Goal: Transaction & Acquisition: Purchase product/service

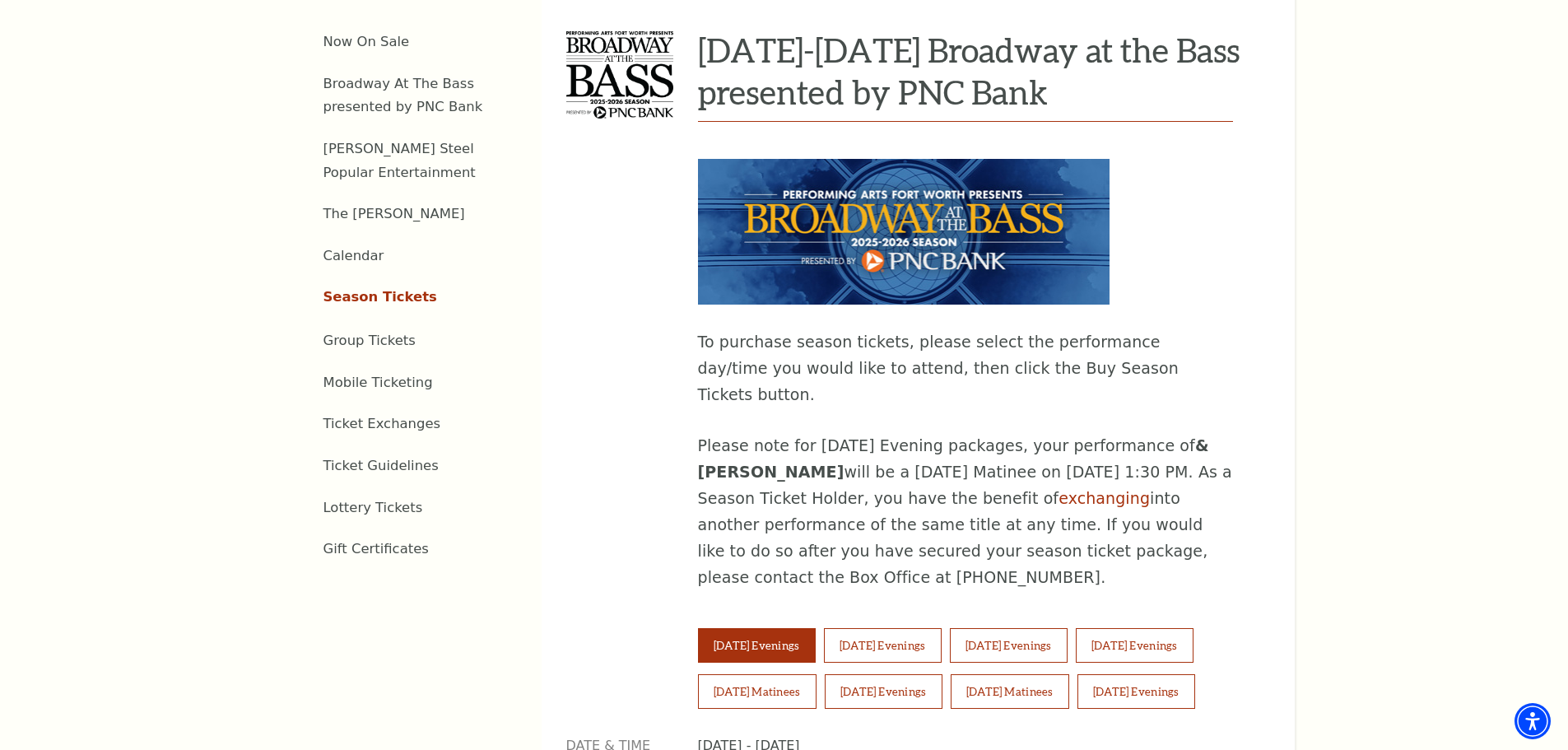
scroll to position [823, 0]
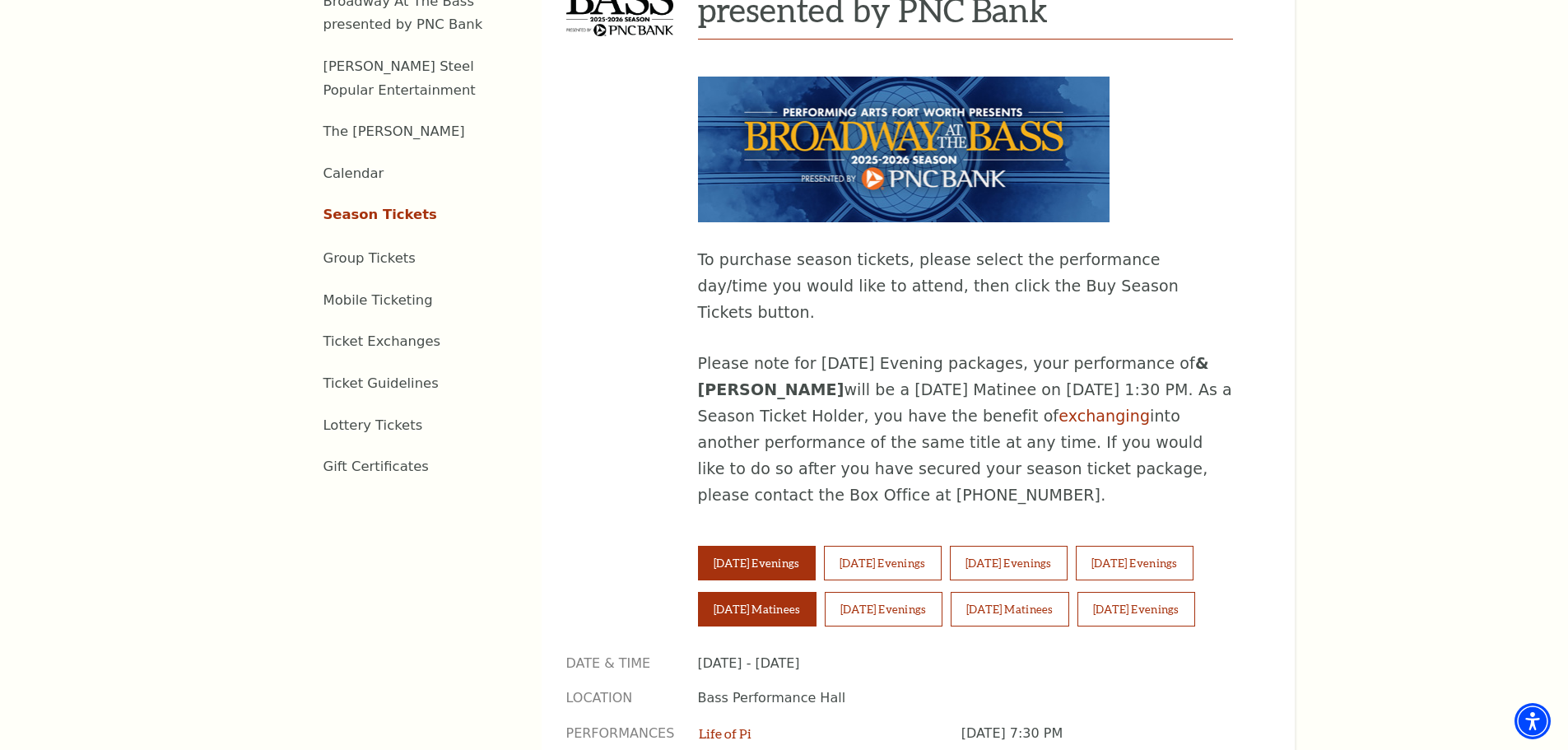
click at [779, 591] on button "Saturday Matinees" at bounding box center [757, 608] width 119 height 34
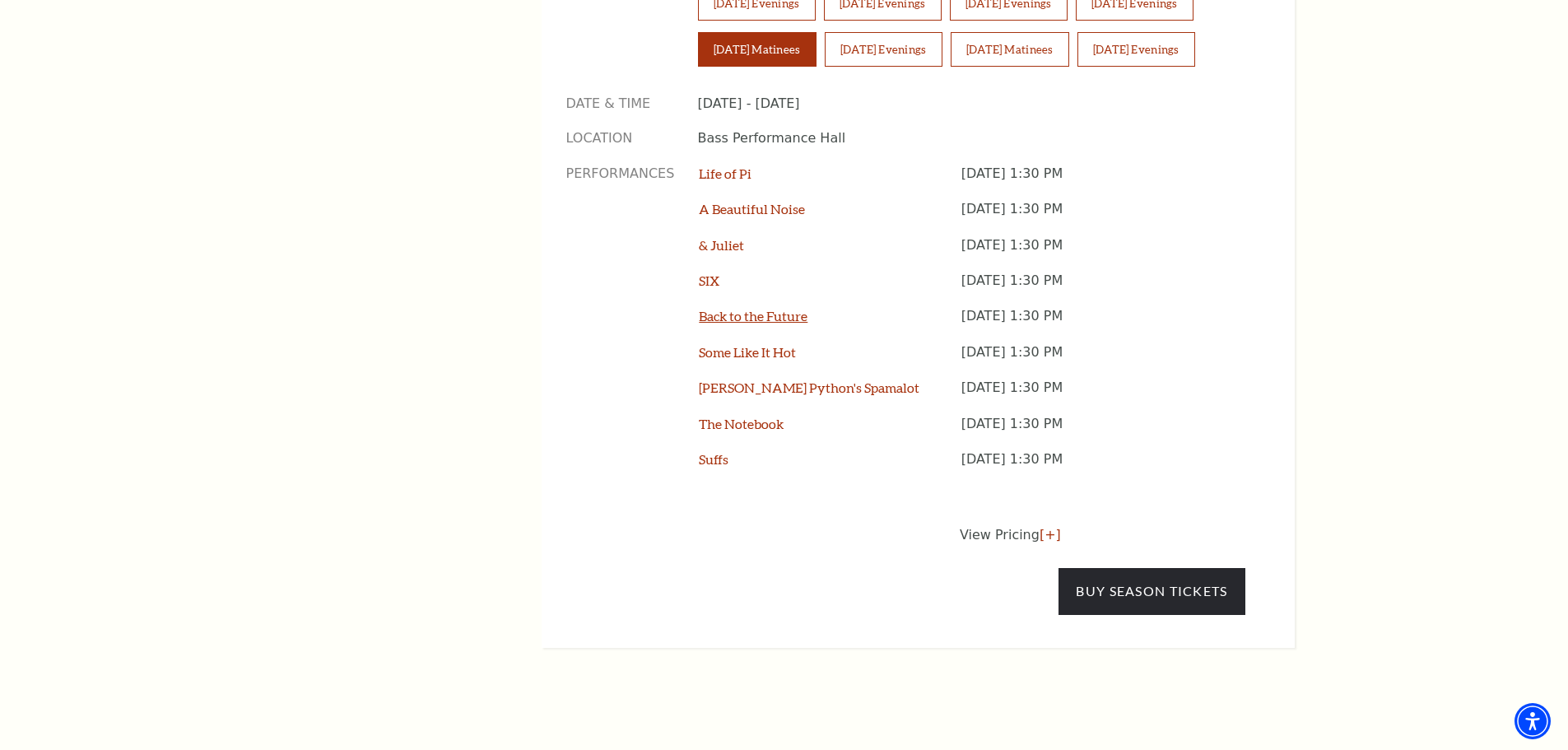
scroll to position [1399, 0]
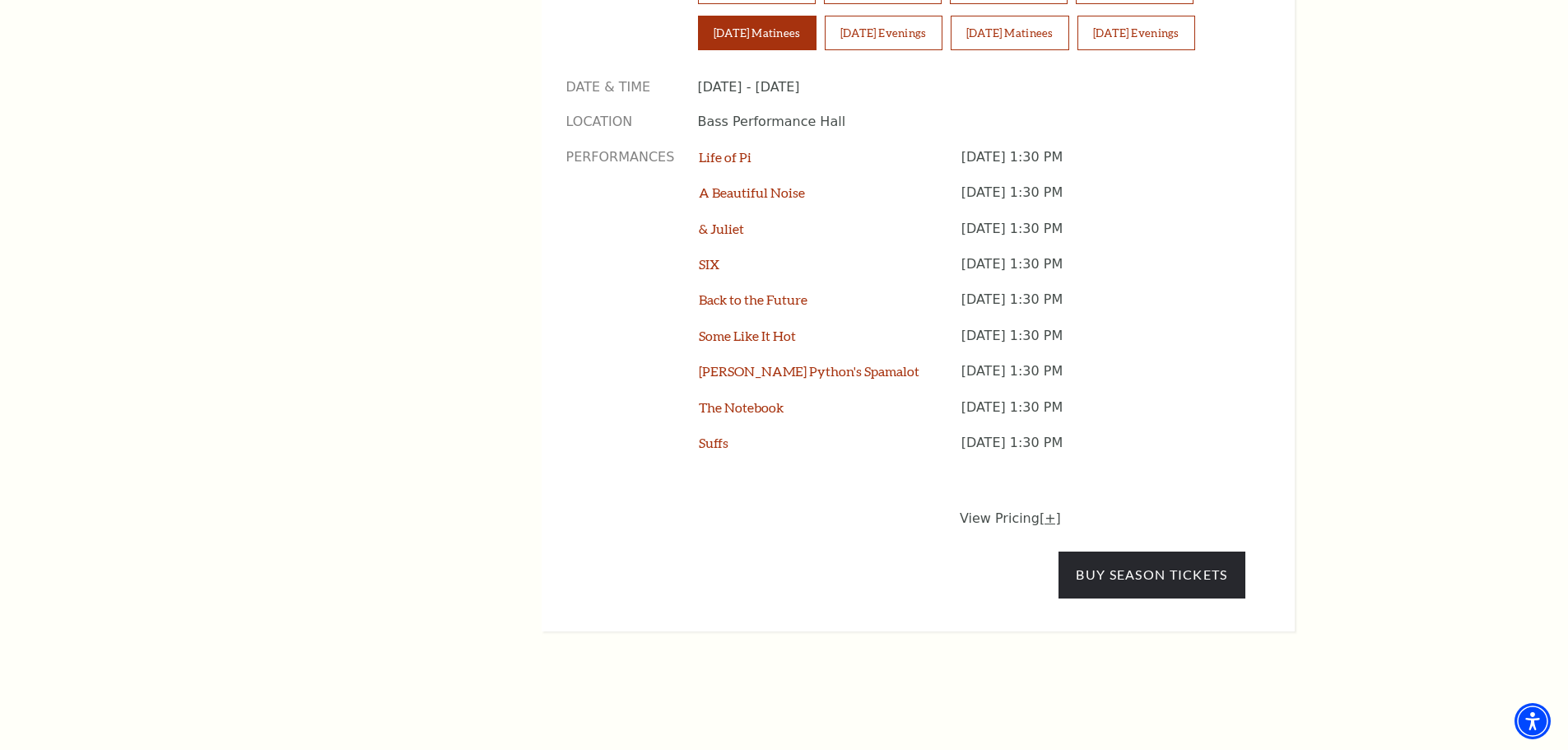
click at [1040, 510] on link "[+]" at bounding box center [1051, 518] width 21 height 16
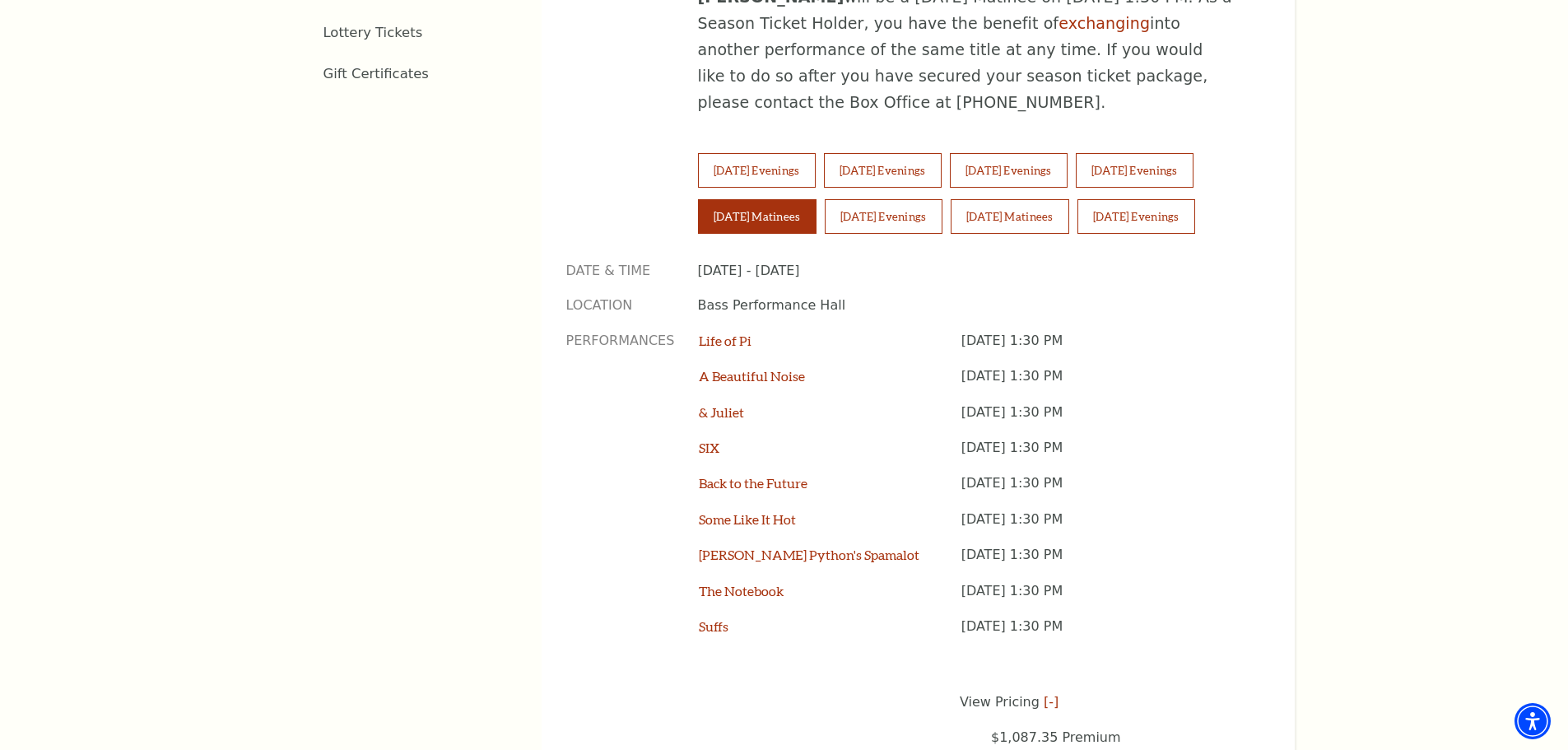
scroll to position [1234, 0]
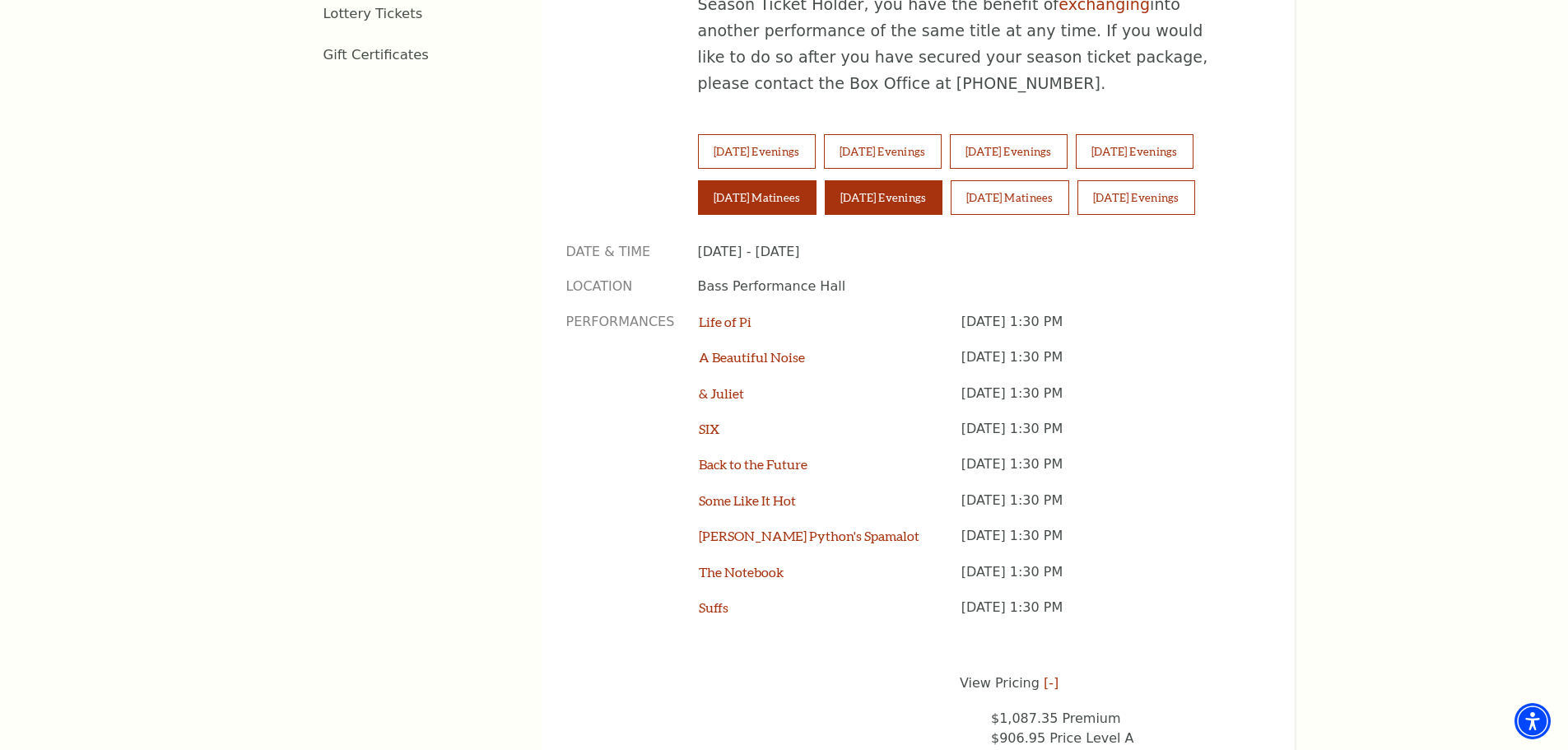
click at [872, 180] on button "Saturday Evenings" at bounding box center [883, 197] width 118 height 34
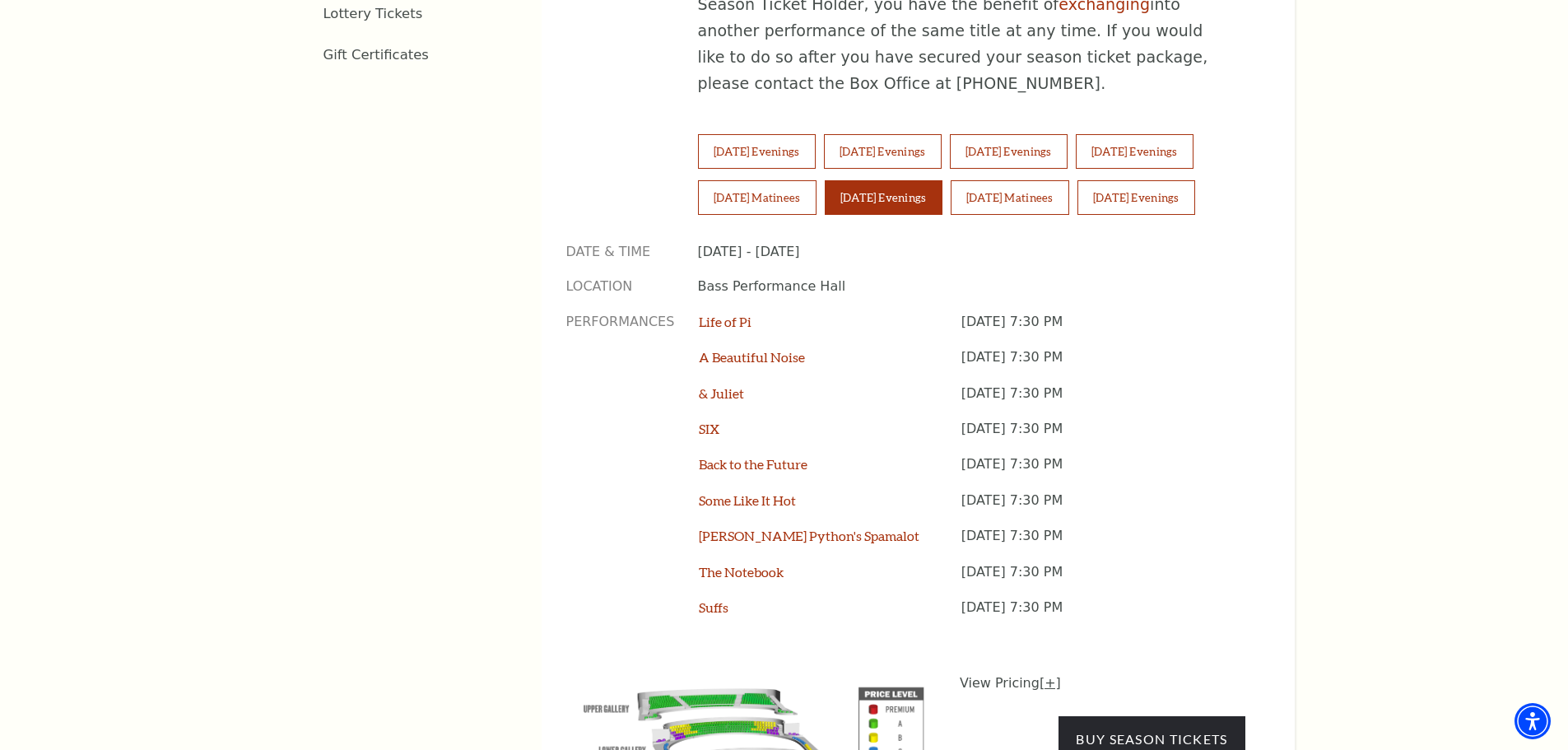
click at [1045, 675] on link "[+]" at bounding box center [1051, 683] width 21 height 16
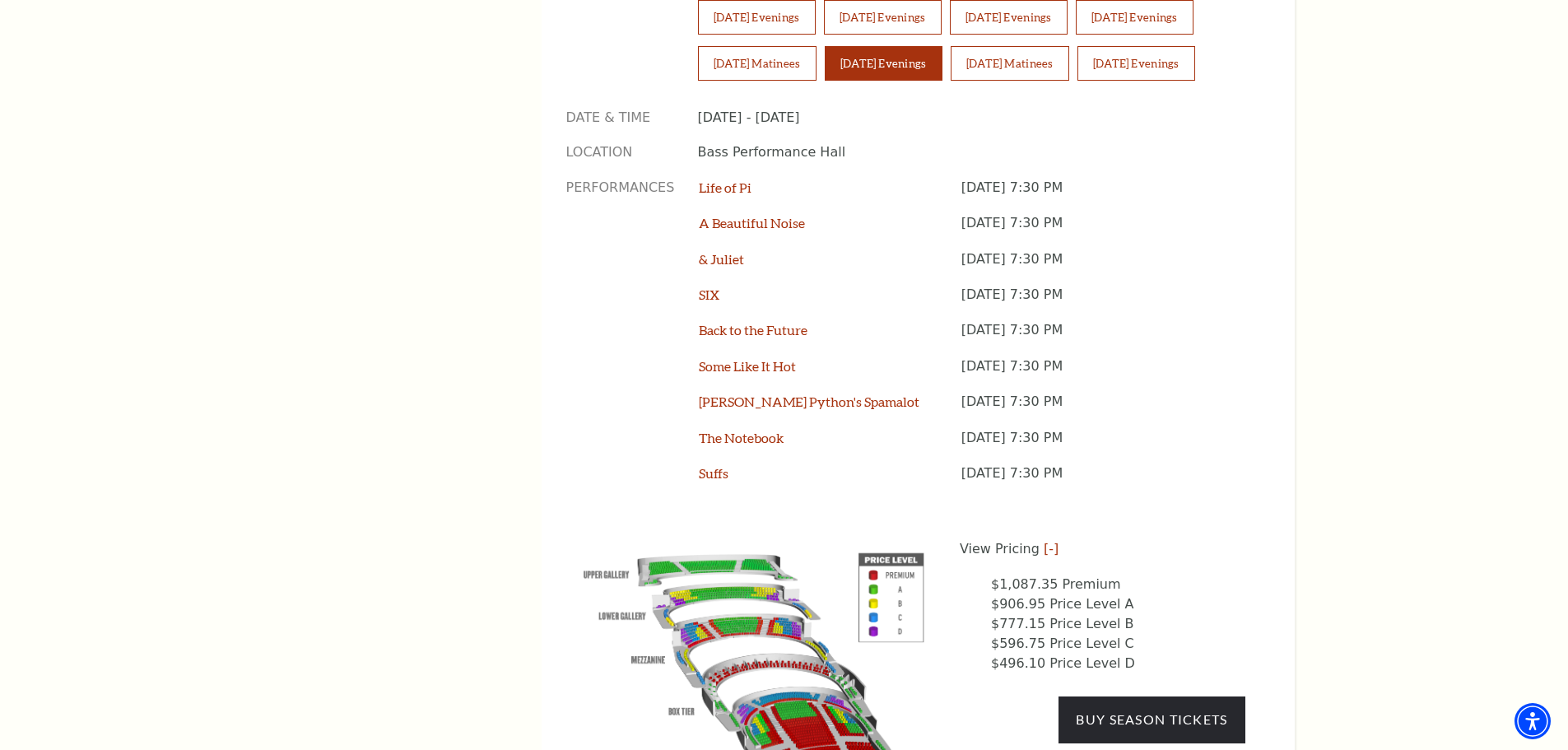
scroll to position [1399, 0]
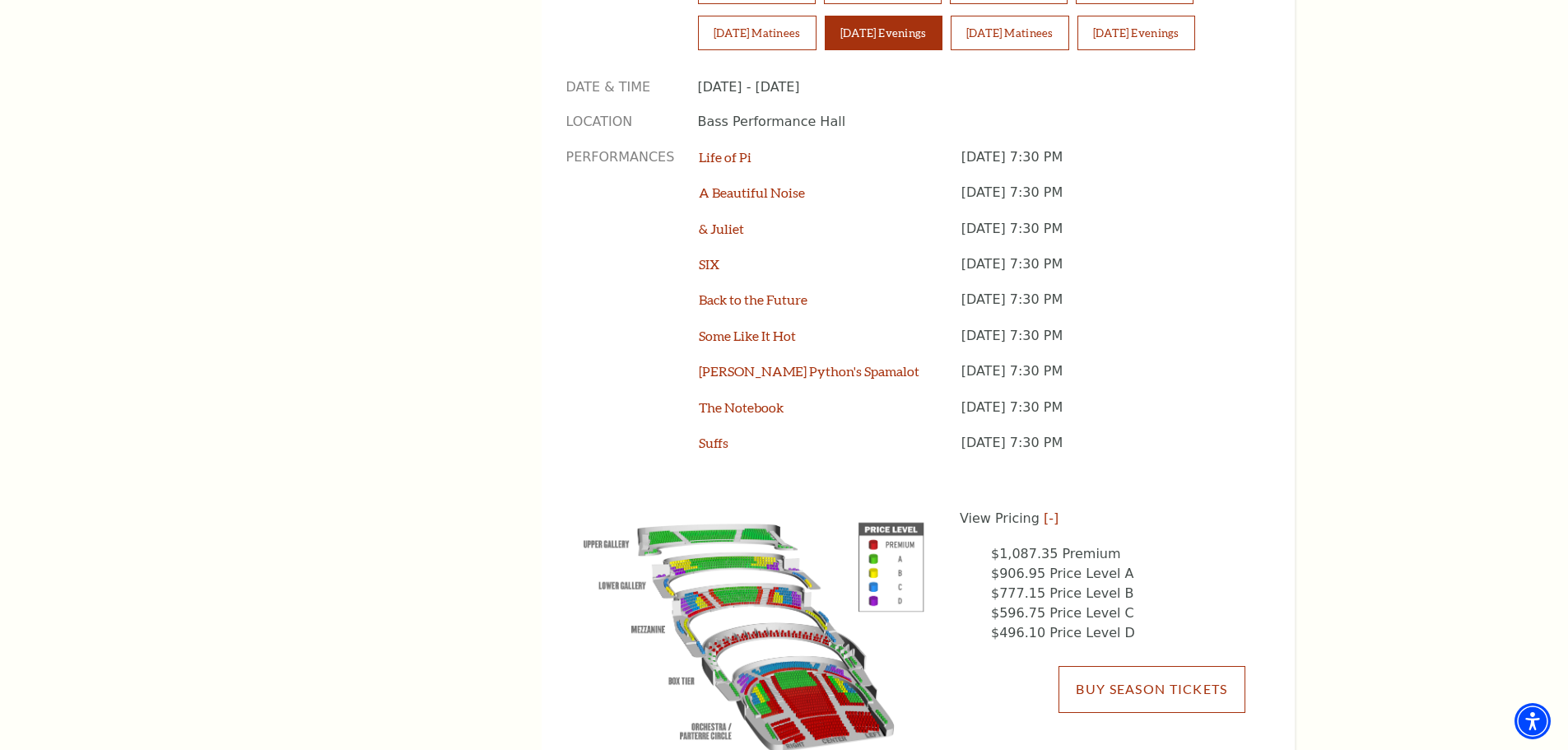
click at [1132, 665] on link "Buy Season Tickets" at bounding box center [1151, 688] width 186 height 46
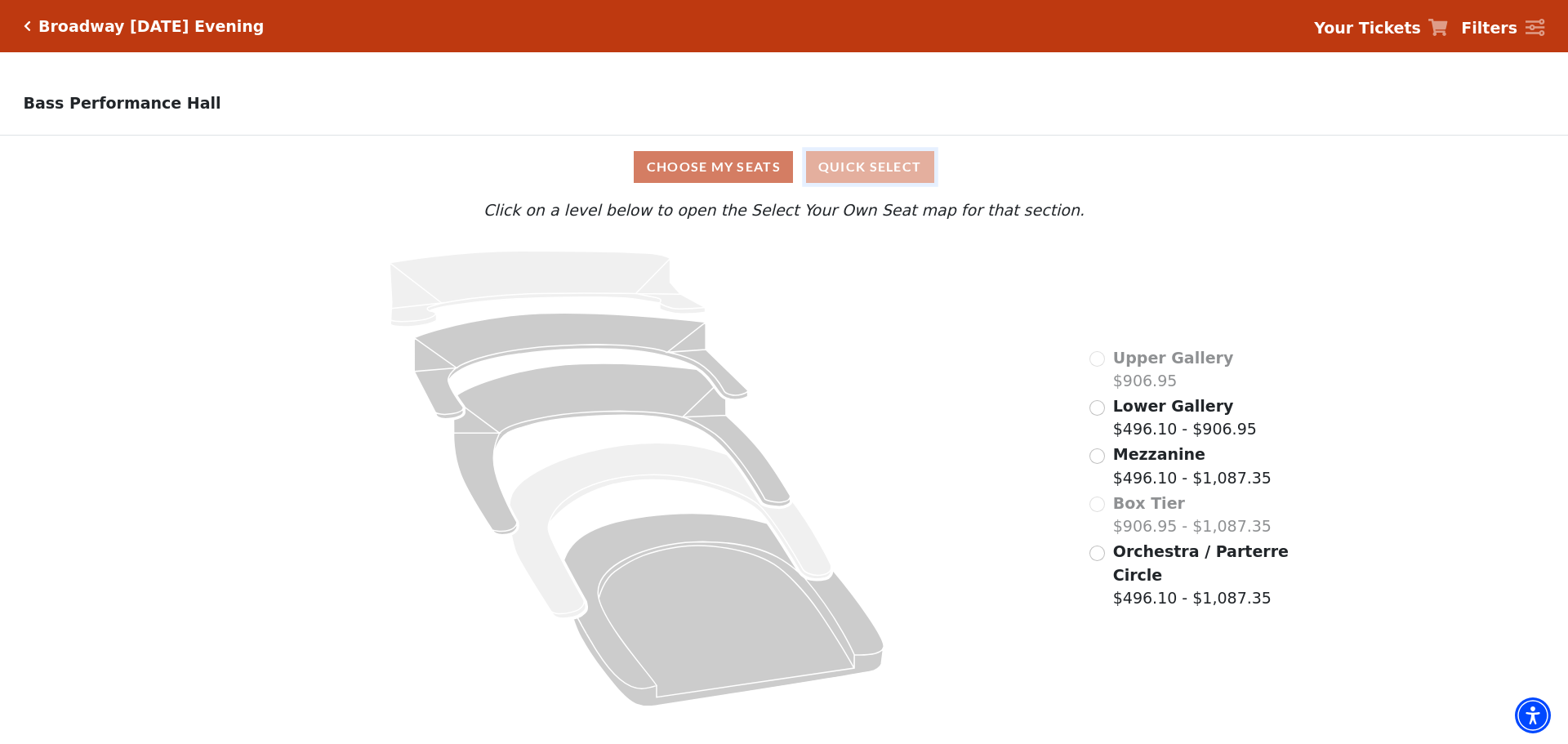
click at [879, 183] on button "Quick Select" at bounding box center [870, 166] width 129 height 32
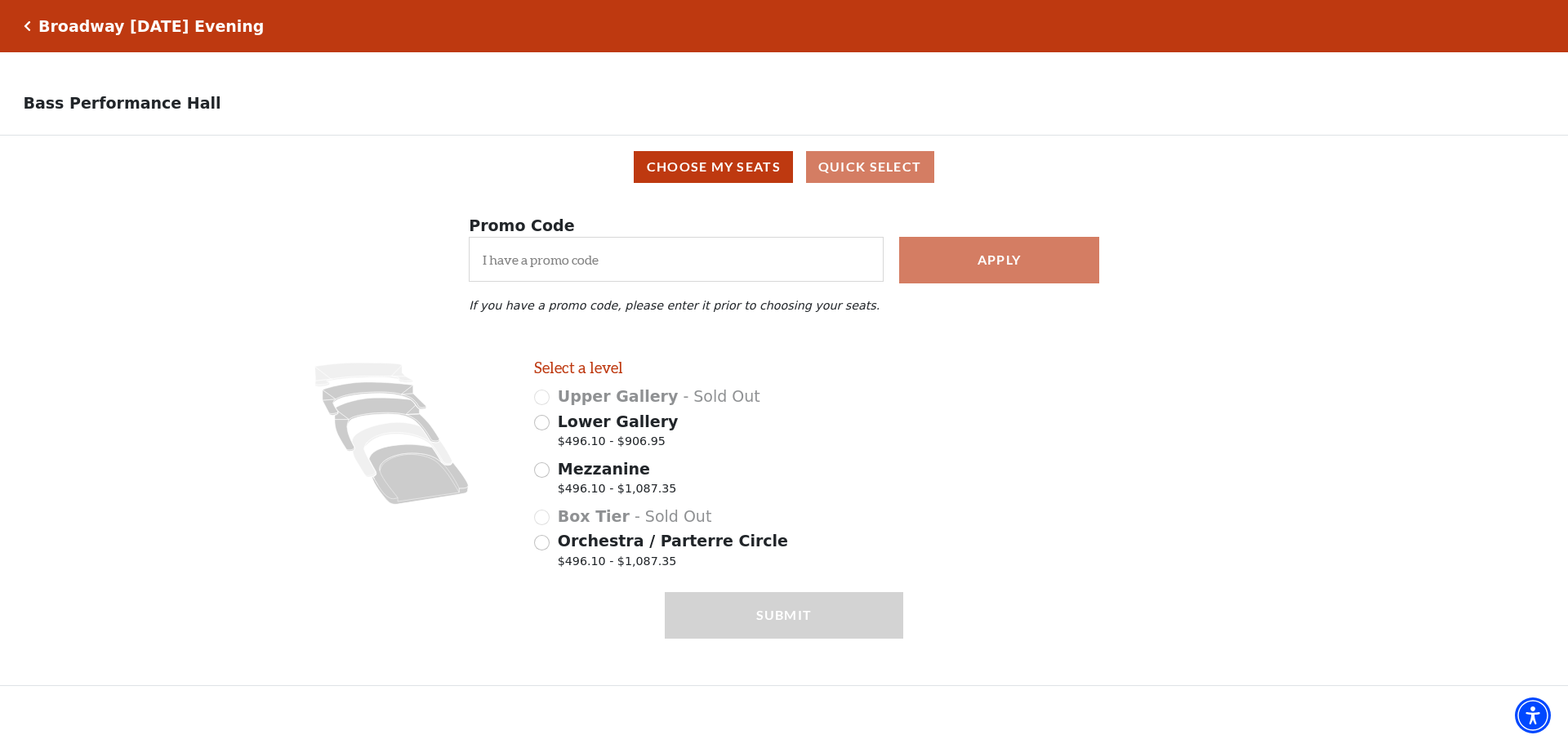
click at [586, 541] on span "Orchestra / Parterre Circle" at bounding box center [673, 540] width 230 height 18
click at [549, 541] on input "Orchestra / Parterre Circle $496.10 - $1,087.35" at bounding box center [541, 542] width 15 height 15
radio input "true"
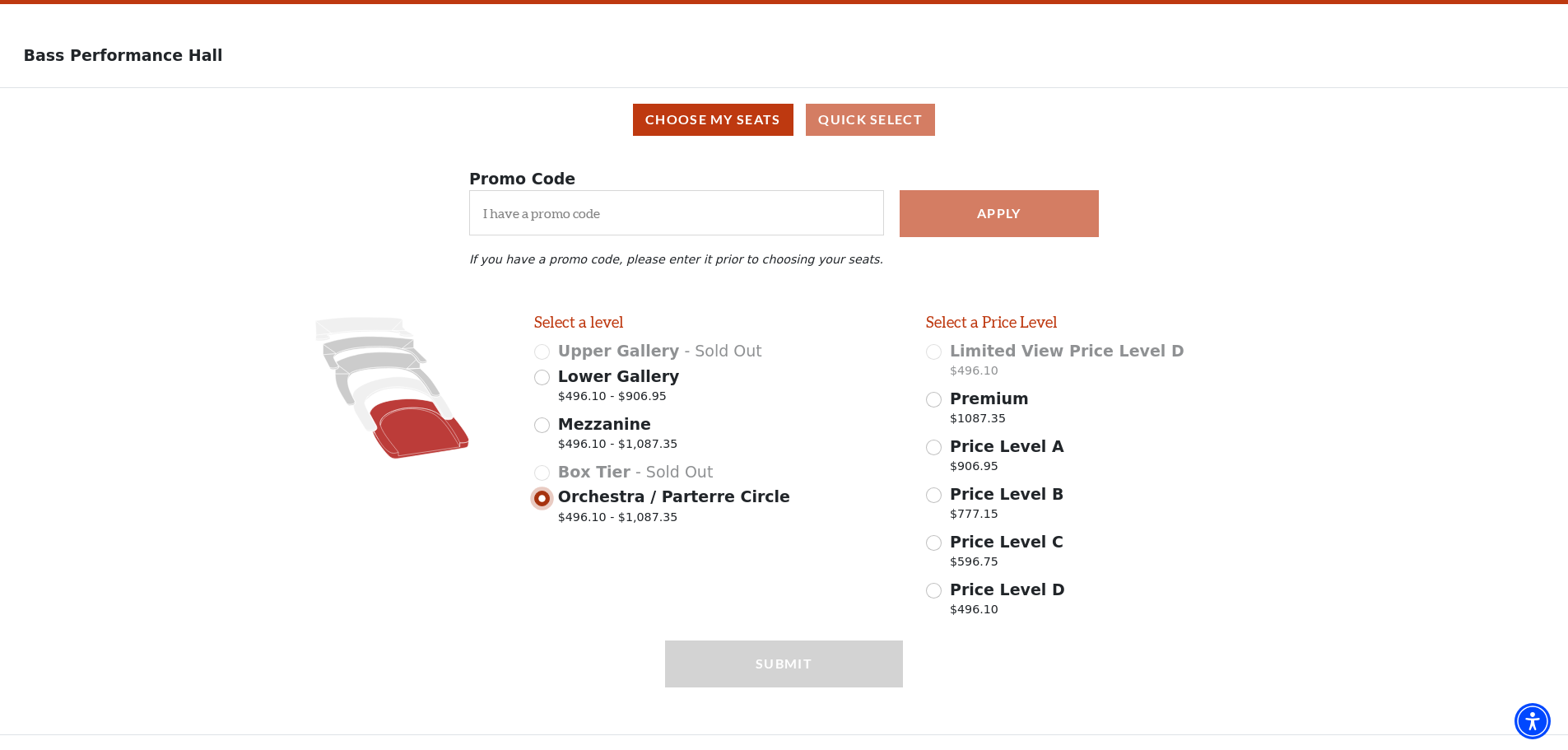
scroll to position [58, 0]
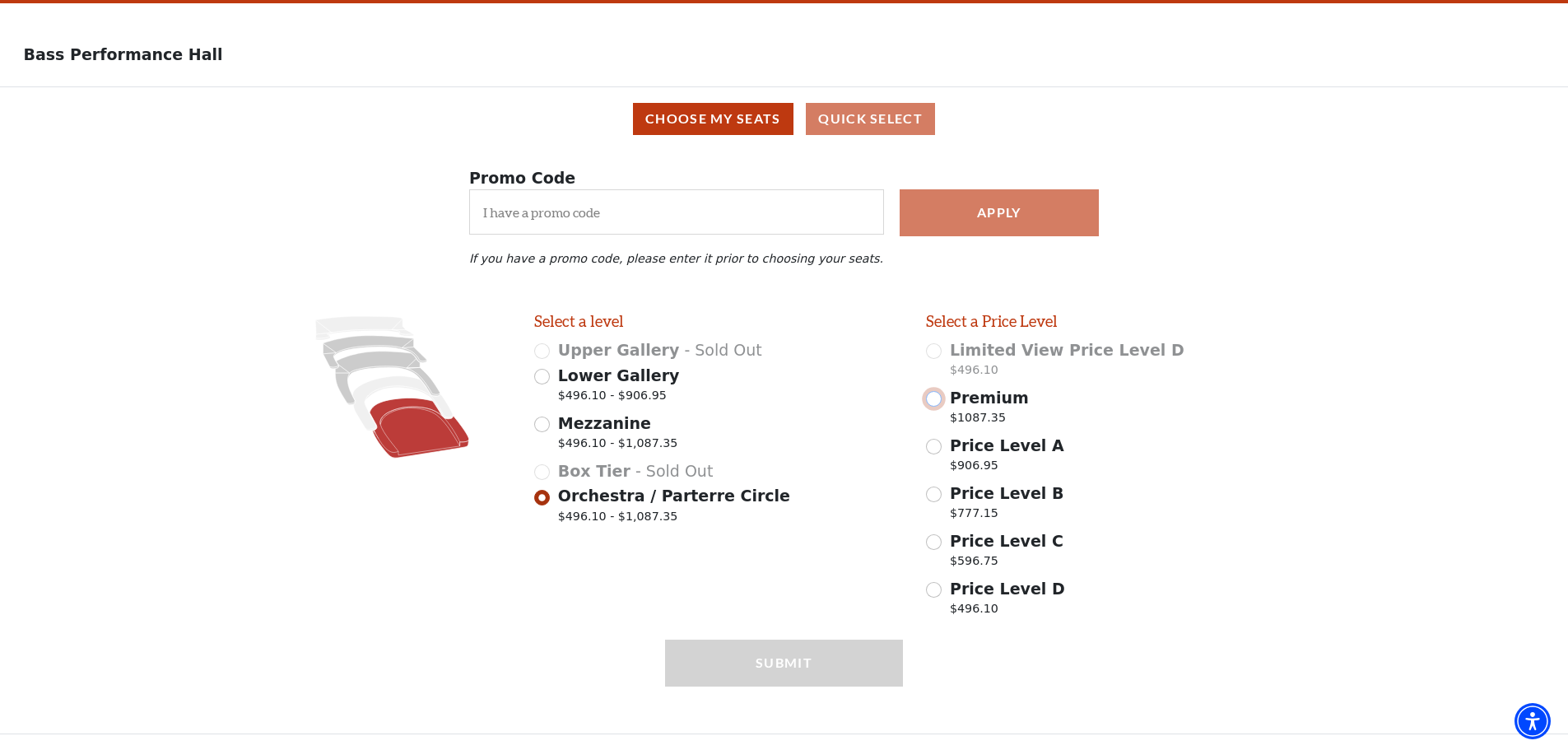
click at [937, 401] on input "Premium $1087.35" at bounding box center [934, 398] width 16 height 16
radio input "true"
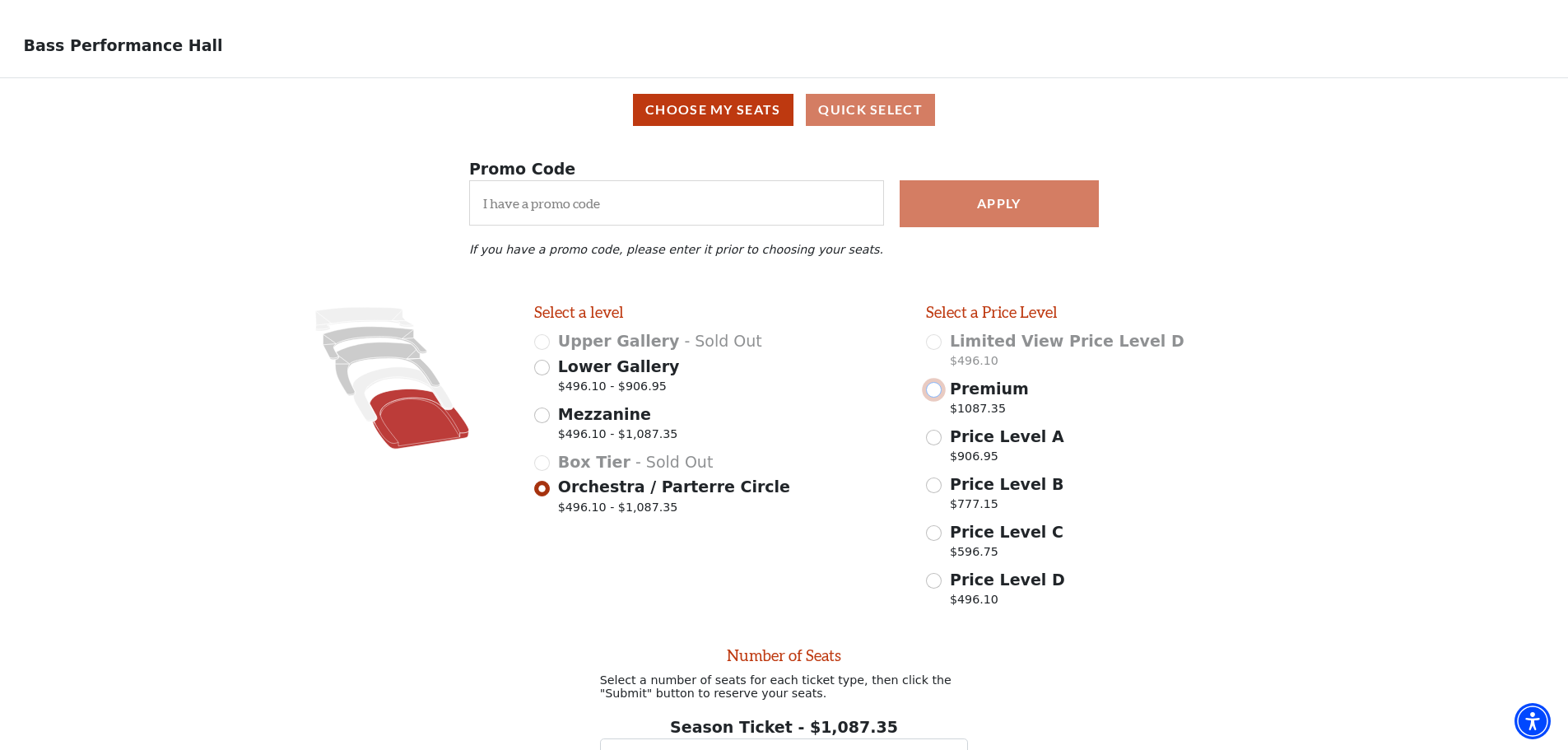
scroll to position [223, 0]
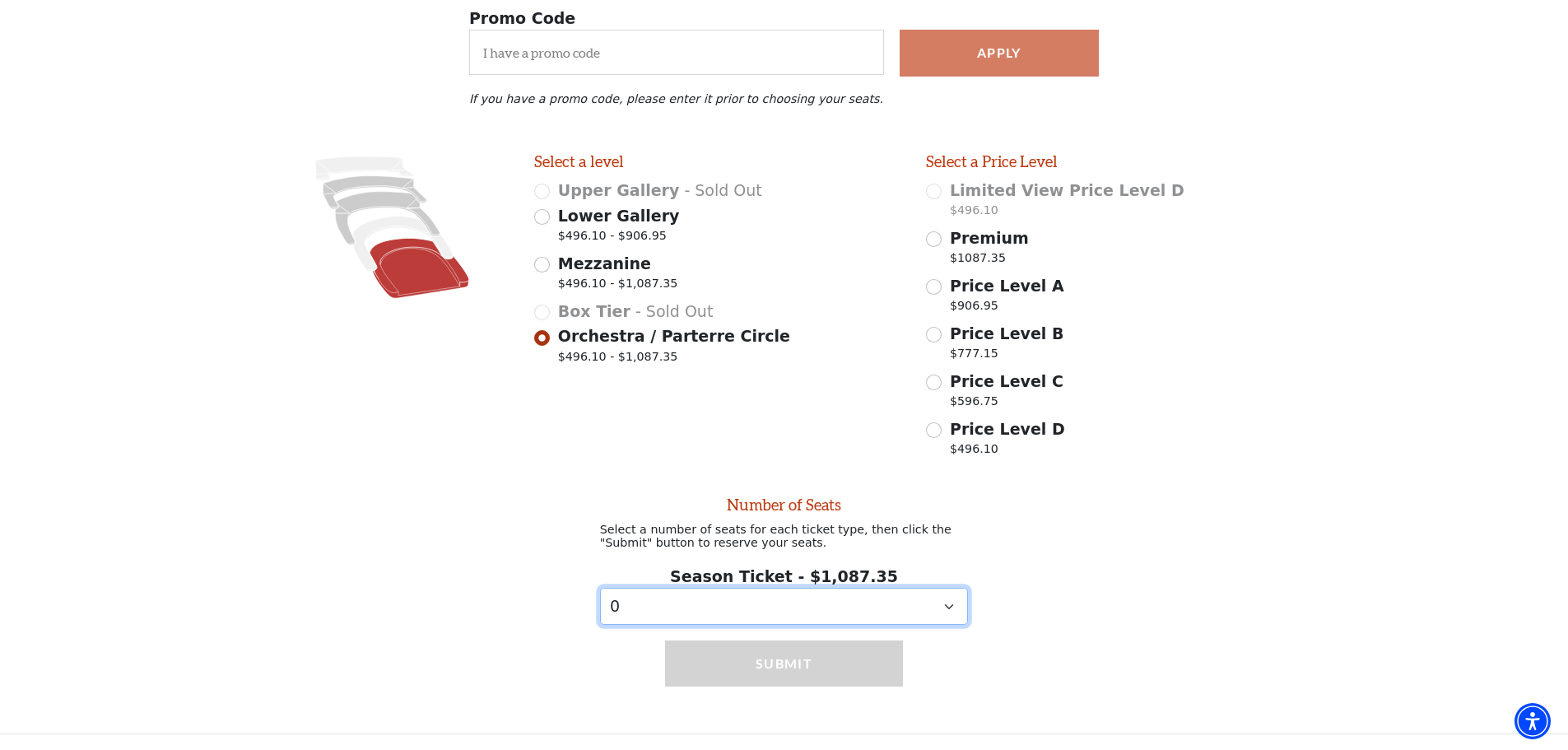
click at [715, 599] on select "0 1 2 3 4 5 6 7 8 9" at bounding box center [784, 606] width 368 height 37
select select "2"
click at [600, 587] on select "0 1 2 3 4 5 6 7 8 9" at bounding box center [784, 606] width 368 height 37
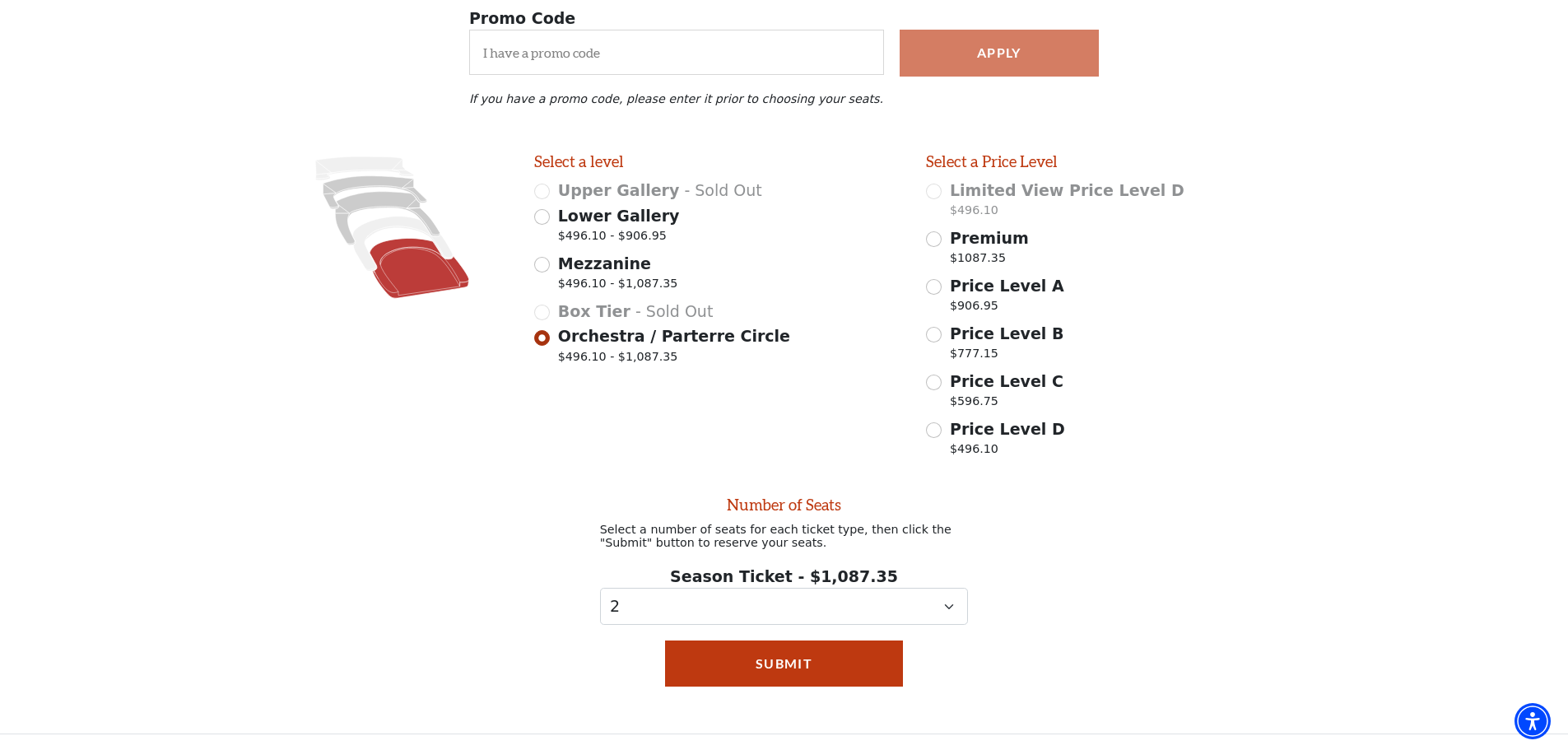
click at [427, 256] on icon at bounding box center [419, 268] width 99 height 60
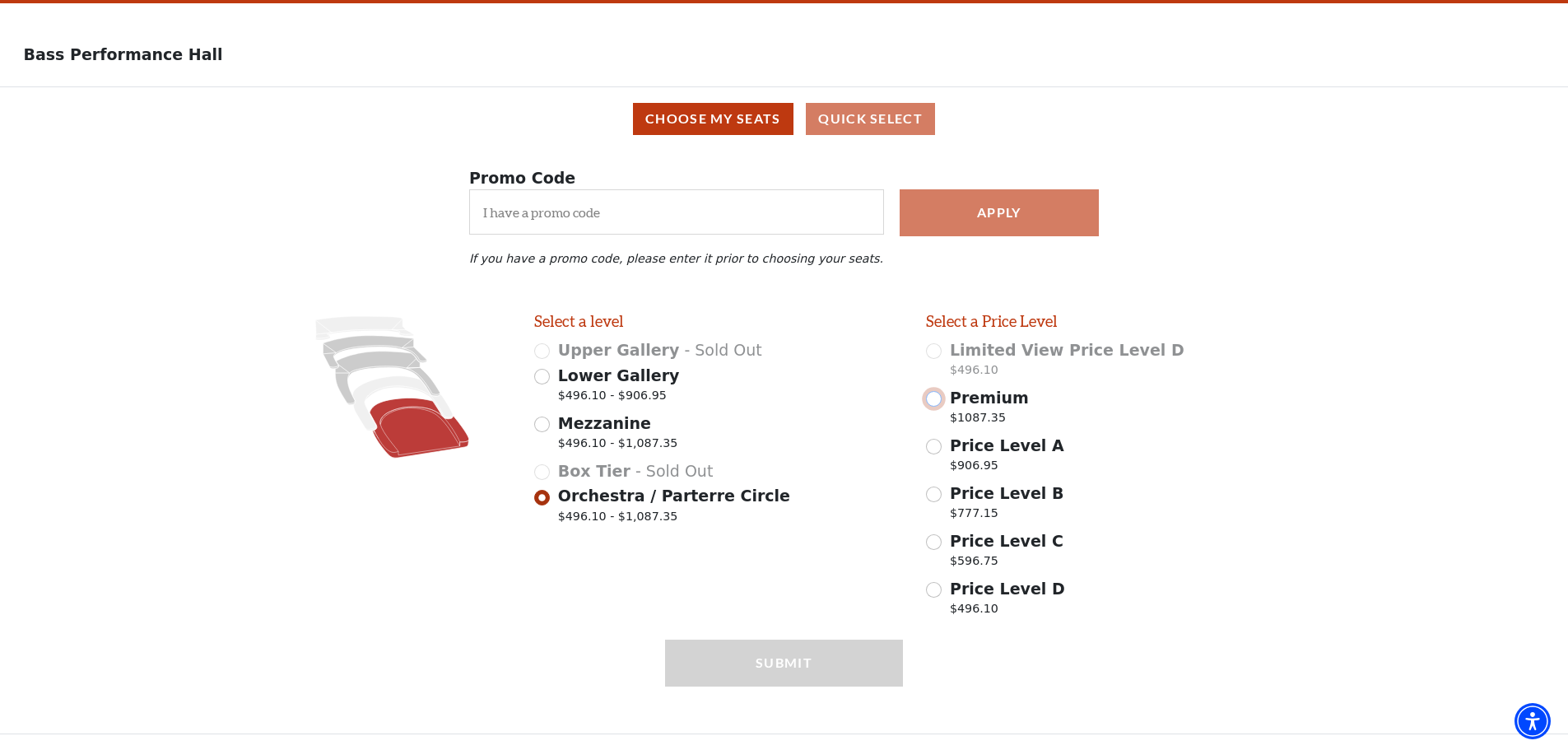
click at [937, 394] on input "Premium $1087.35" at bounding box center [934, 398] width 16 height 16
radio input "true"
select select "2"
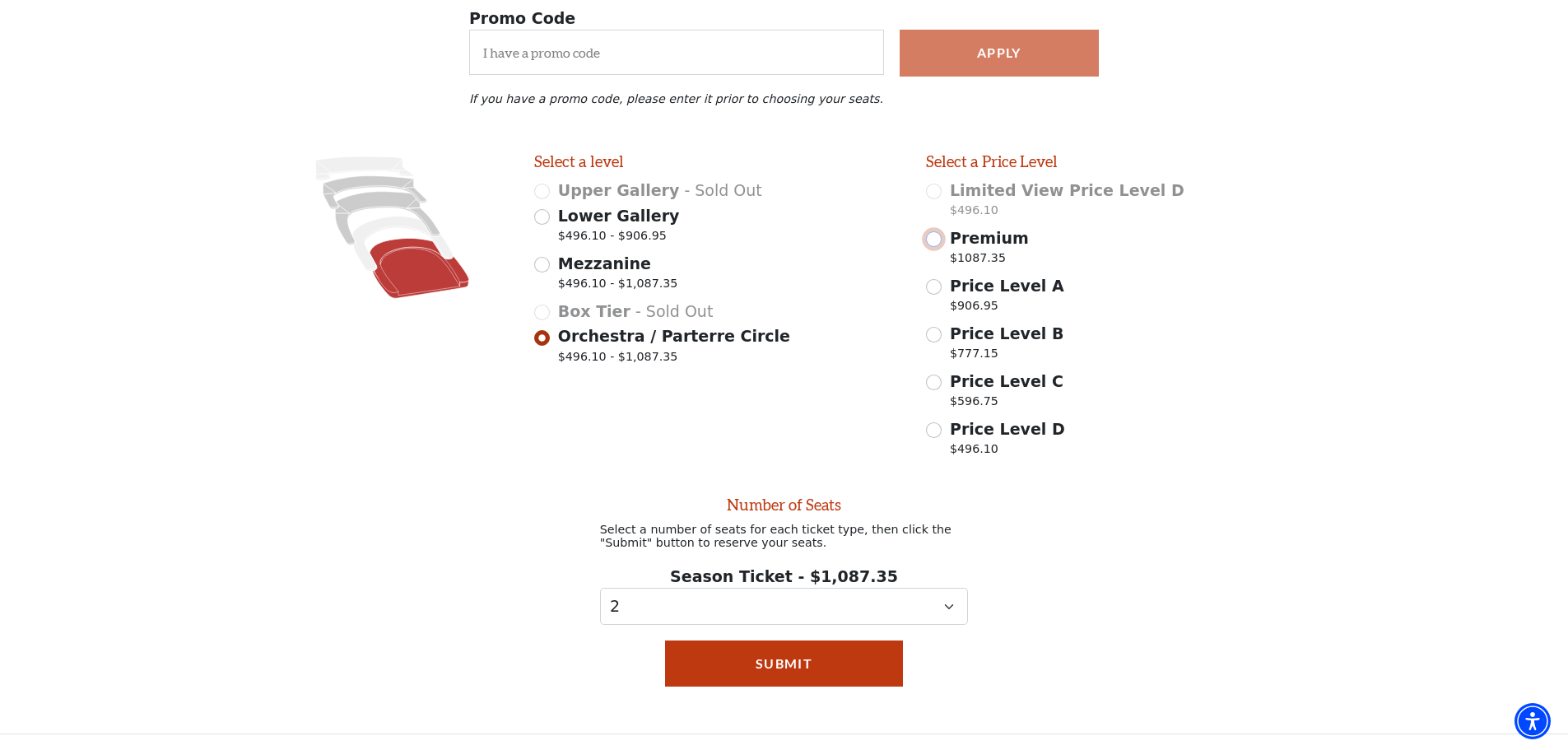
scroll to position [223, 0]
click at [811, 650] on button "Submit" at bounding box center [784, 662] width 238 height 46
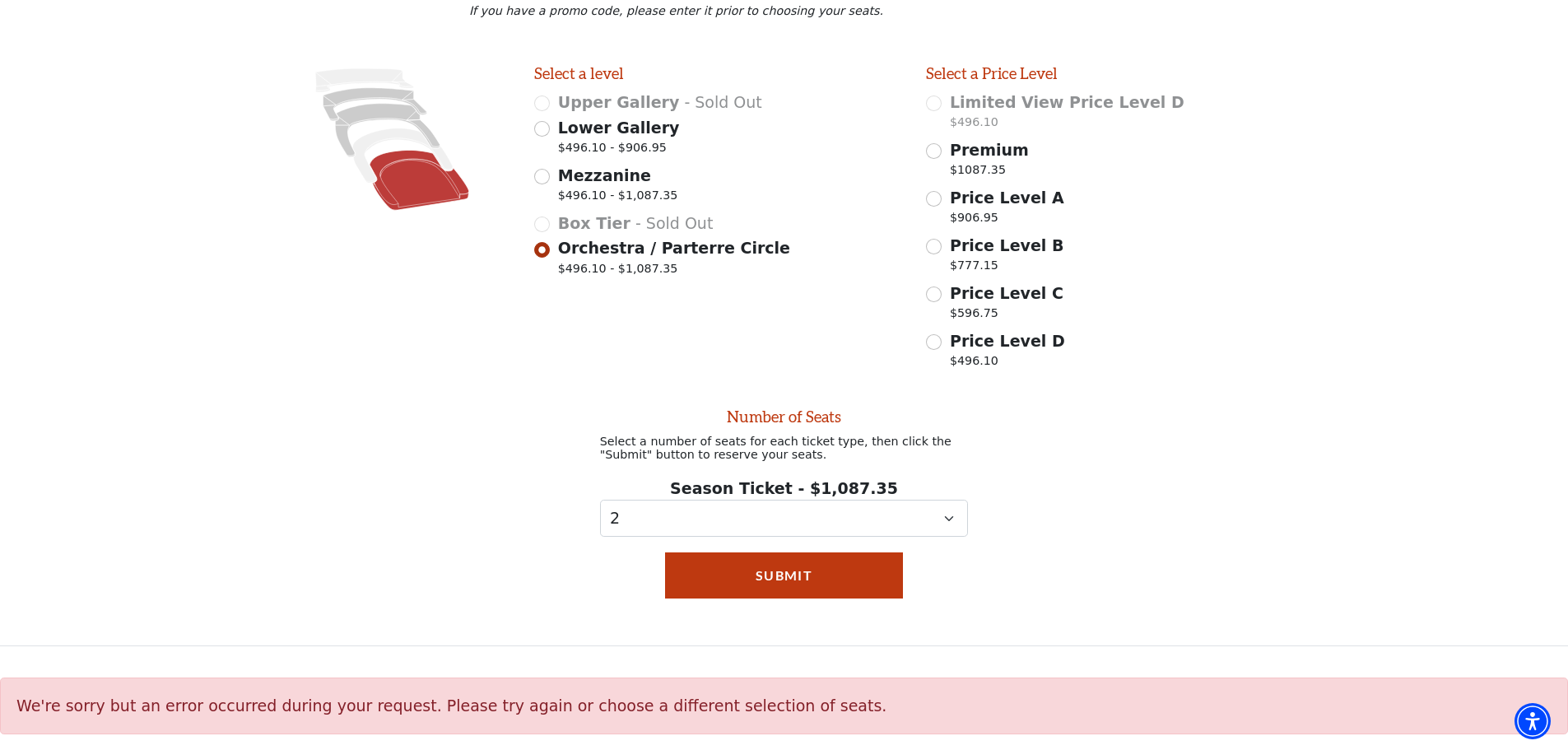
scroll to position [311, 0]
click at [744, 587] on button "Submit" at bounding box center [784, 575] width 238 height 46
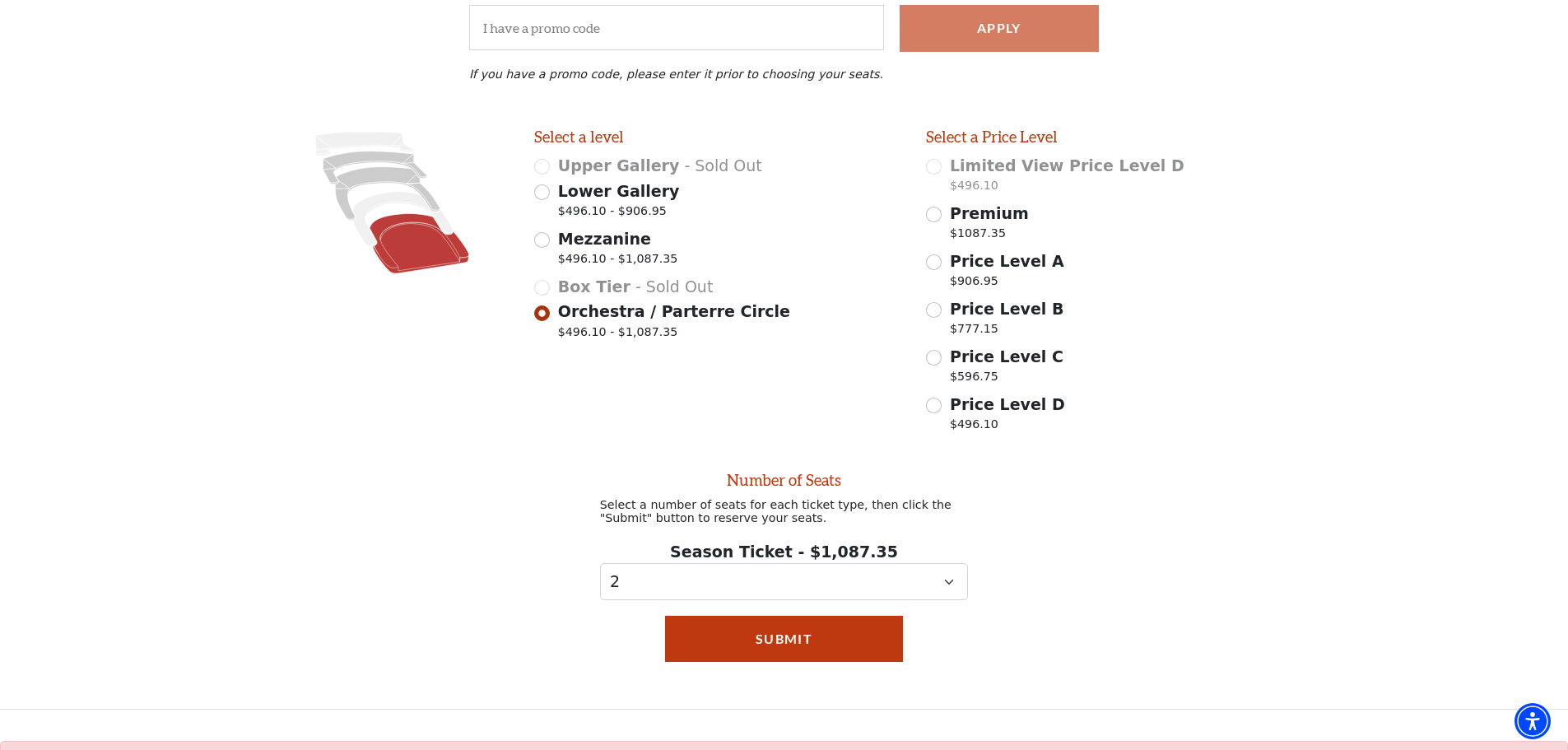
scroll to position [246, 0]
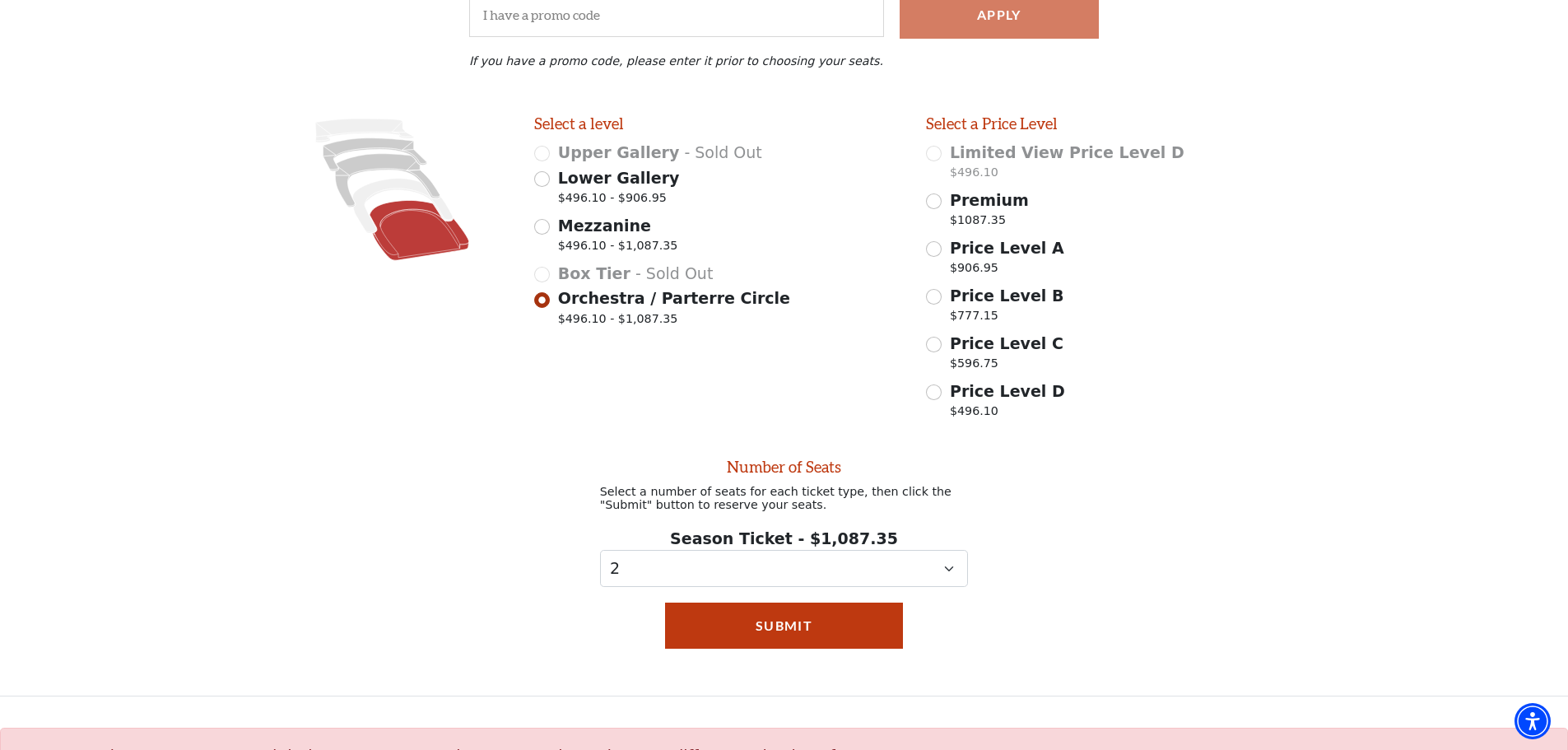
click at [941, 210] on div "Premium $1087.35" at bounding box center [1110, 210] width 368 height 46
click at [938, 207] on input "Premium $1087.35" at bounding box center [934, 202] width 16 height 16
radio input "true"
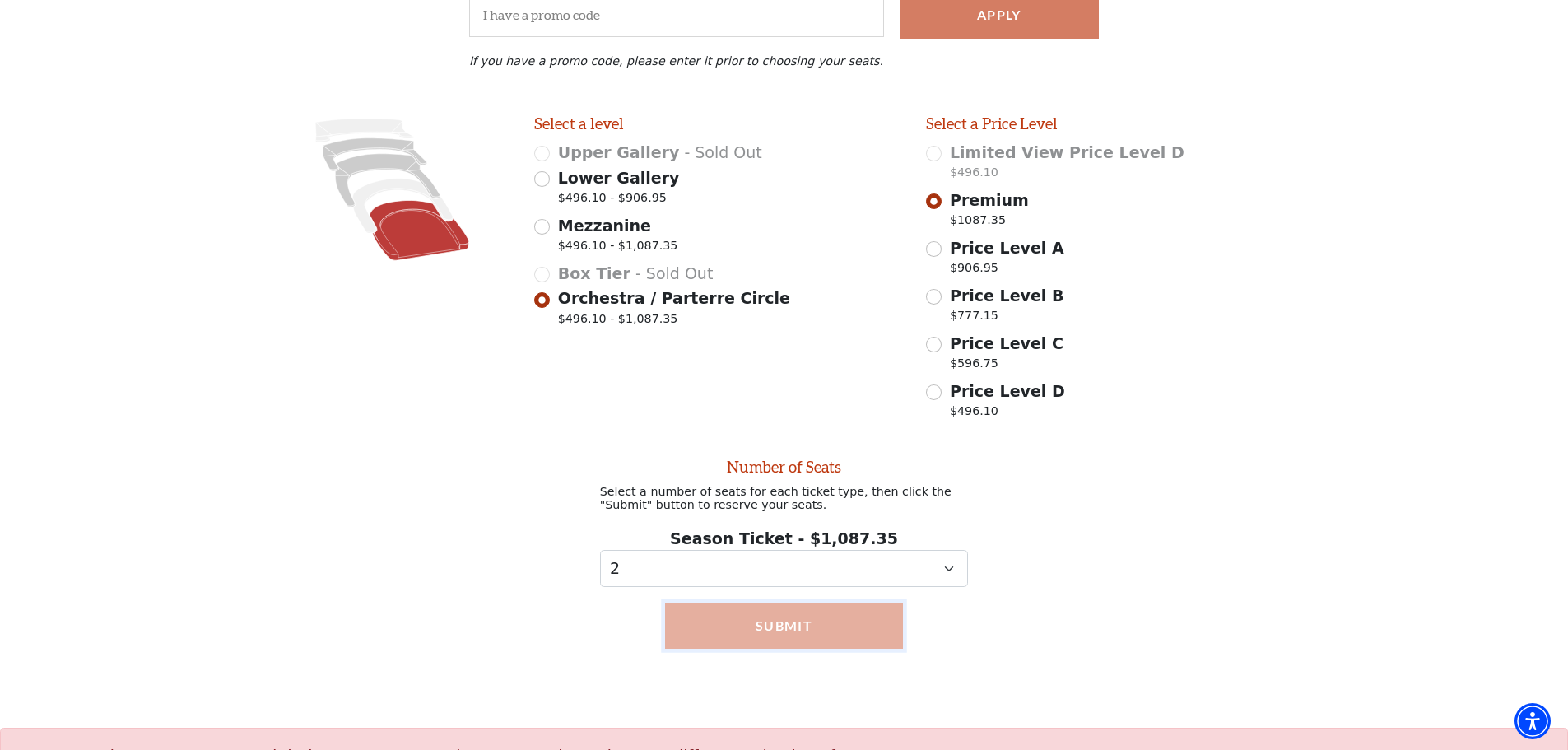
click at [846, 619] on button "Submit" at bounding box center [784, 624] width 238 height 46
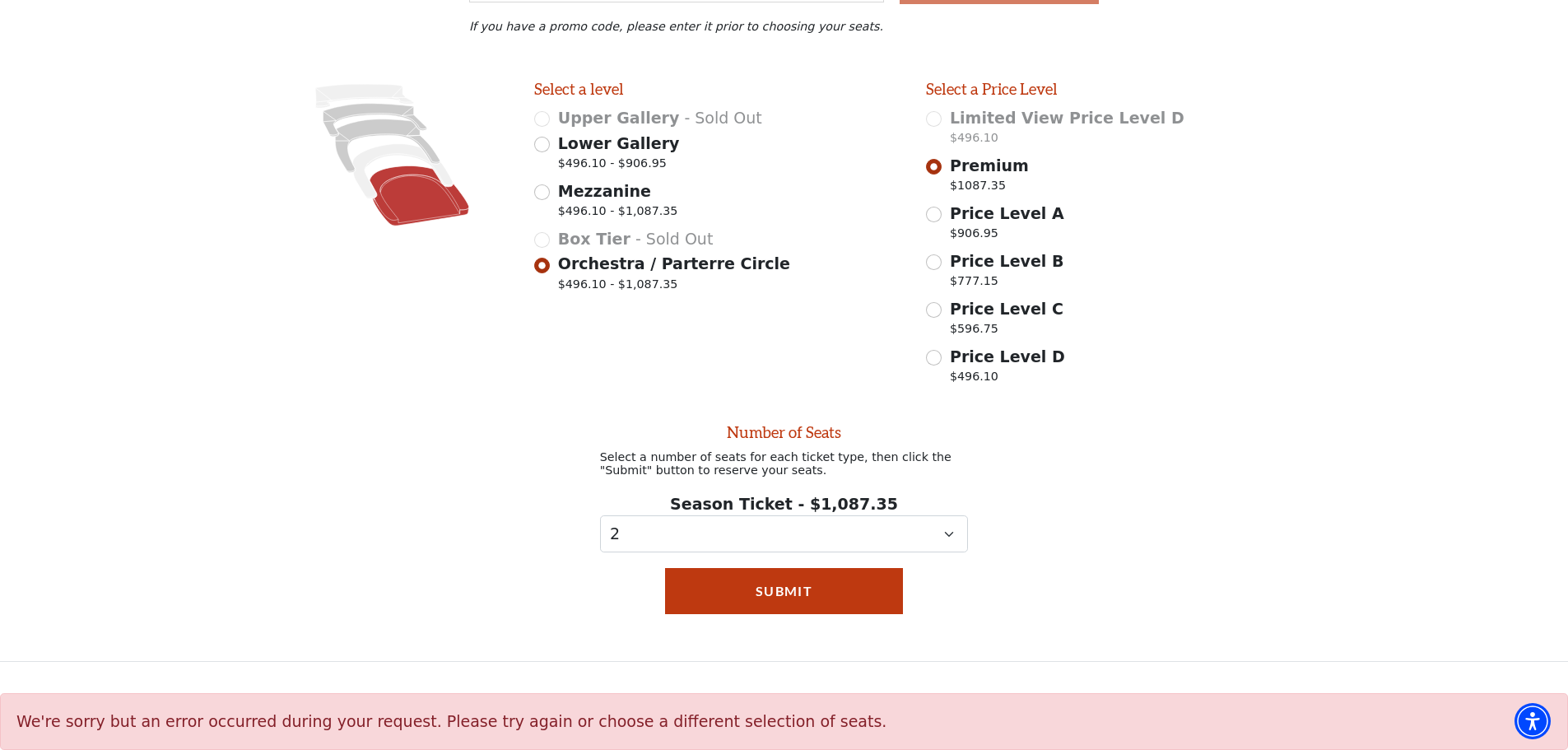
scroll to position [311, 0]
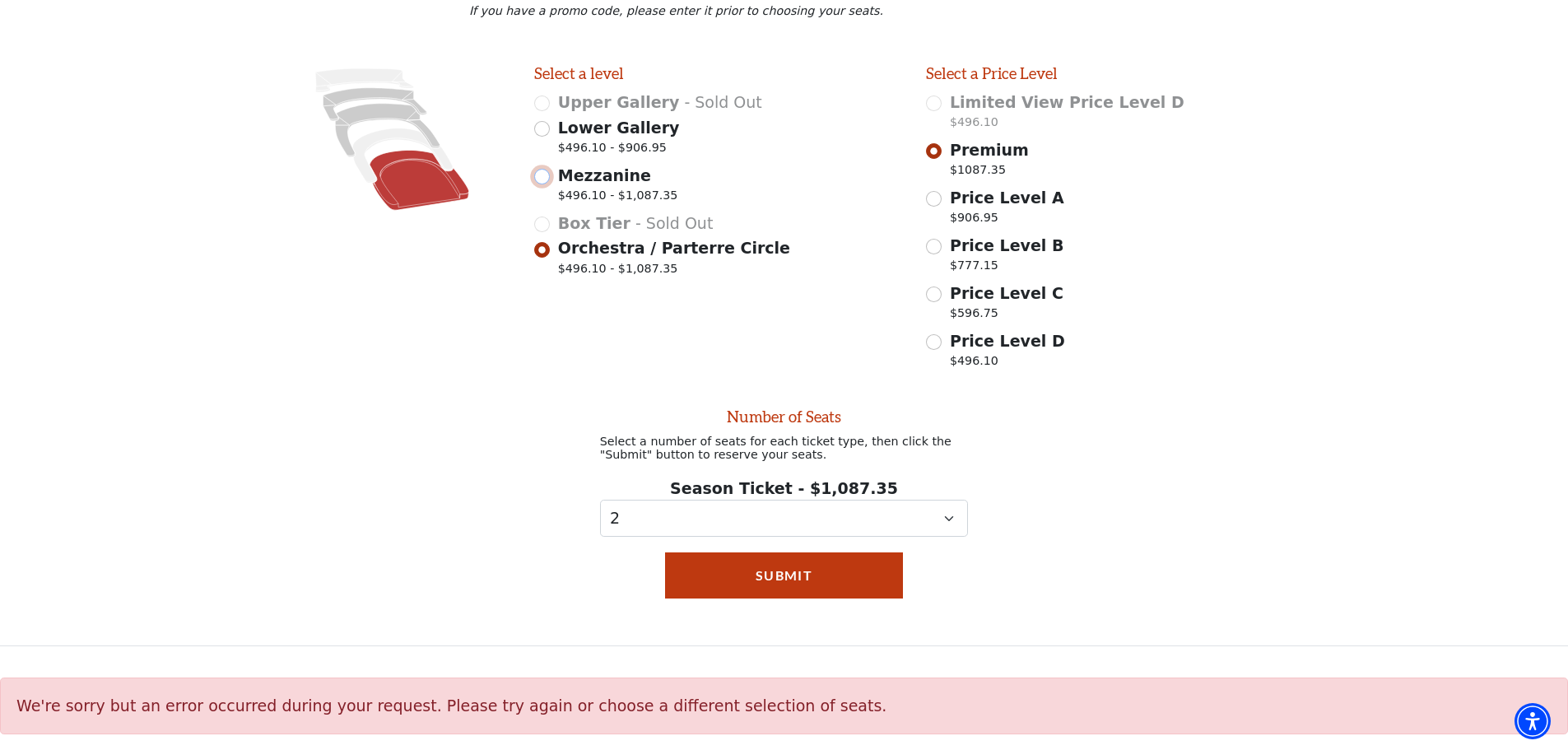
click at [544, 171] on input "Mezzanine $496.10 - $1,087.35" at bounding box center [542, 176] width 16 height 16
radio input "true"
radio input "false"
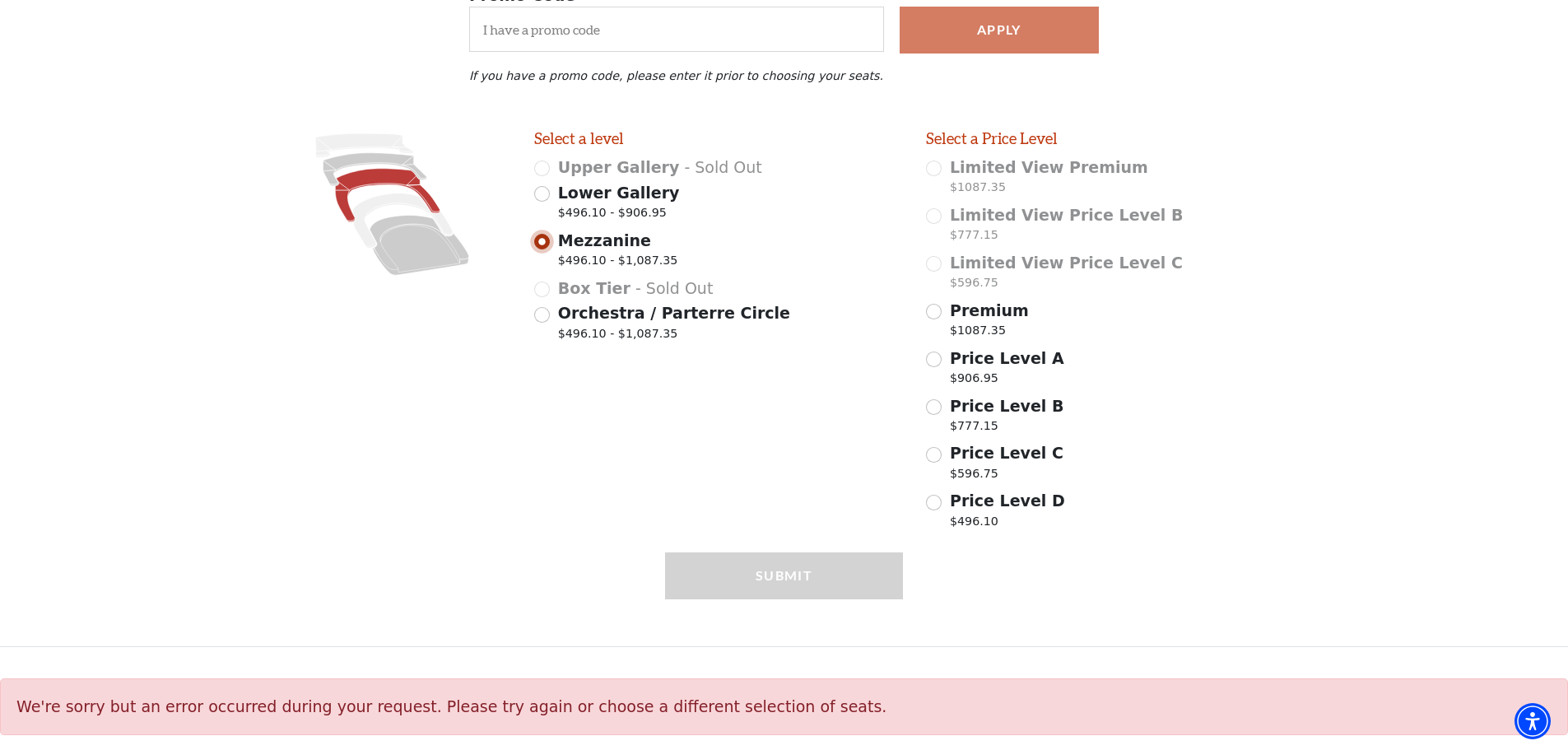
scroll to position [241, 0]
click at [999, 304] on span "Premium" at bounding box center [989, 310] width 79 height 19
click at [941, 304] on input "Premium $1087.35" at bounding box center [934, 312] width 16 height 16
radio input "true"
select select "2"
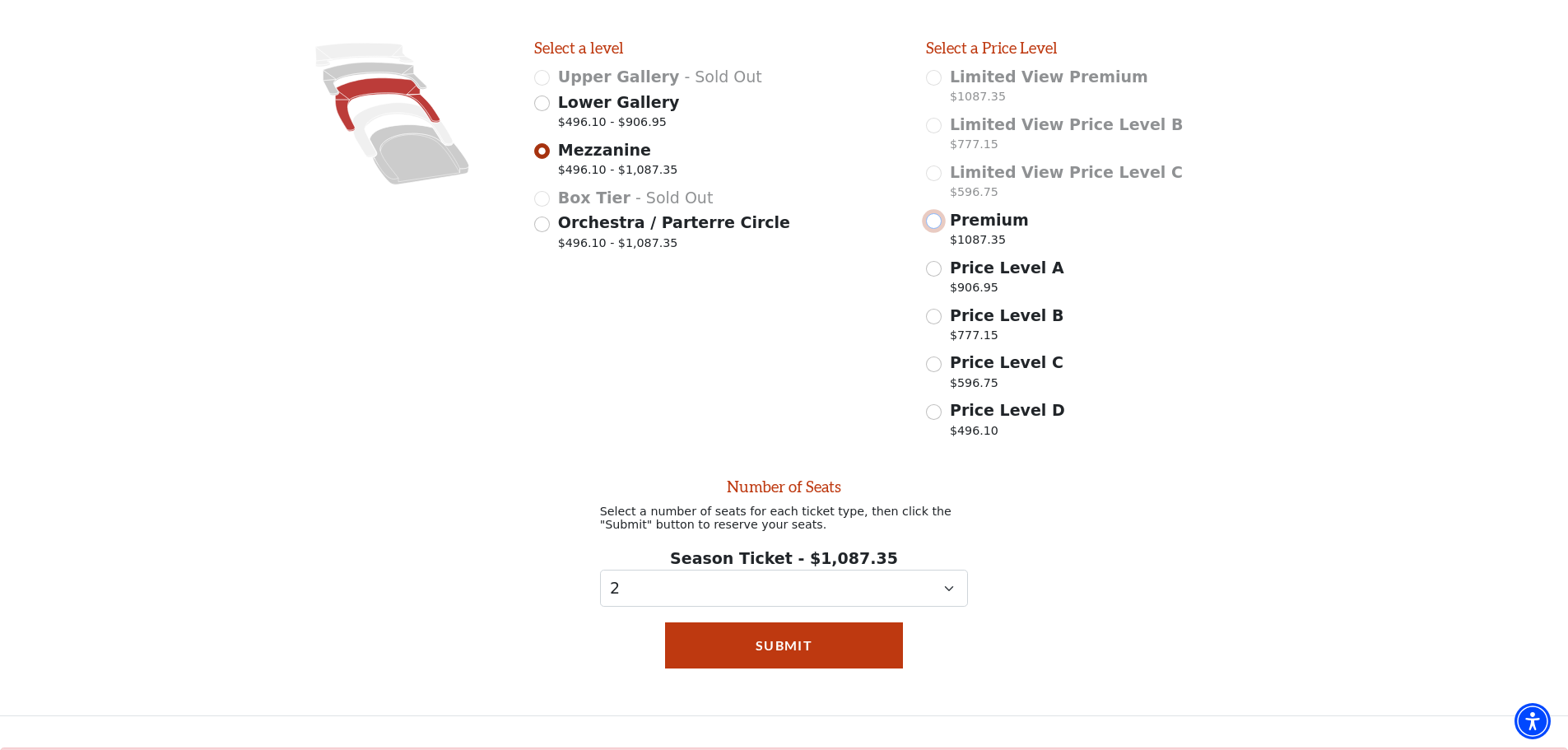
scroll to position [406, 0]
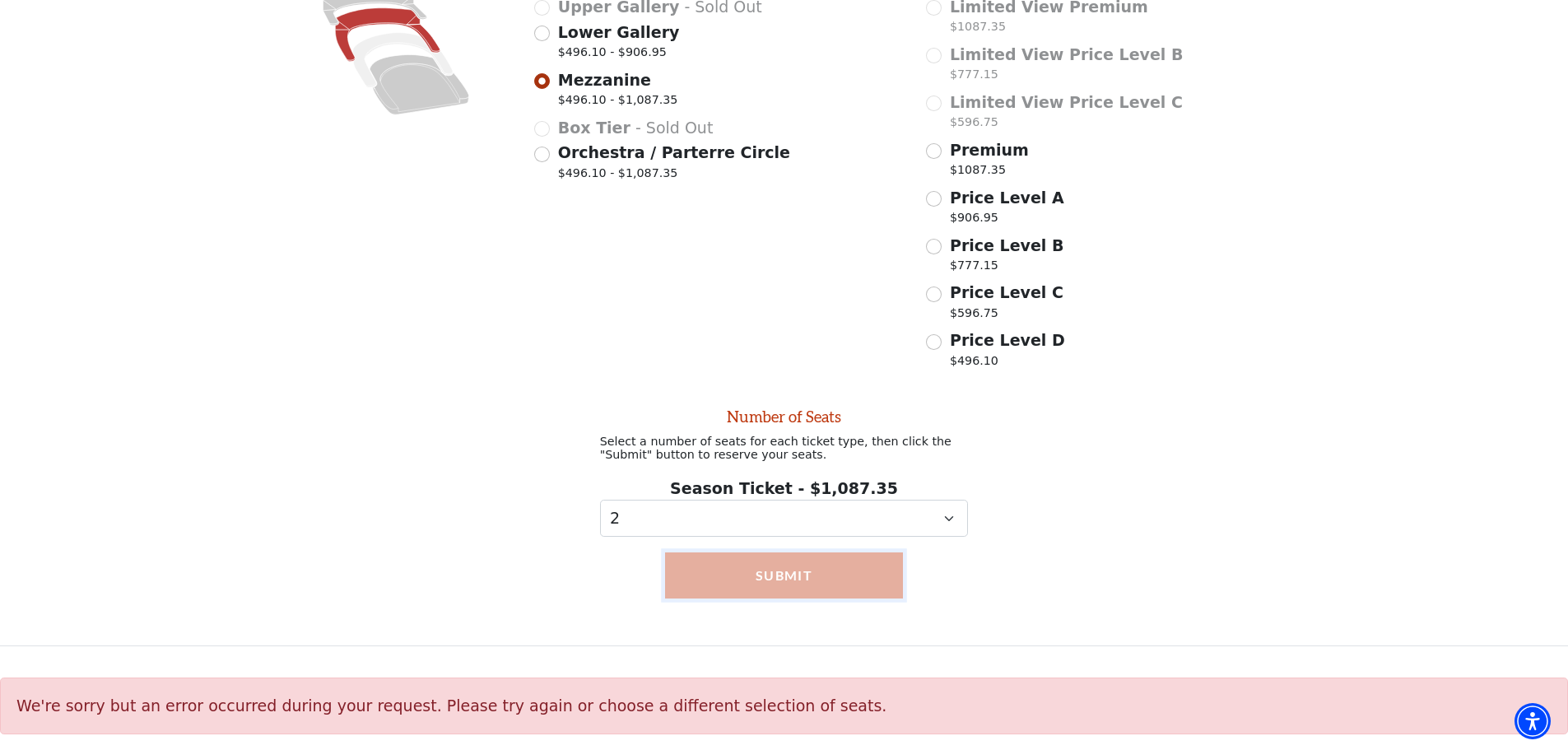
click at [860, 564] on button "Submit" at bounding box center [784, 575] width 238 height 46
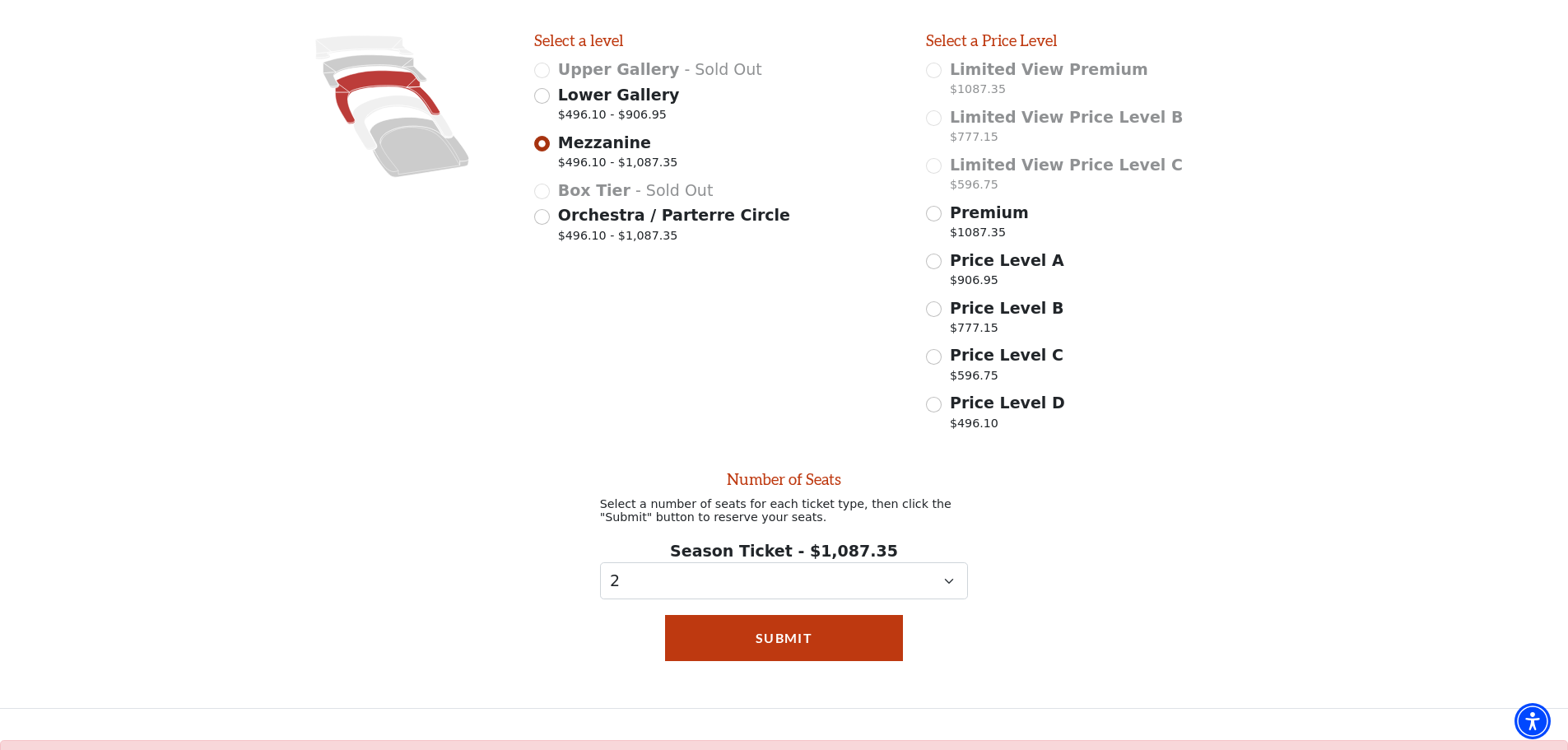
scroll to position [242, 0]
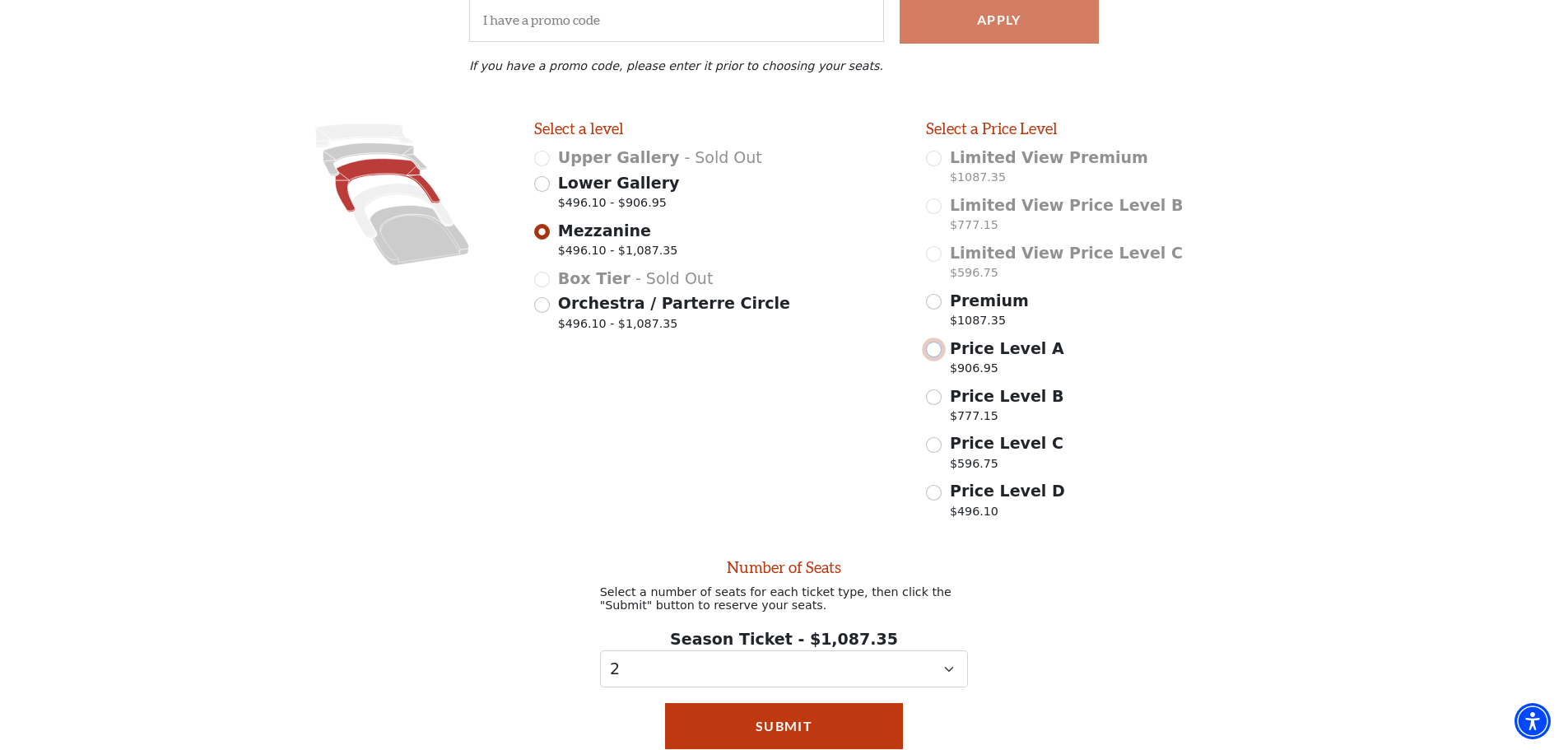
click at [936, 354] on input "Price Level A $906.95" at bounding box center [934, 350] width 16 height 16
radio input "true"
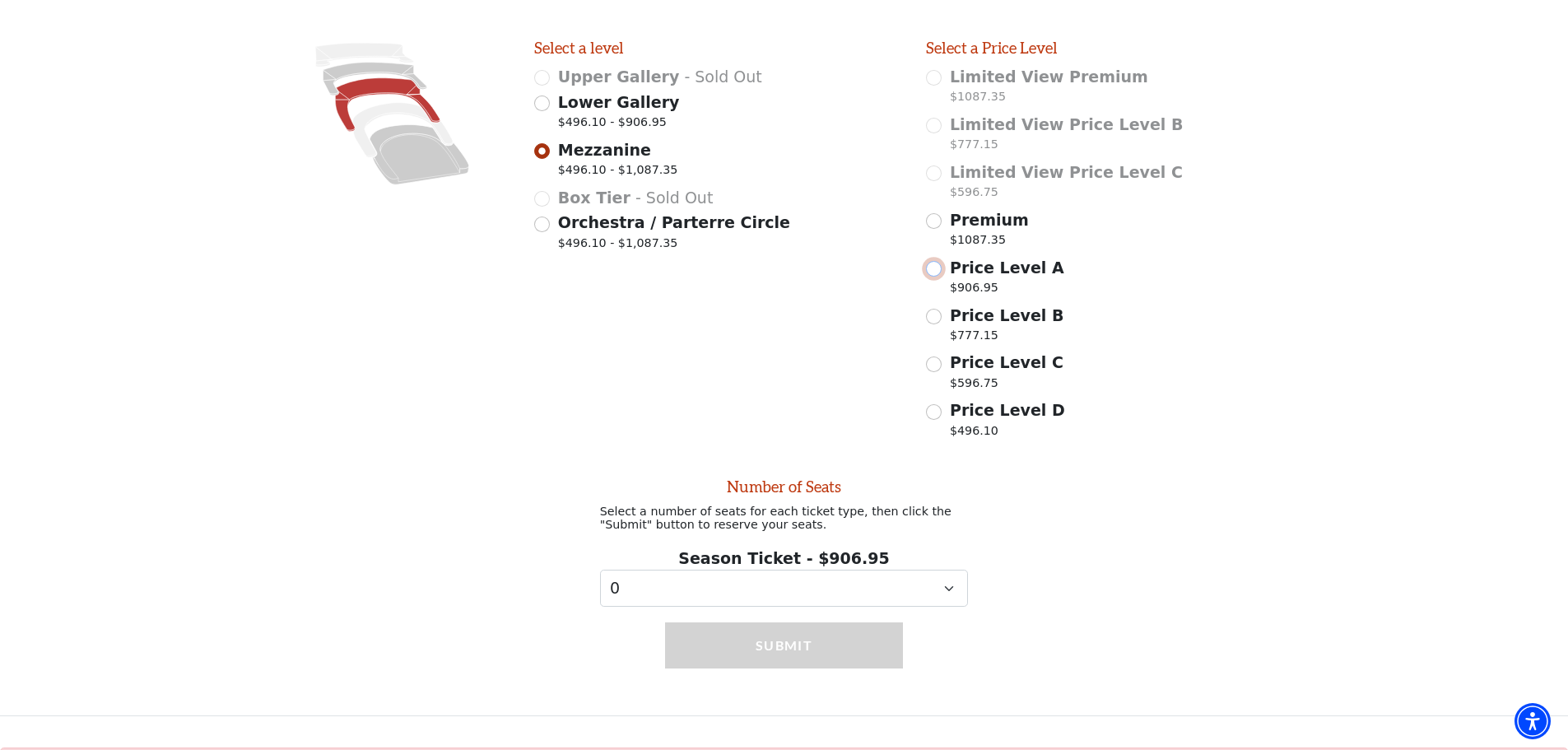
scroll to position [406, 0]
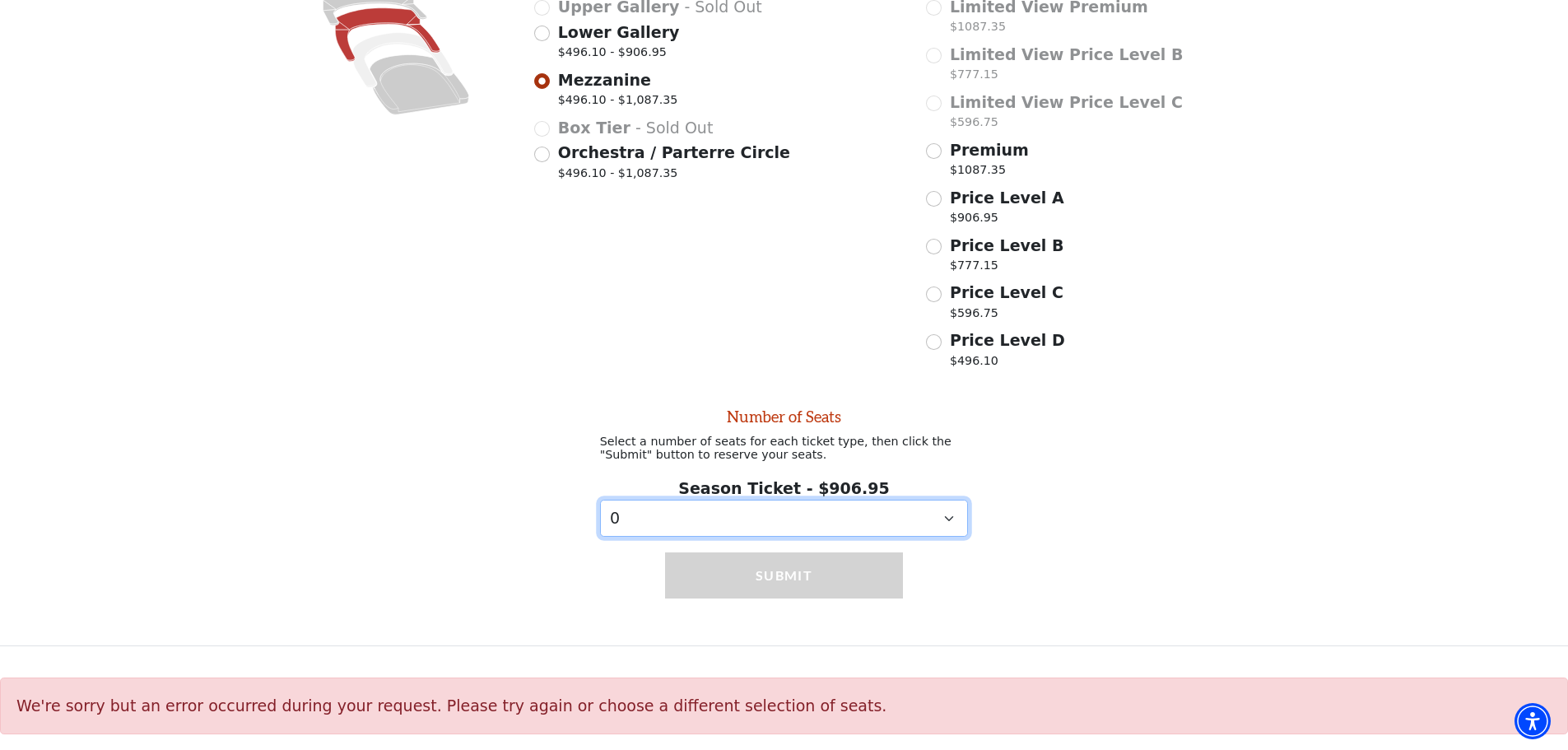
click at [784, 517] on select "0 1 2 3 4 5 6 7 8 9" at bounding box center [784, 518] width 368 height 37
select select "2"
click at [600, 500] on select "0 1 2 3 4 5 6 7 8 9" at bounding box center [784, 518] width 368 height 37
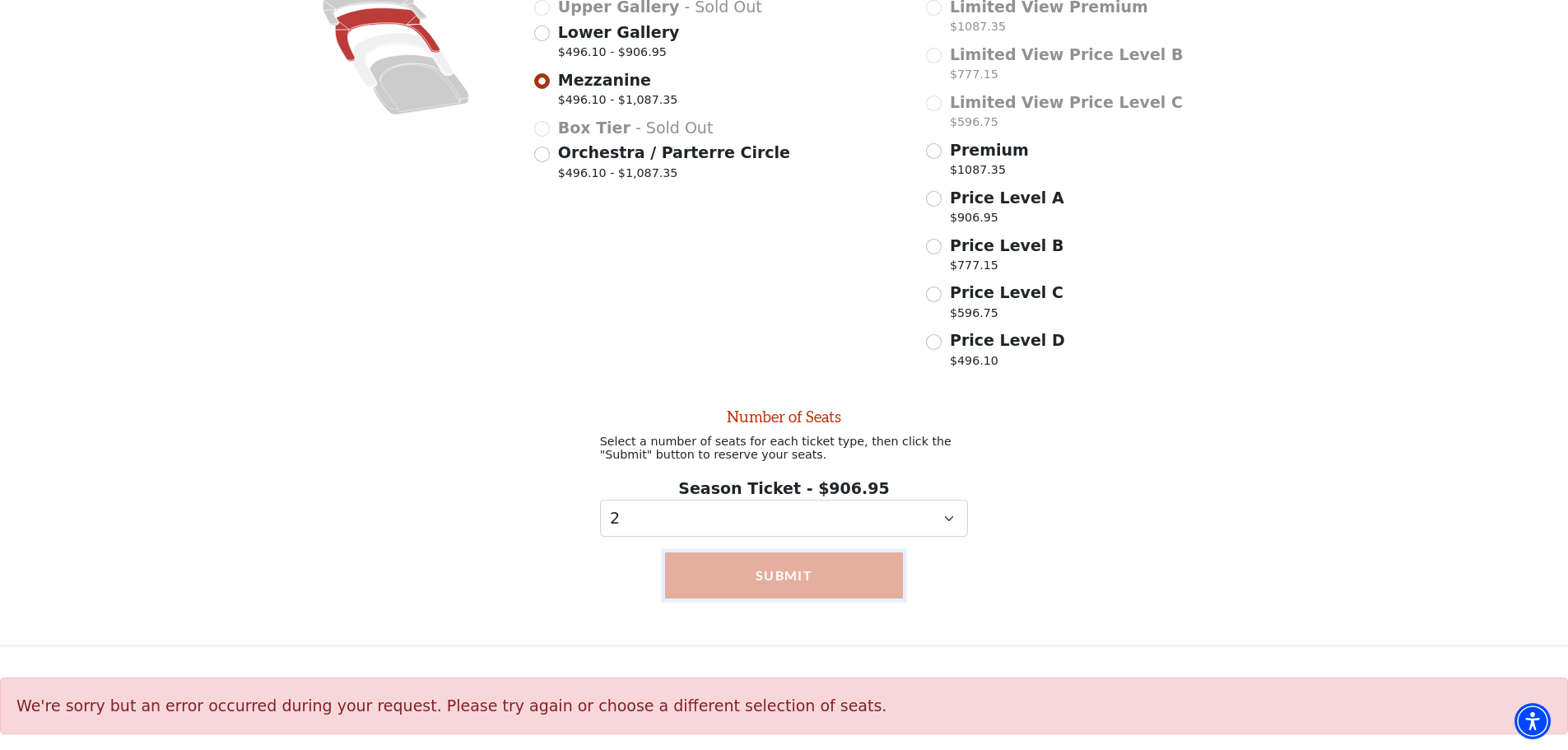
drag, startPoint x: 826, startPoint y: 587, endPoint x: 819, endPoint y: 582, distance: 8.6
click at [825, 585] on button "Submit" at bounding box center [784, 575] width 238 height 46
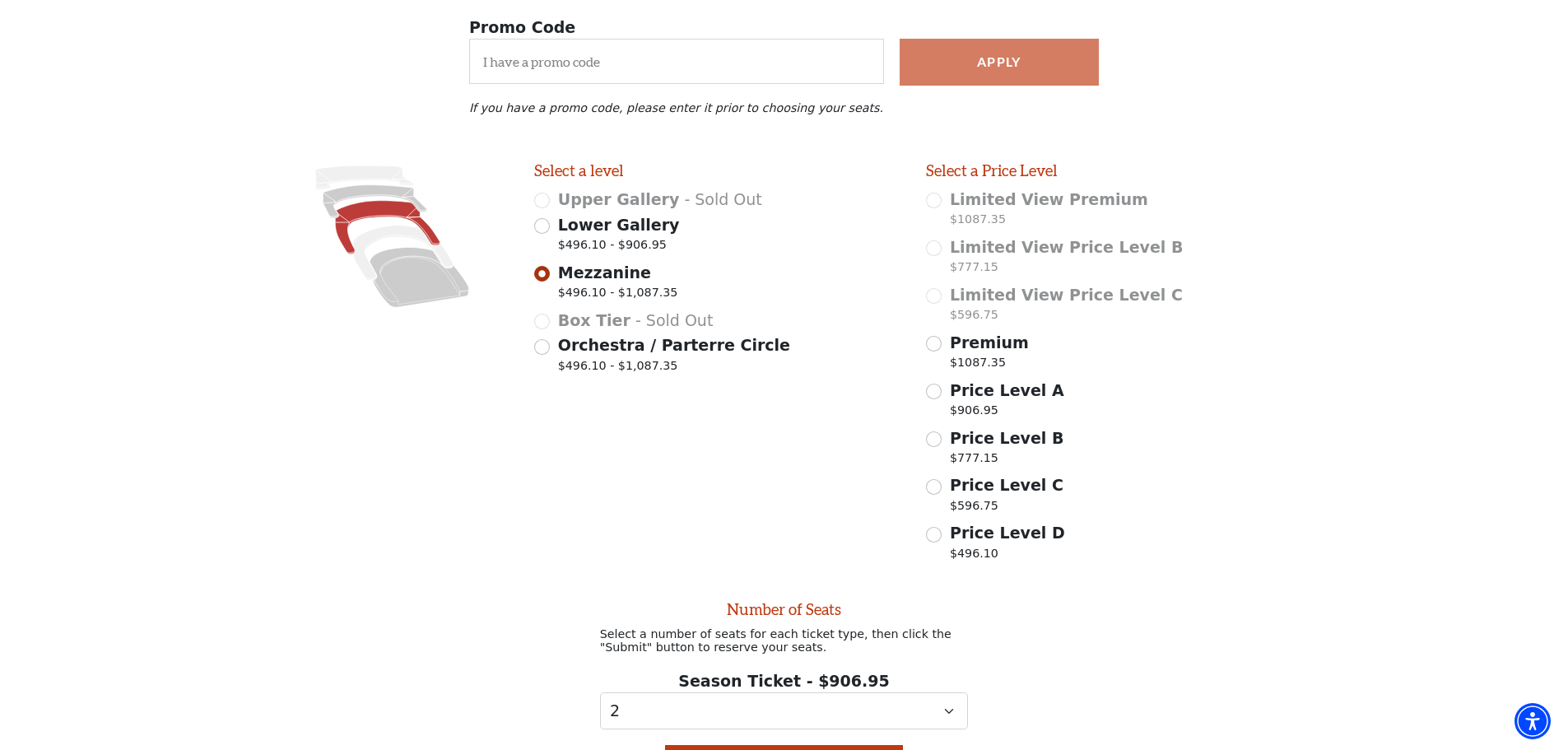
scroll to position [160, 0]
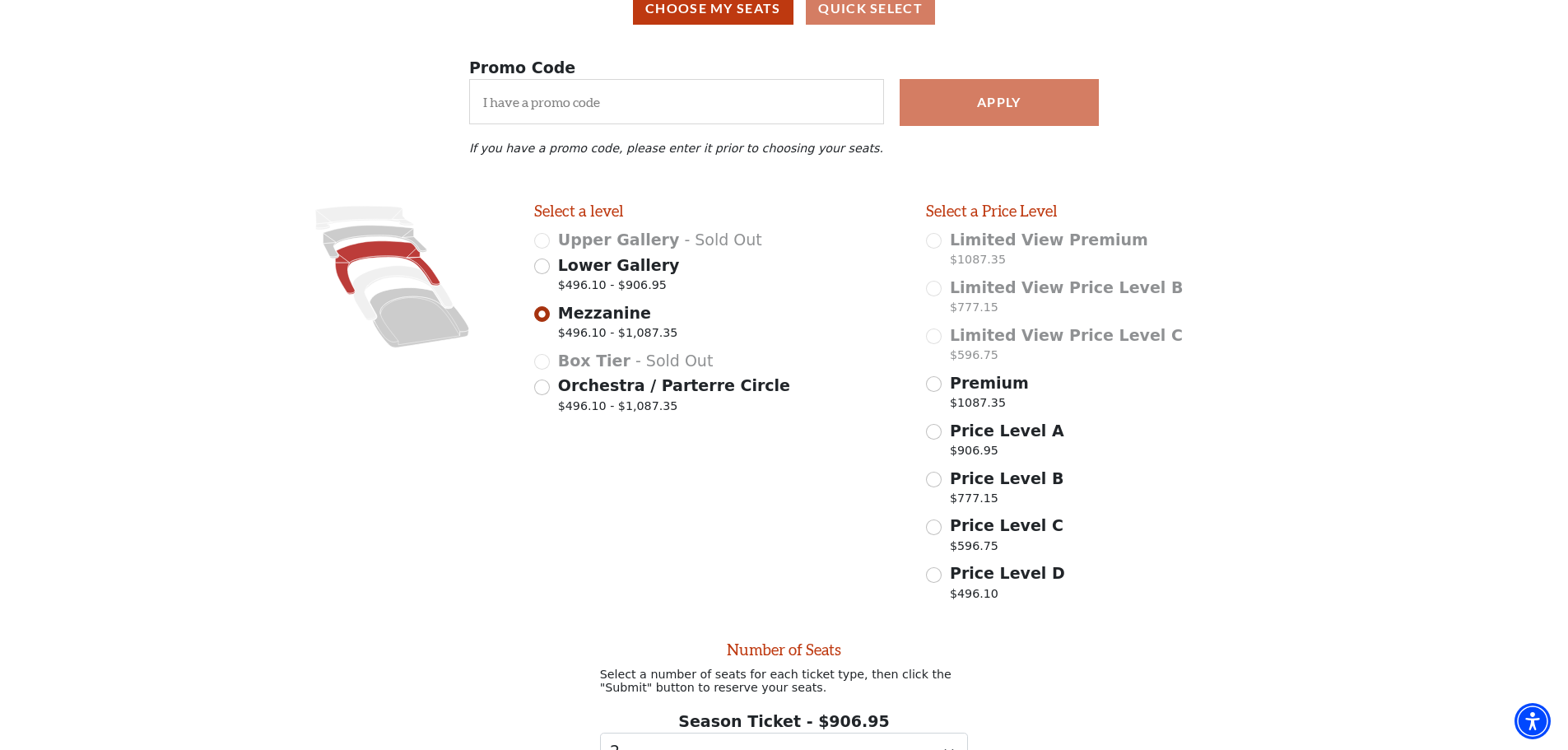
click at [390, 257] on icon at bounding box center [387, 267] width 104 height 54
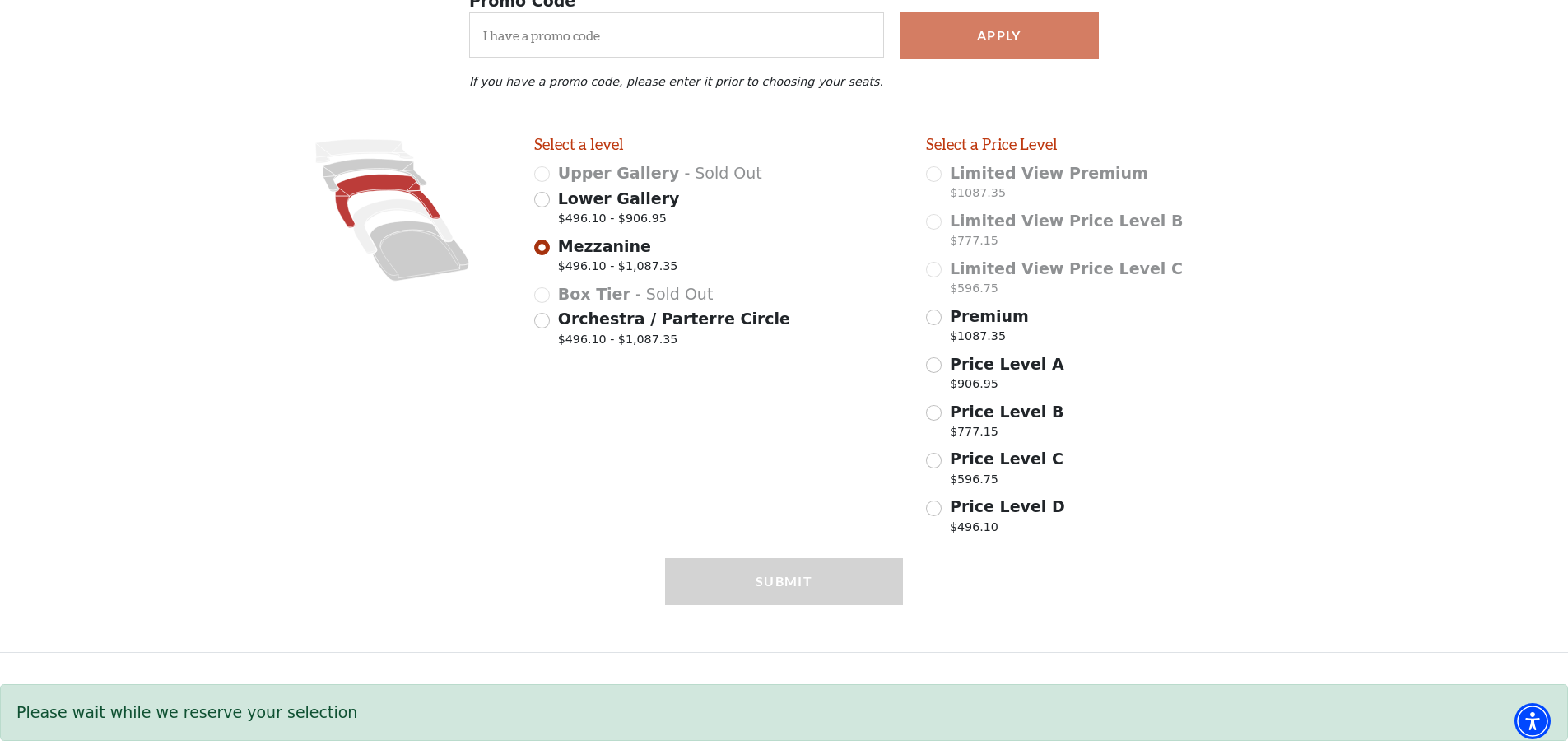
scroll to position [241, 0]
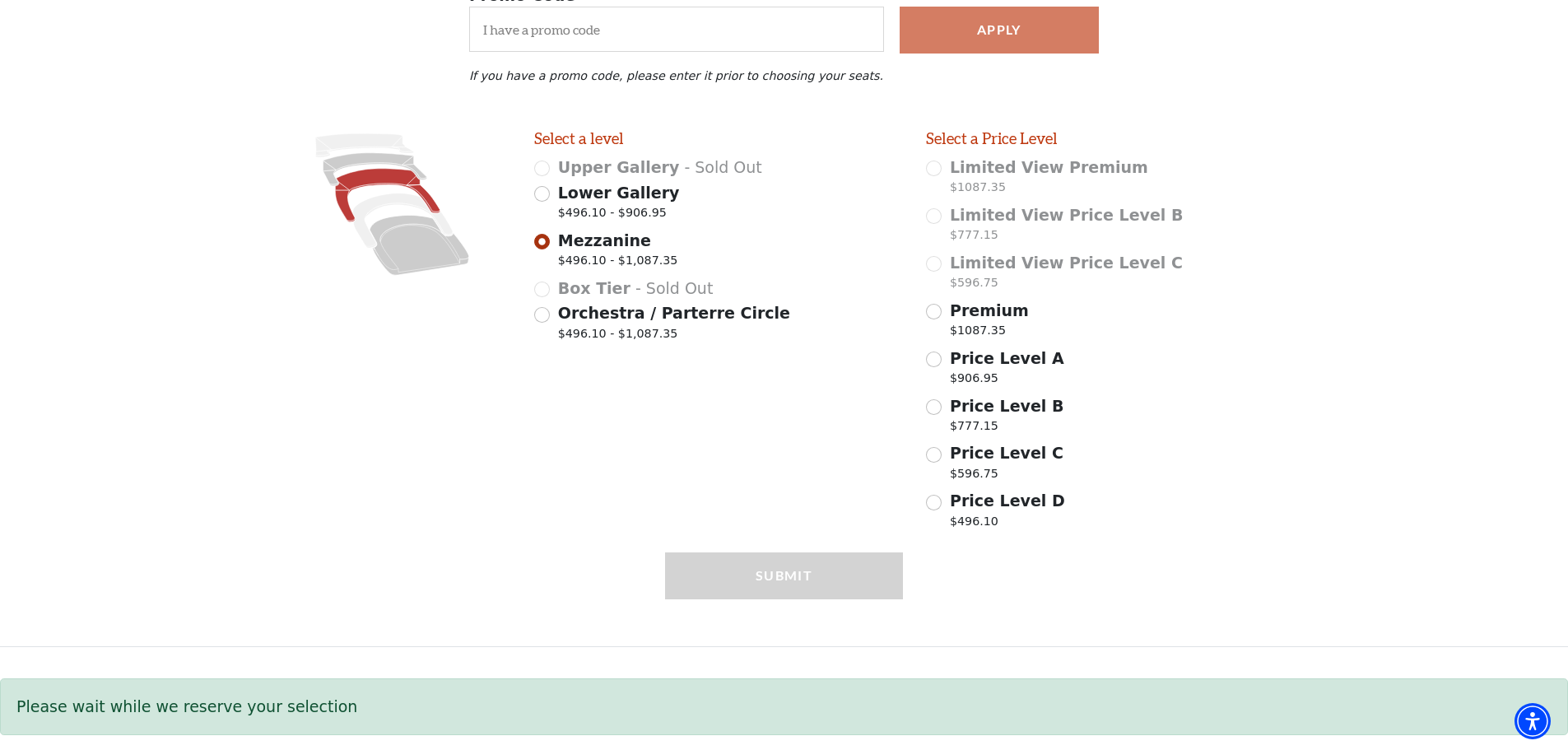
click at [368, 182] on icon at bounding box center [387, 194] width 104 height 54
click at [628, 188] on span "Lower Gallery" at bounding box center [619, 192] width 122 height 19
click at [550, 188] on input "Lower Gallery $496.10 - $906.95" at bounding box center [542, 194] width 16 height 16
radio input "true"
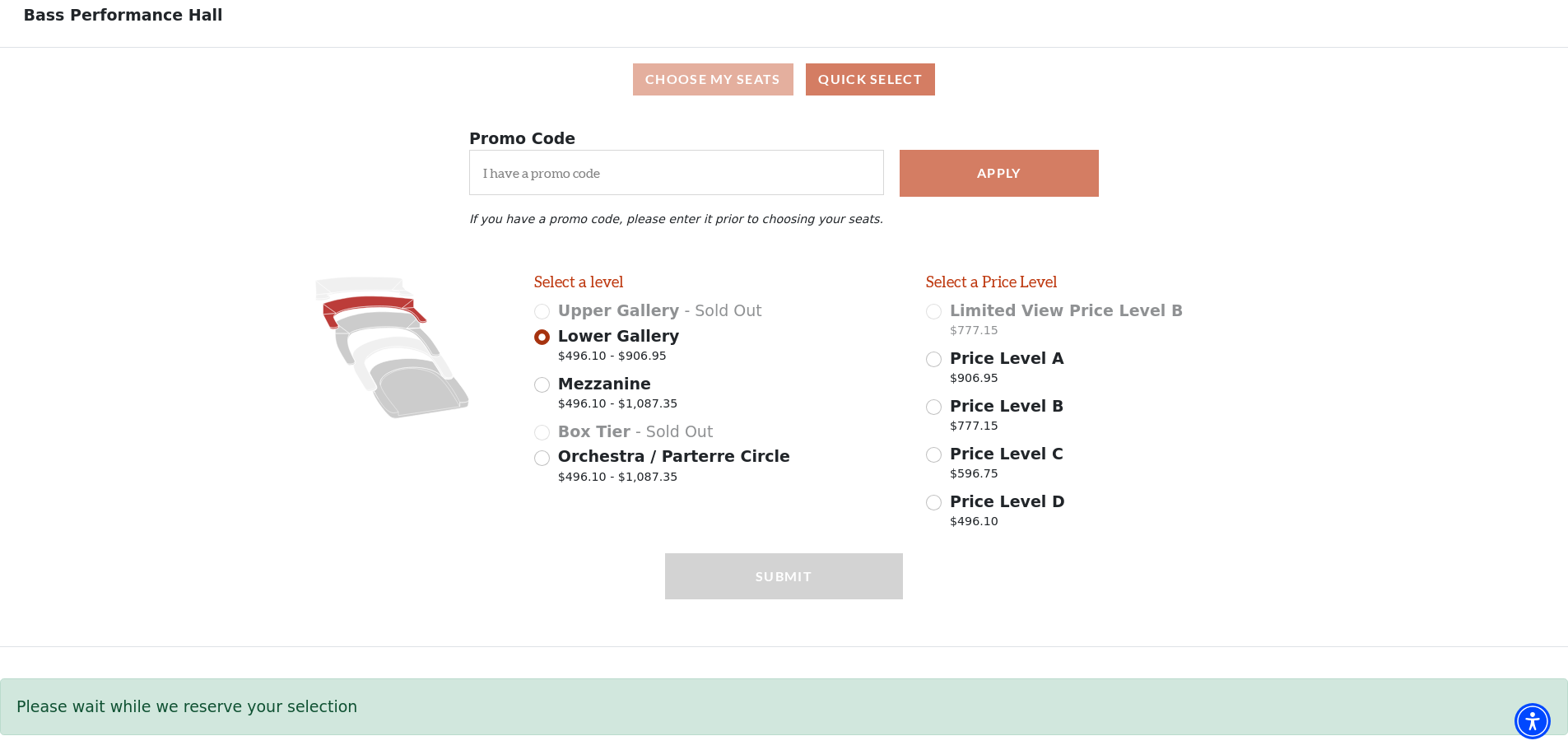
drag, startPoint x: 687, startPoint y: 43, endPoint x: 684, endPoint y: 74, distance: 31.1
click at [687, 45] on div "Broadway Saturday Evening Your Tickets Filters Quick Select Bass Performance Ha…" at bounding box center [784, 330] width 1568 height 839
click at [684, 75] on button "Choose My Seats" at bounding box center [713, 79] width 161 height 32
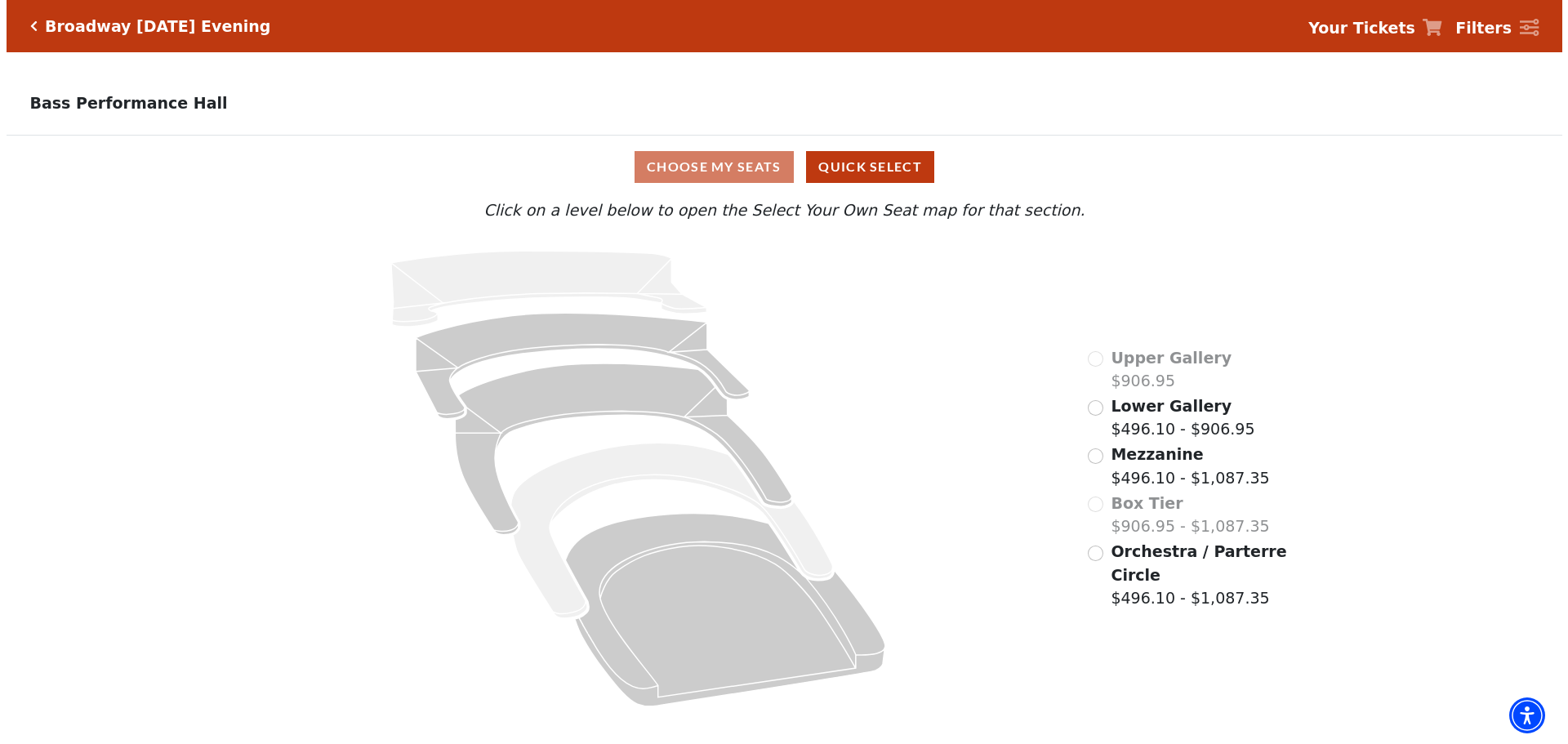
scroll to position [0, 0]
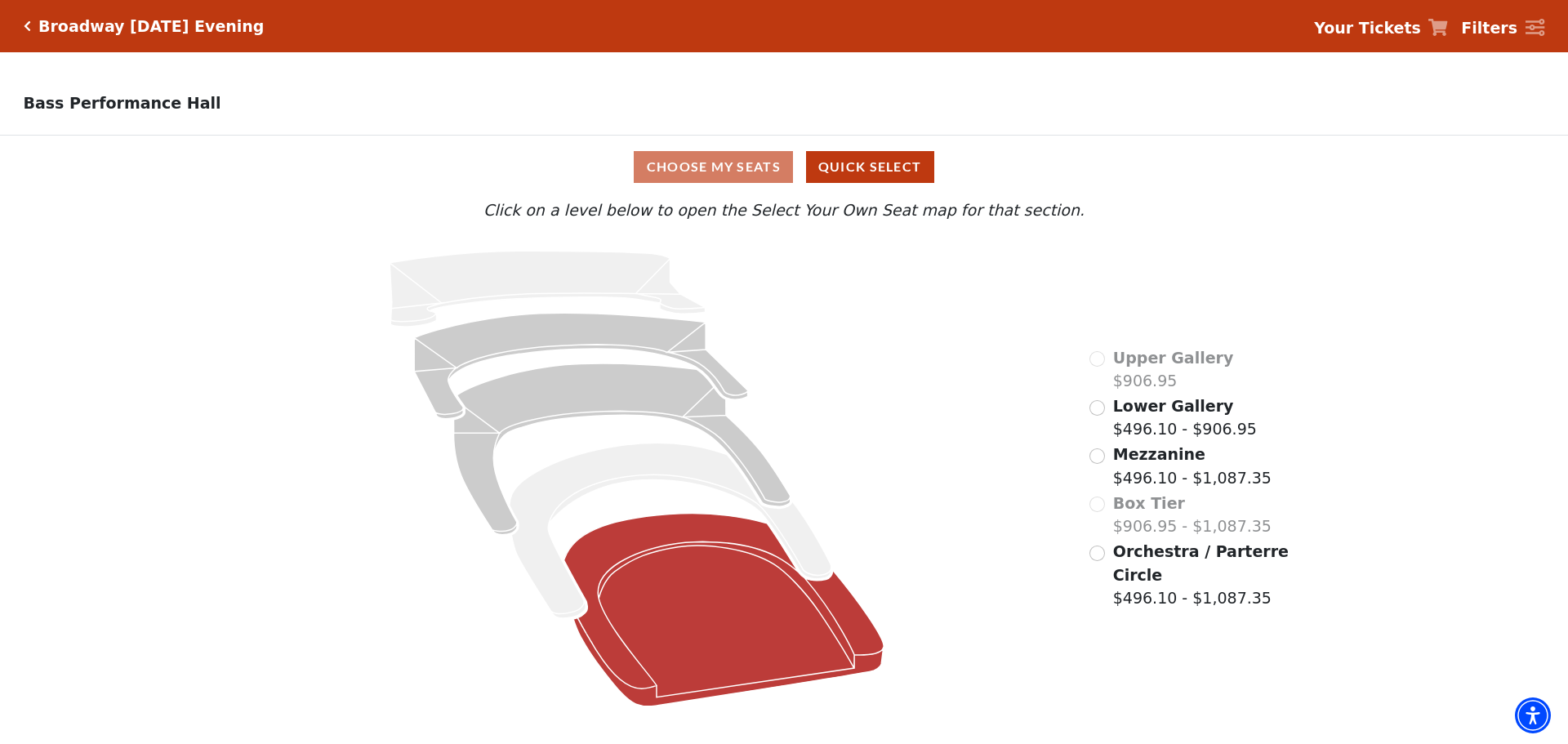
click at [712, 587] on icon at bounding box center [724, 609] width 320 height 192
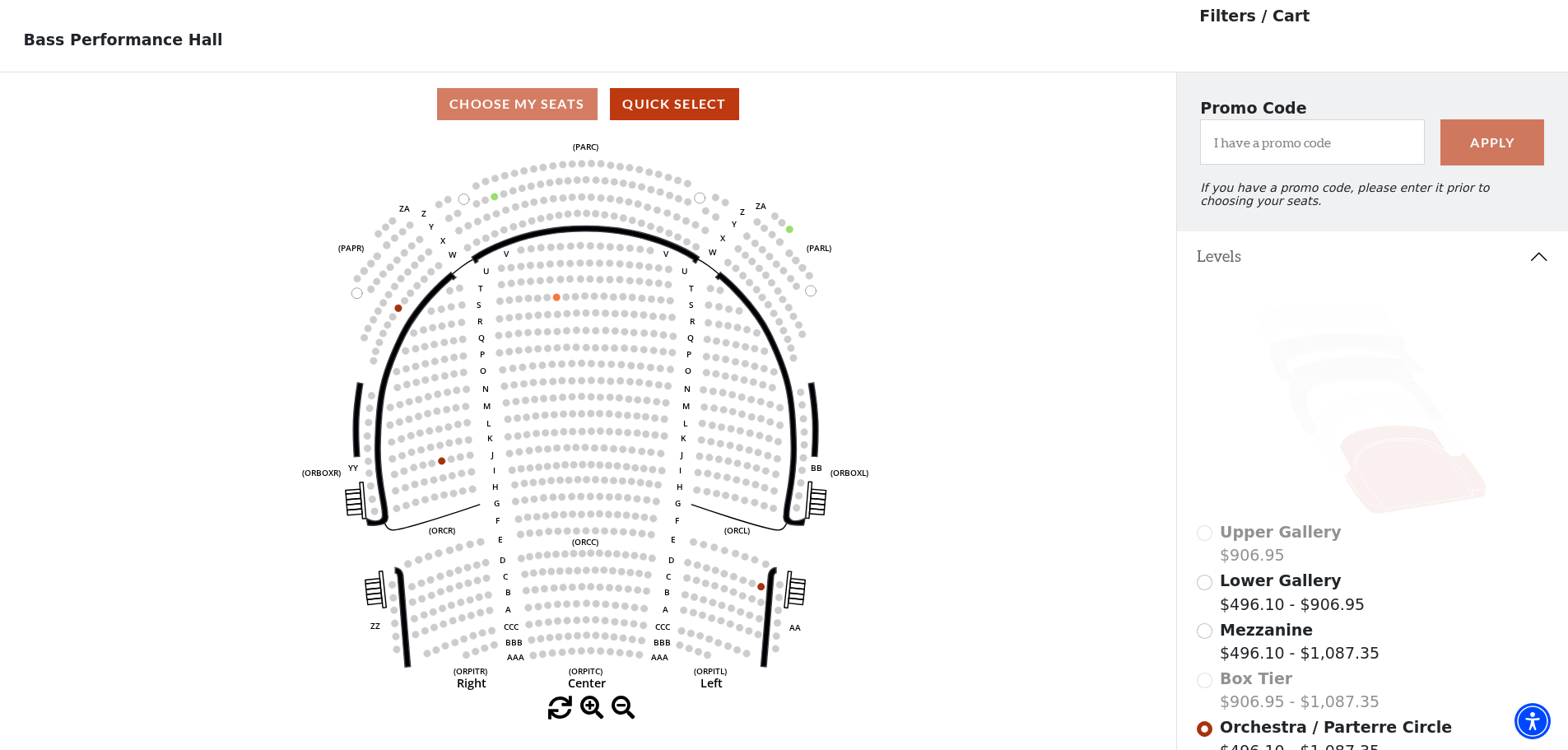
scroll to position [77, 0]
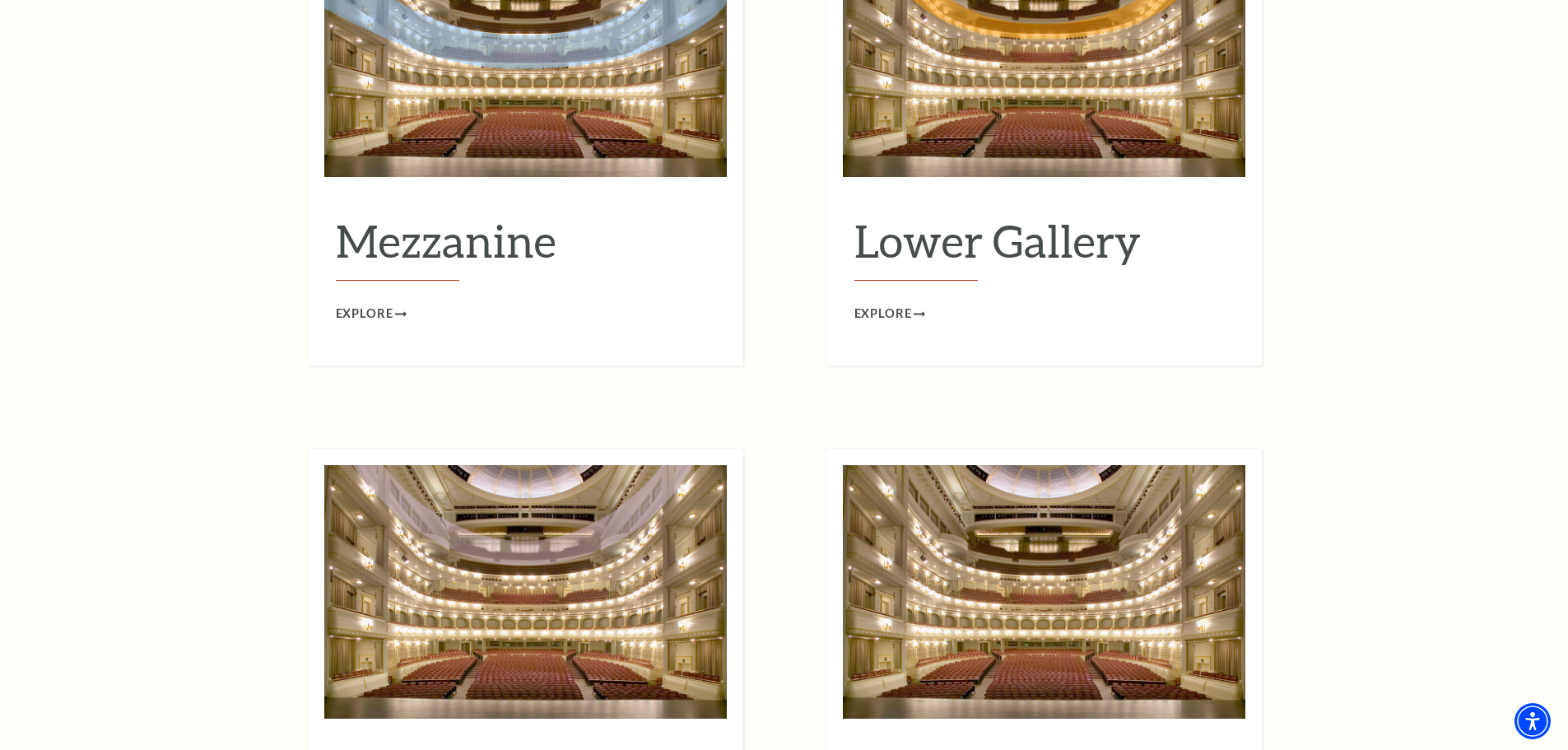
scroll to position [2057, 0]
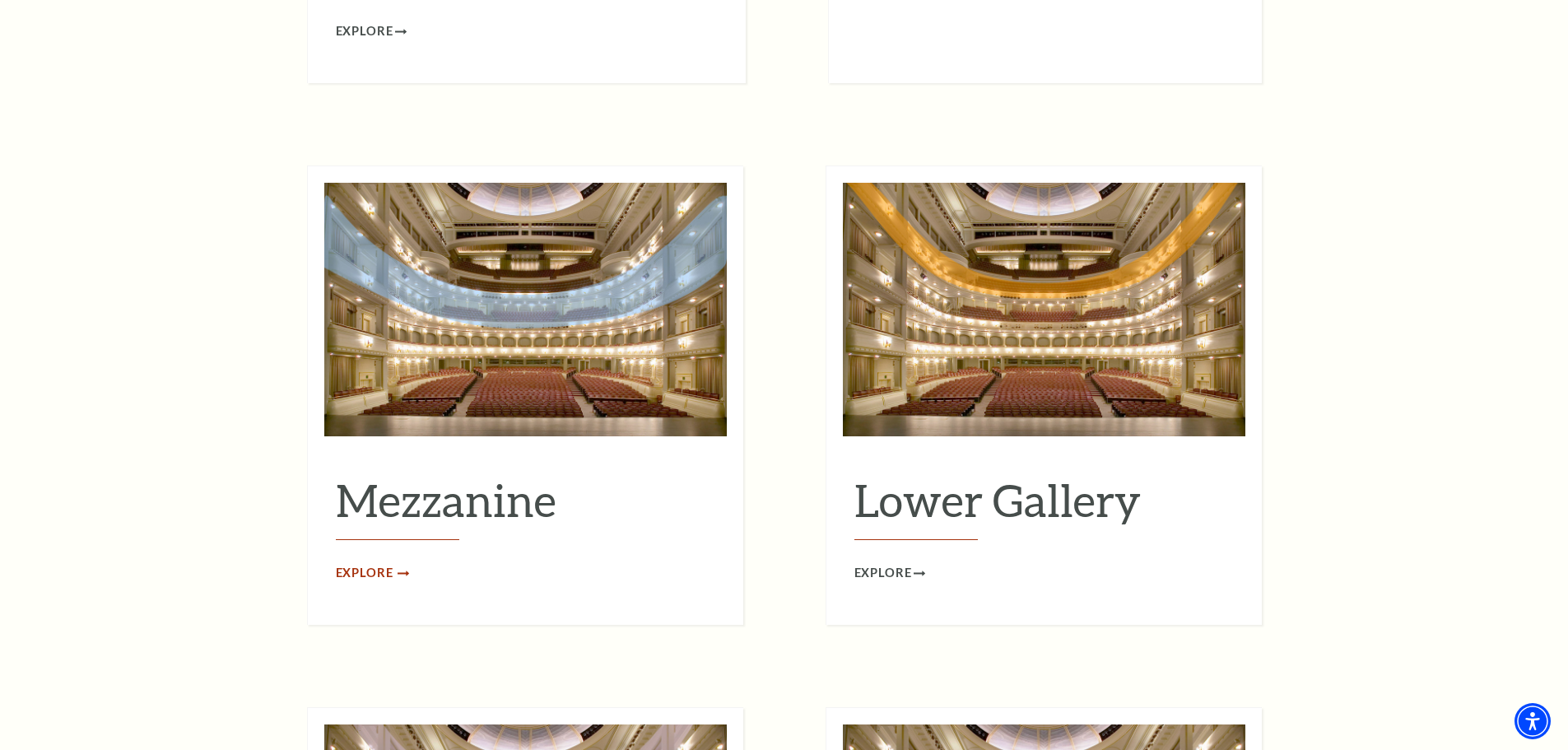
click at [379, 563] on span "Explore" at bounding box center [364, 573] width 57 height 20
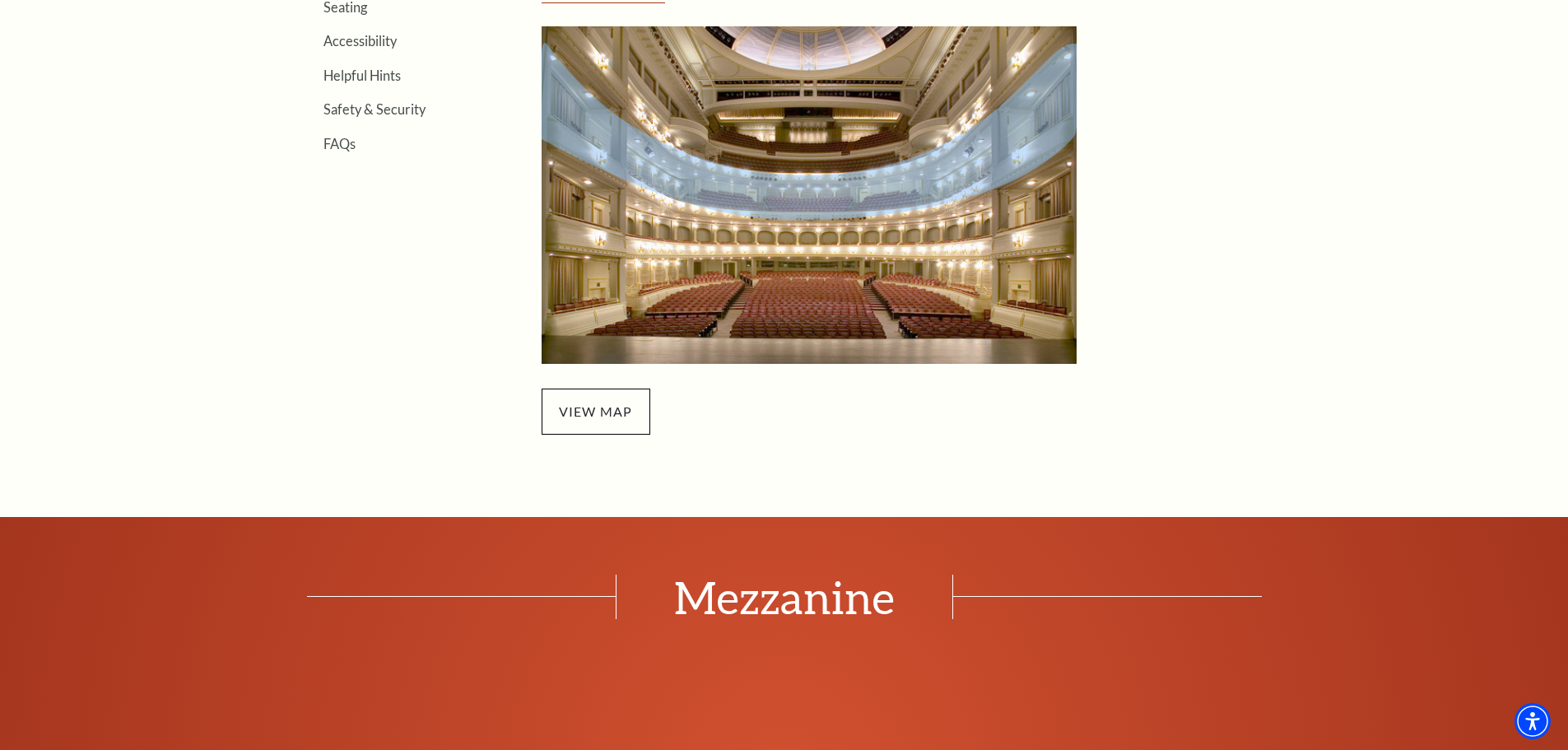
scroll to position [823, 0]
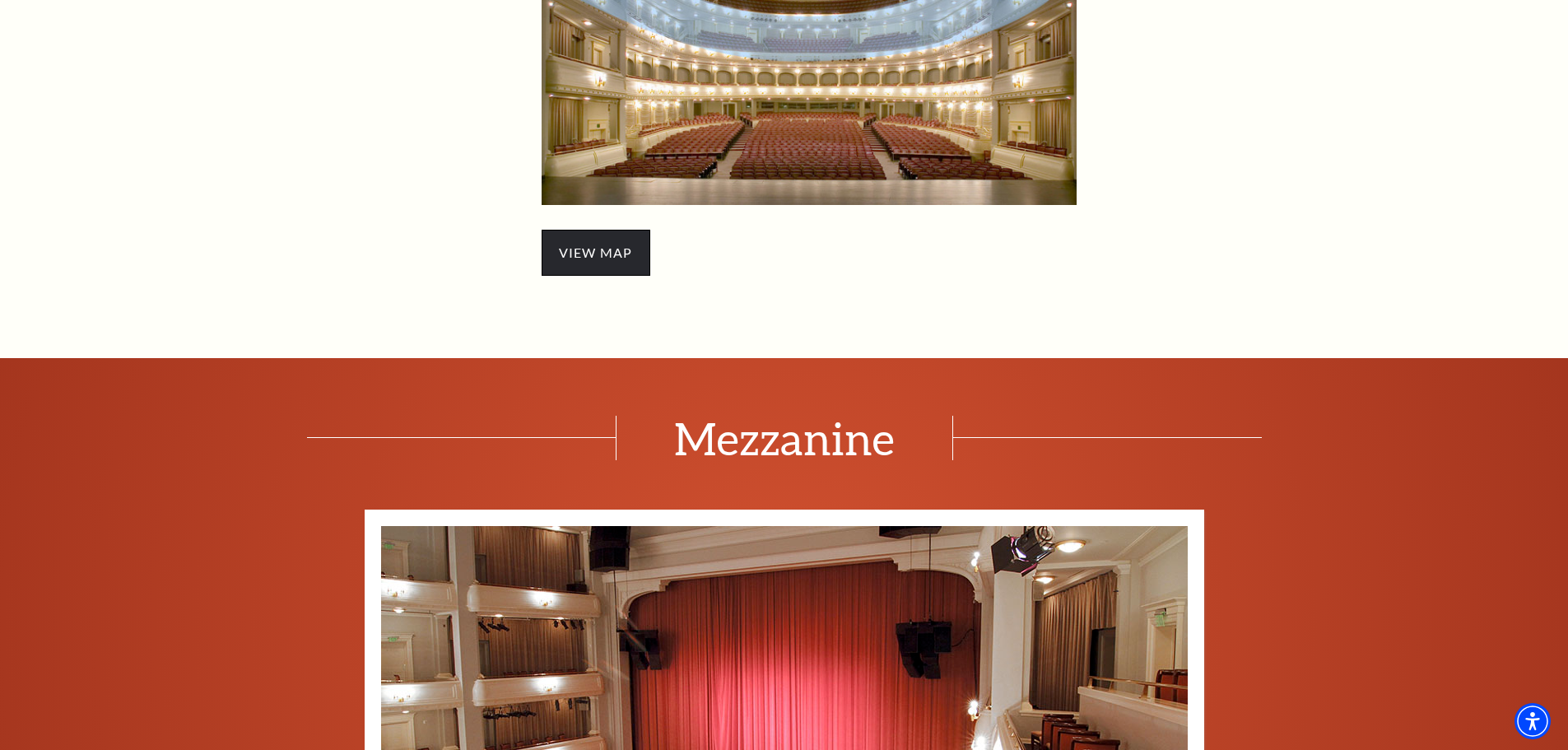
click at [586, 251] on span "view map" at bounding box center [595, 252] width 108 height 46
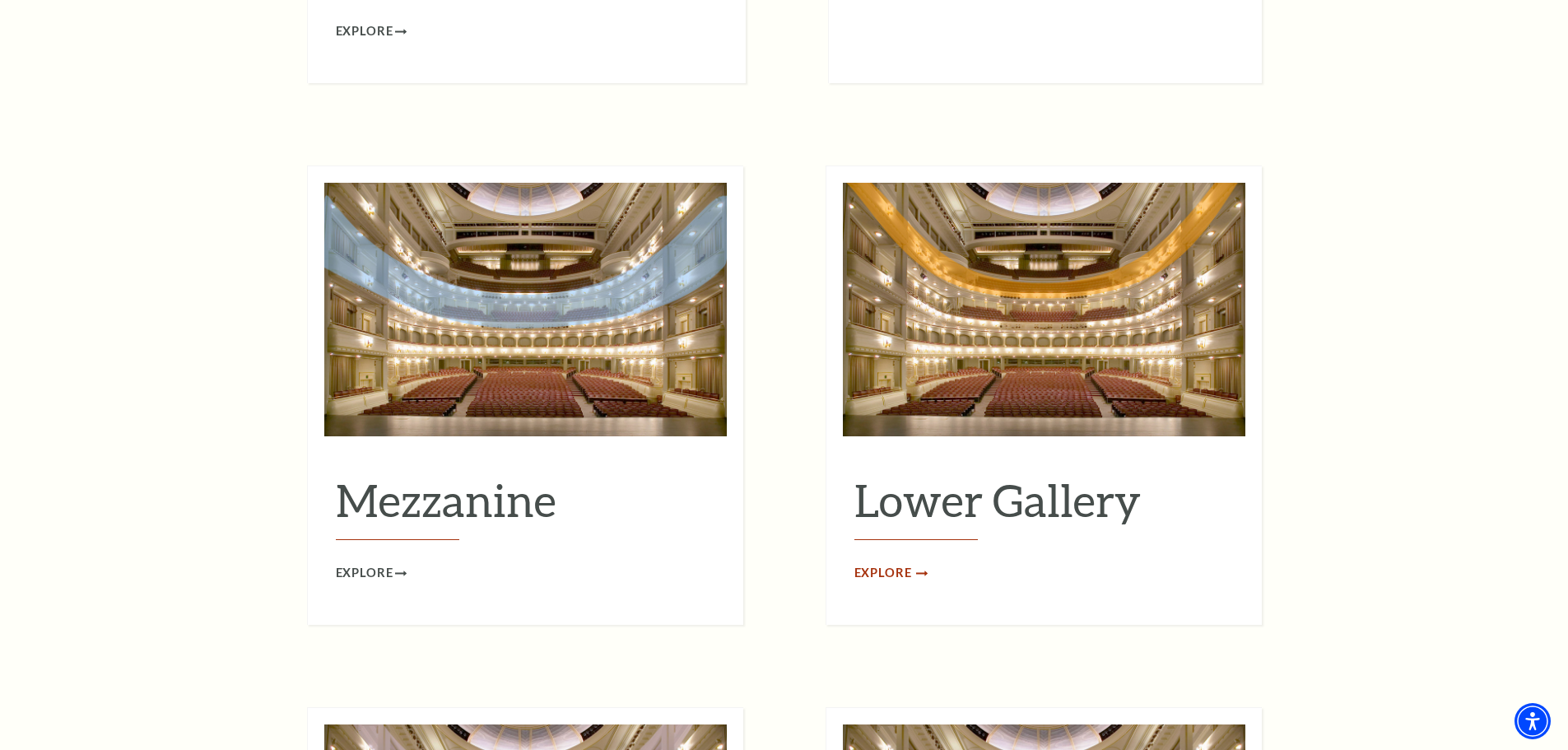
click at [908, 563] on span "Explore" at bounding box center [883, 573] width 57 height 20
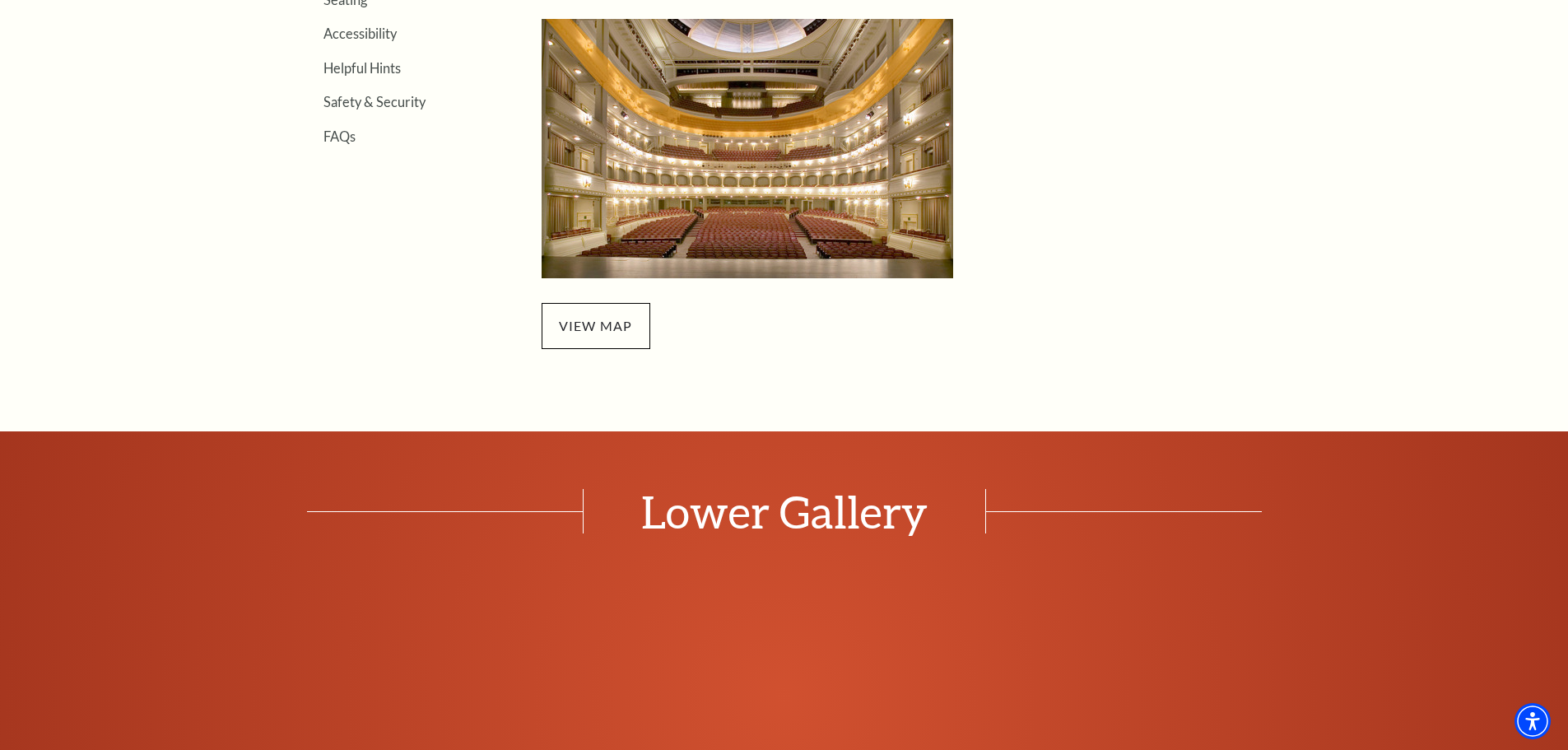
scroll to position [823, 0]
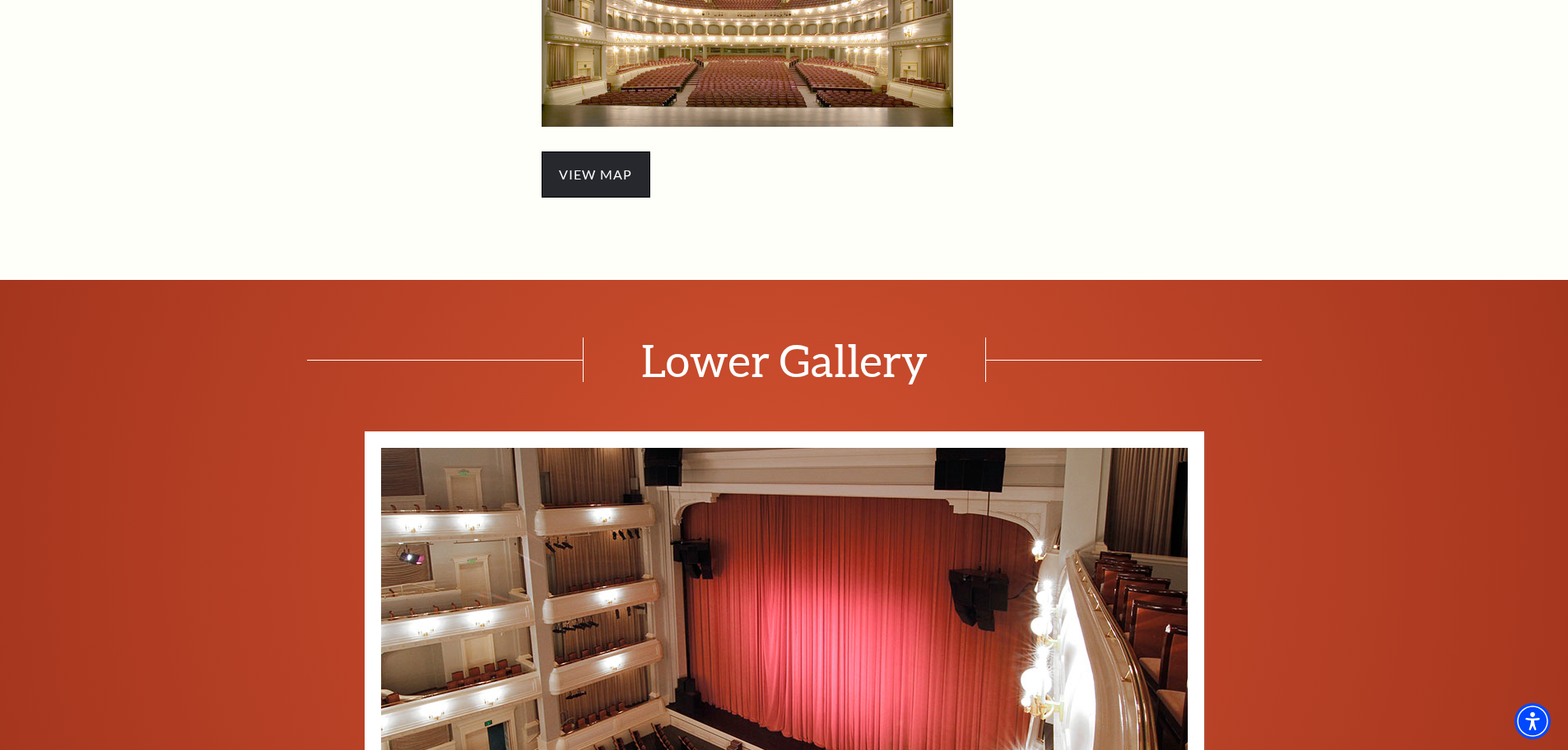
click at [555, 164] on span "view map" at bounding box center [595, 173] width 108 height 46
click at [570, 177] on link "view map" at bounding box center [596, 174] width 74 height 16
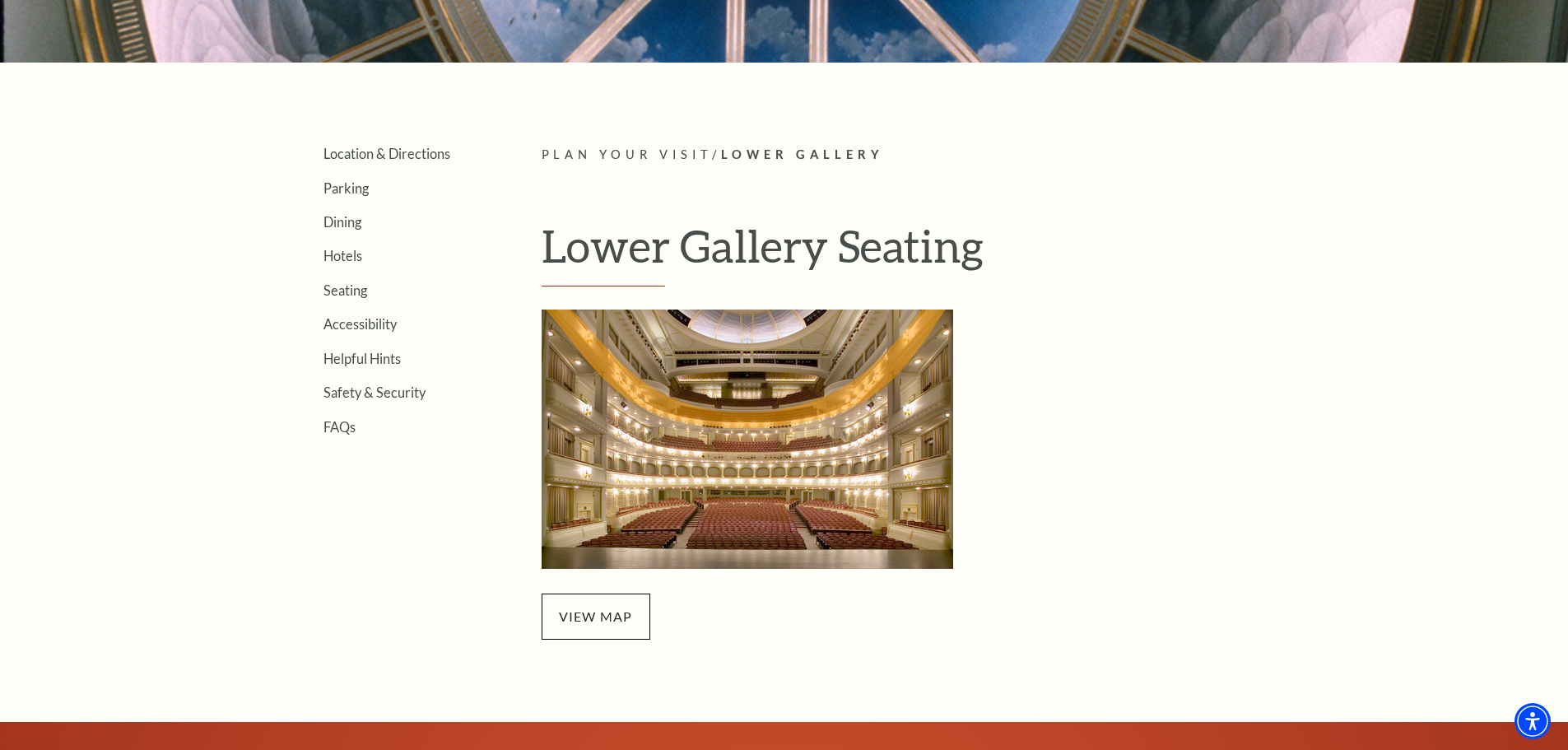
scroll to position [329, 0]
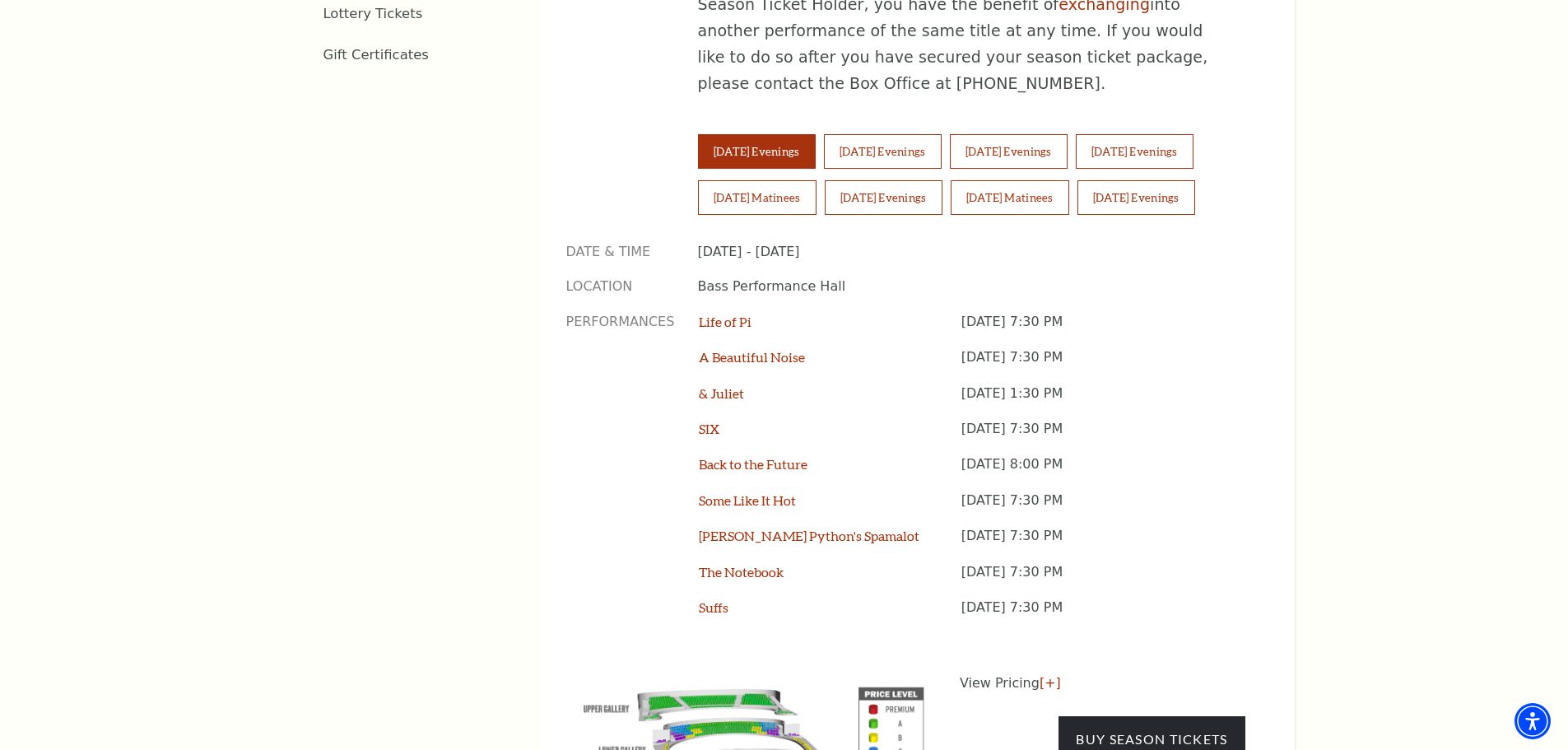
scroll to position [1399, 0]
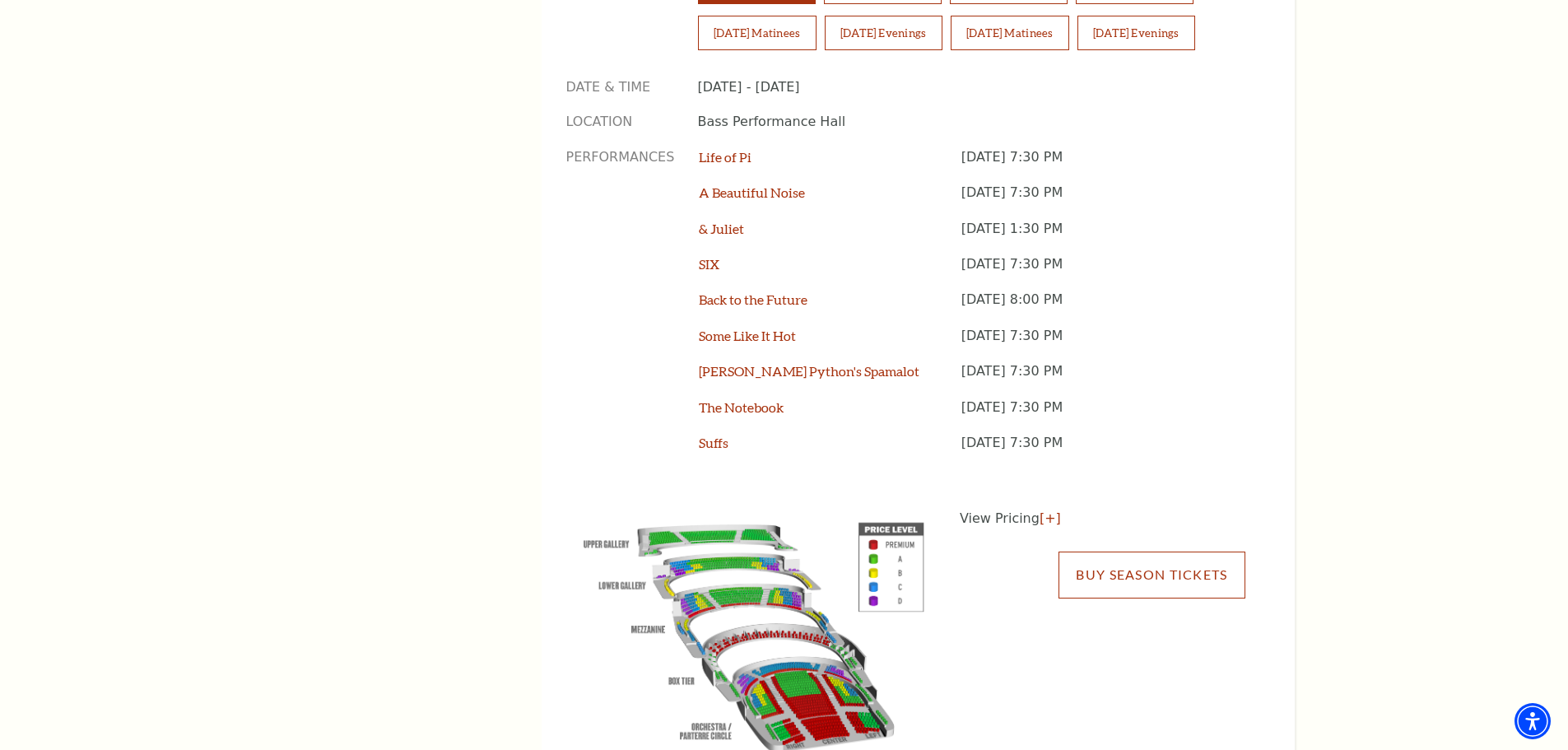
click at [1100, 551] on link "Buy Season Tickets" at bounding box center [1151, 574] width 186 height 46
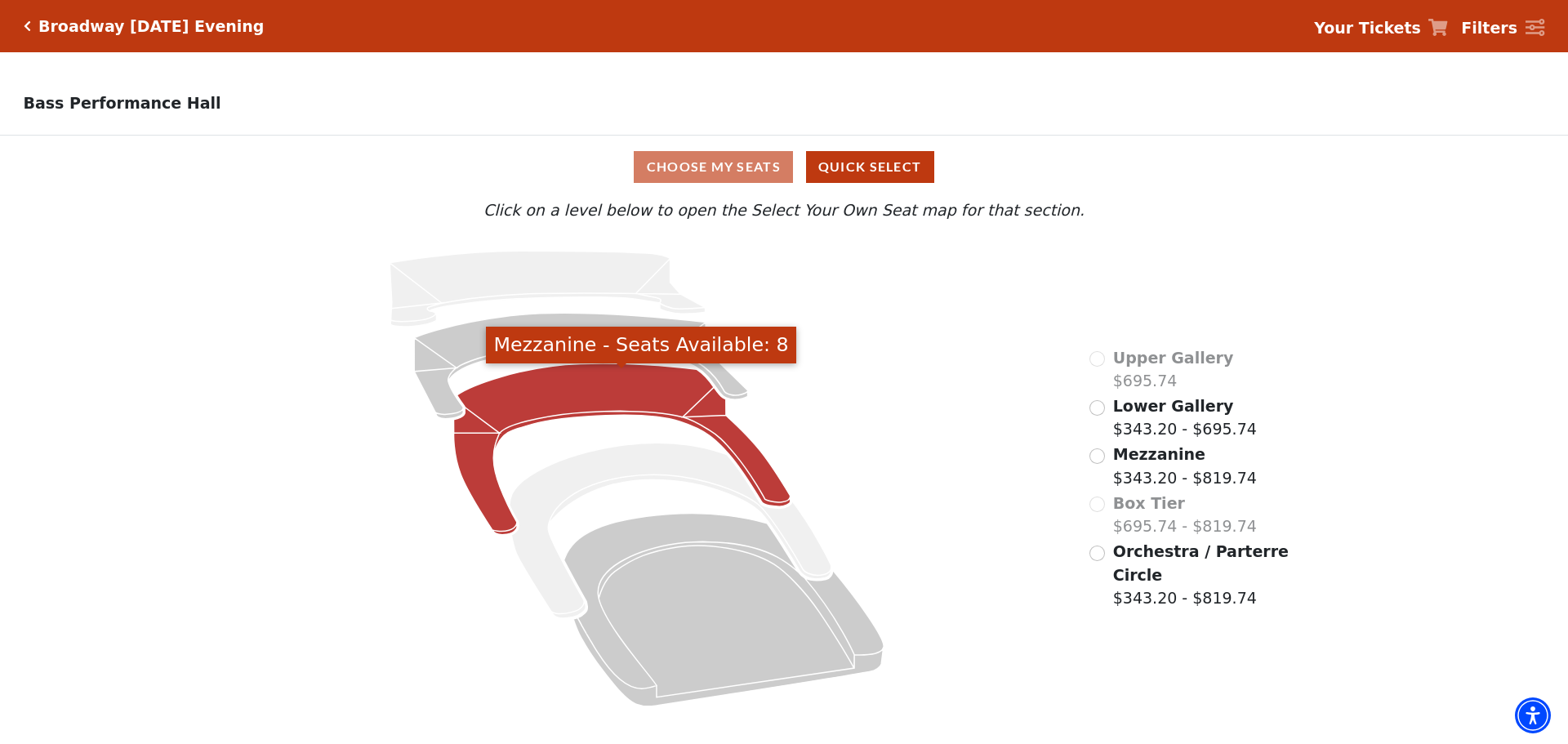
click at [595, 397] on icon "Mezzanine - Seats Available: 8" at bounding box center [623, 448] width 336 height 171
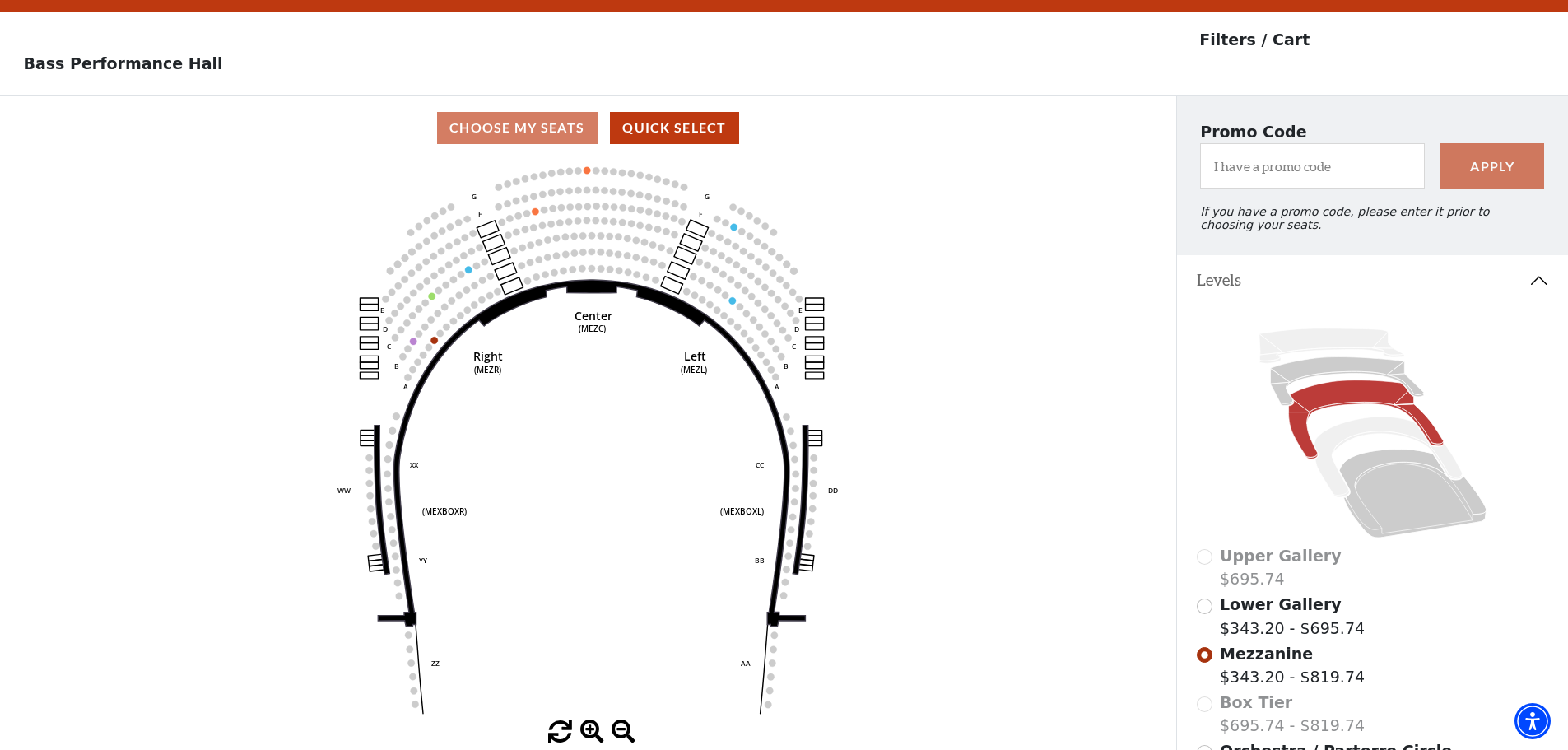
scroll to position [77, 0]
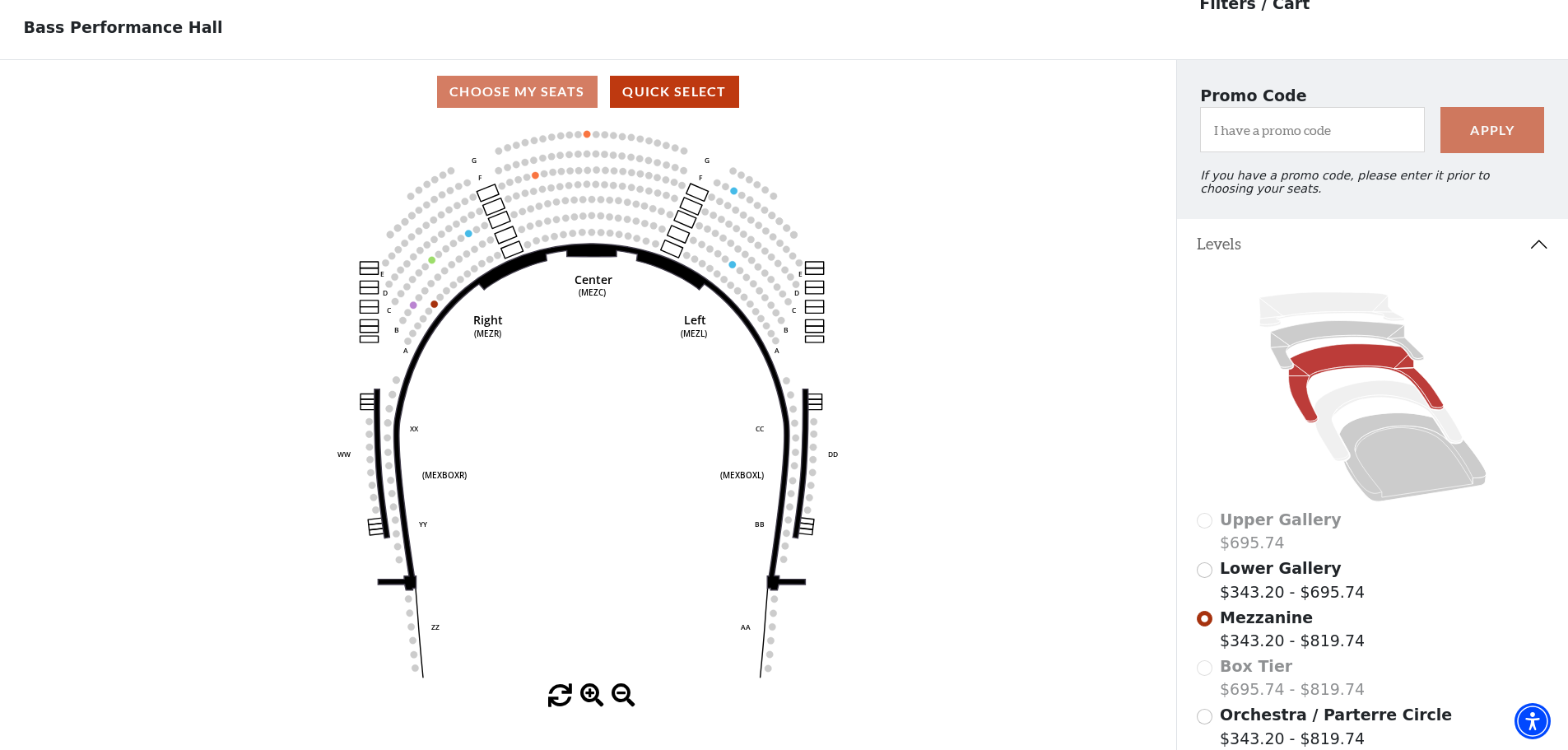
click at [580, 105] on div "Choose My Seats Quick Select" at bounding box center [588, 92] width 1176 height 32
click at [541, 101] on div "Choose My Seats Quick Select" at bounding box center [588, 92] width 1176 height 32
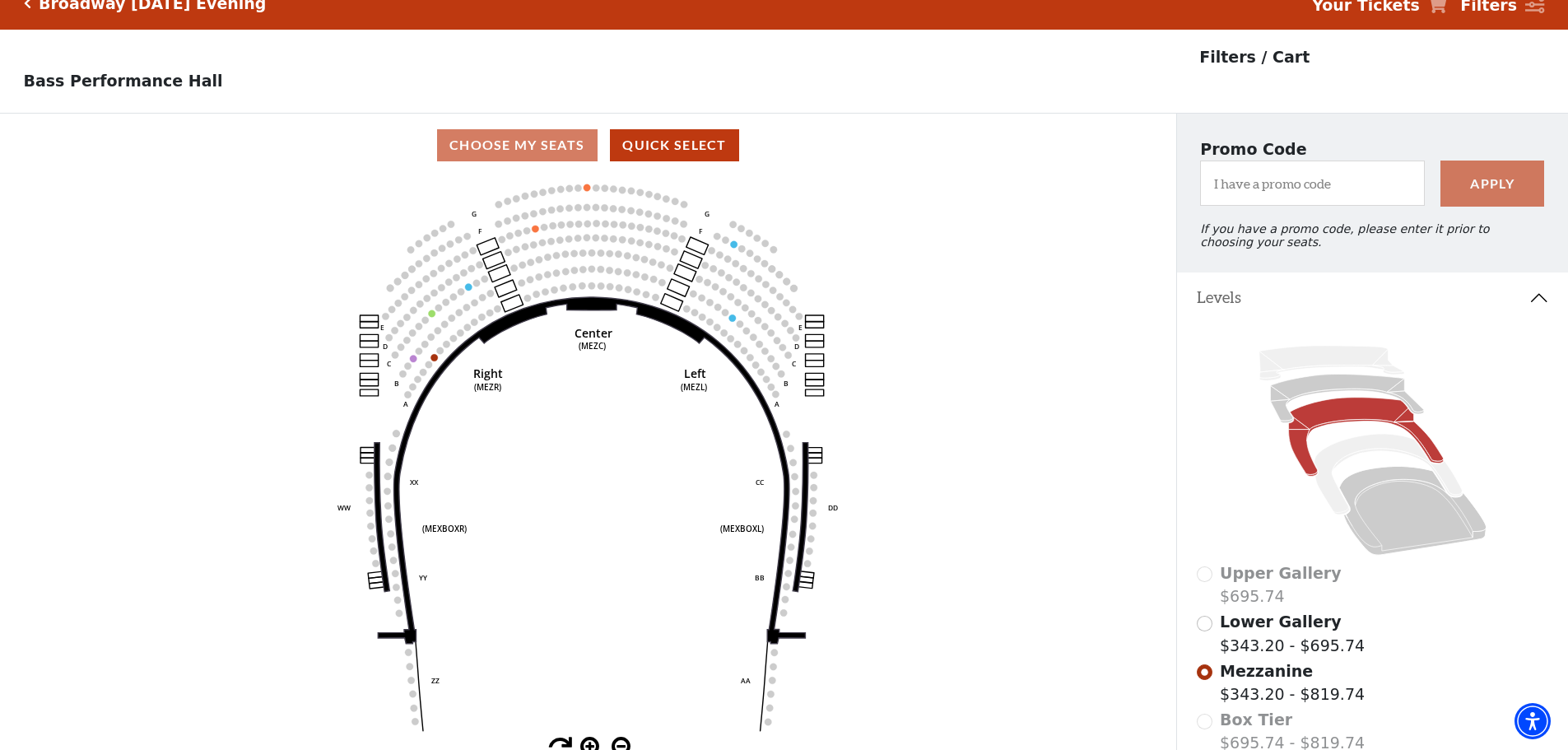
scroll to position [0, 0]
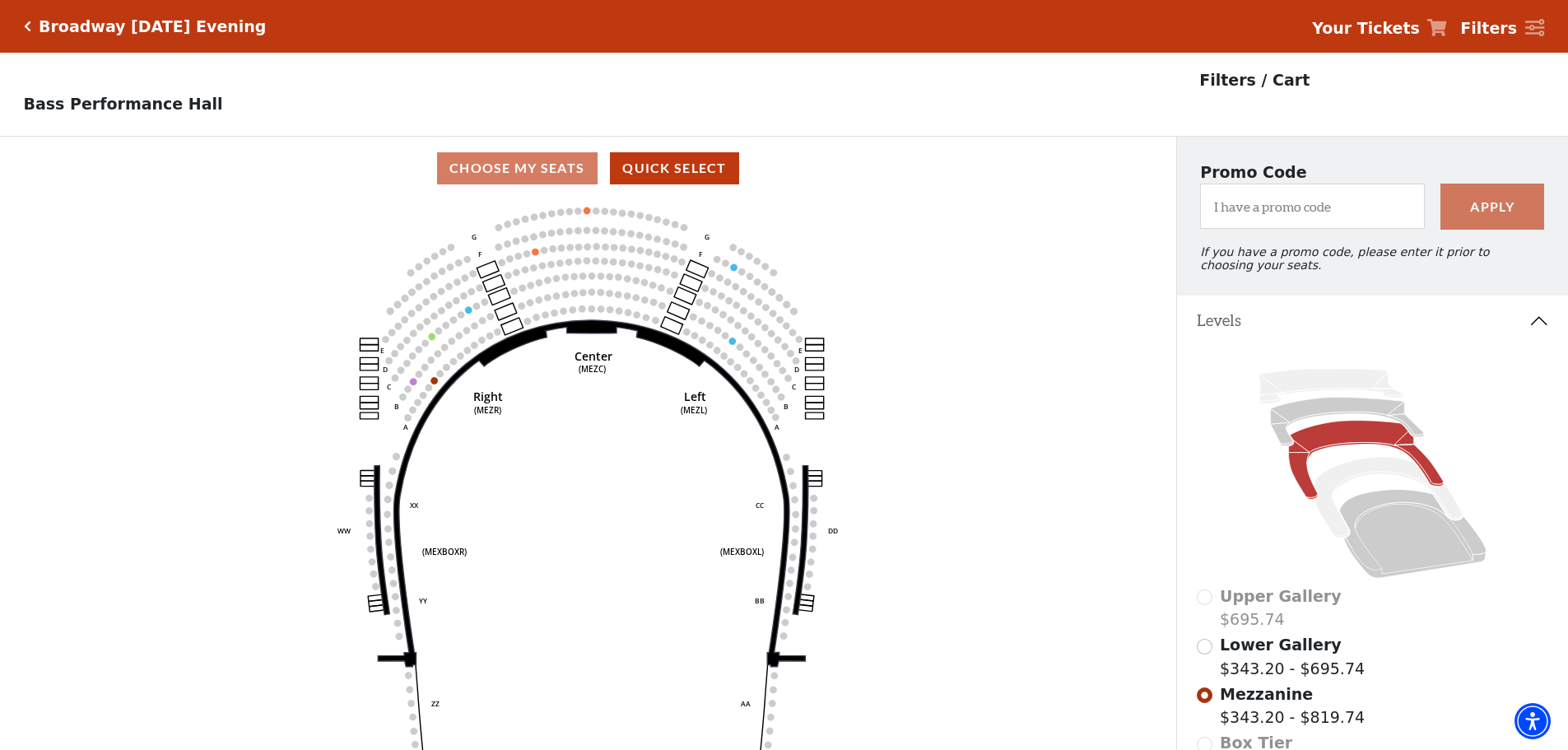
click at [27, 28] on icon "Click here to go back to filters" at bounding box center [27, 26] width 8 height 12
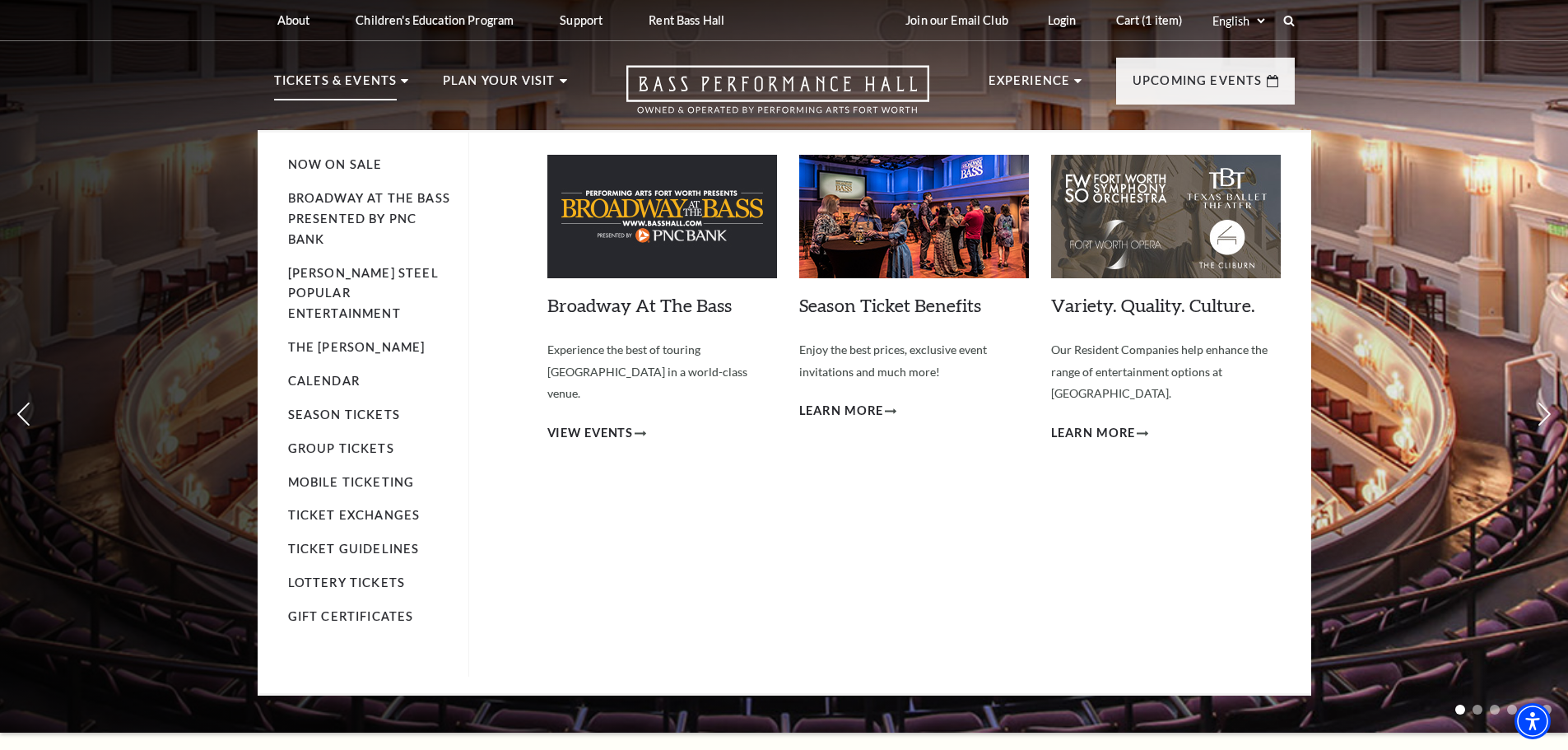
click at [350, 82] on p "Tickets & Events" at bounding box center [335, 86] width 124 height 29
click at [581, 423] on span "View Events" at bounding box center [591, 432] width 87 height 20
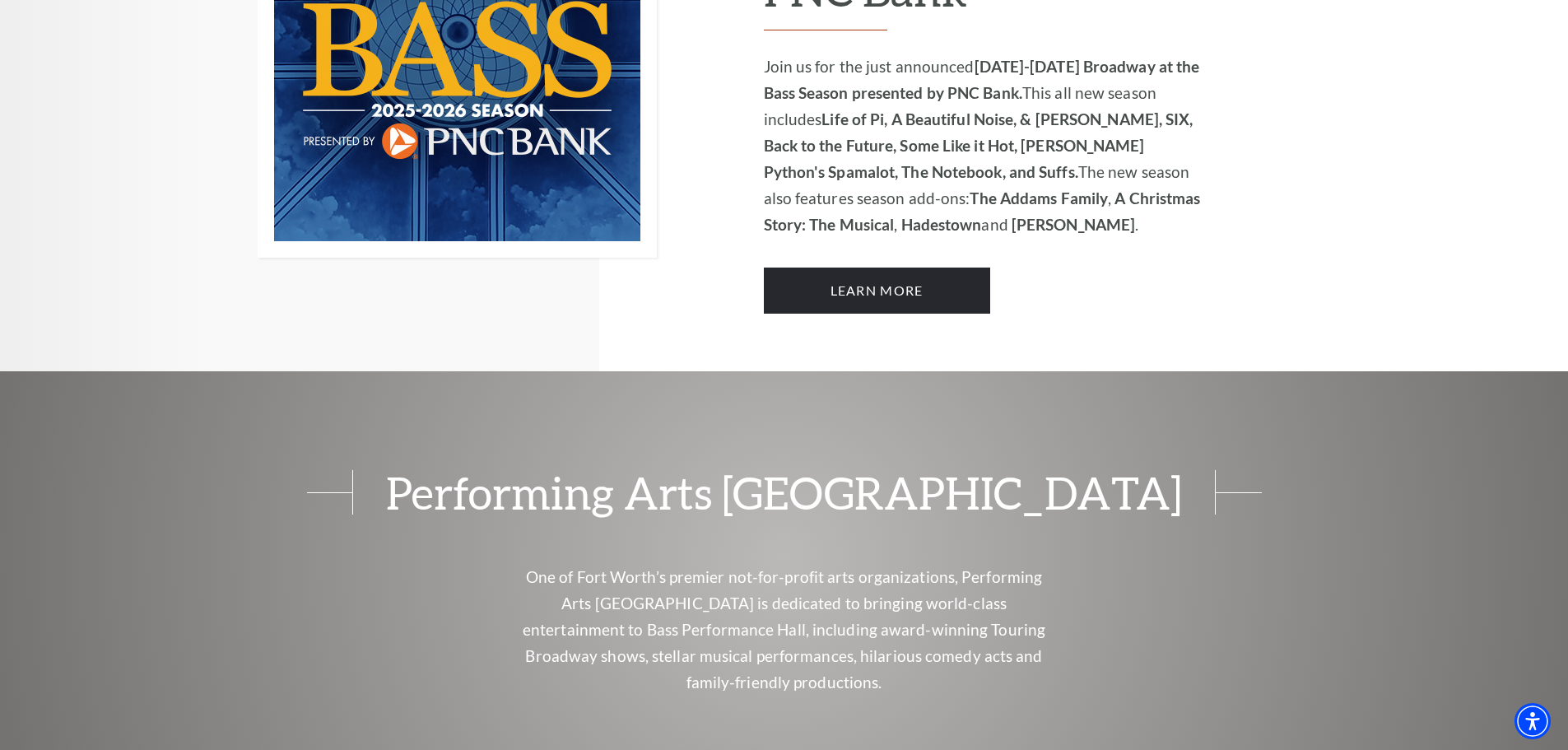
scroll to position [1152, 0]
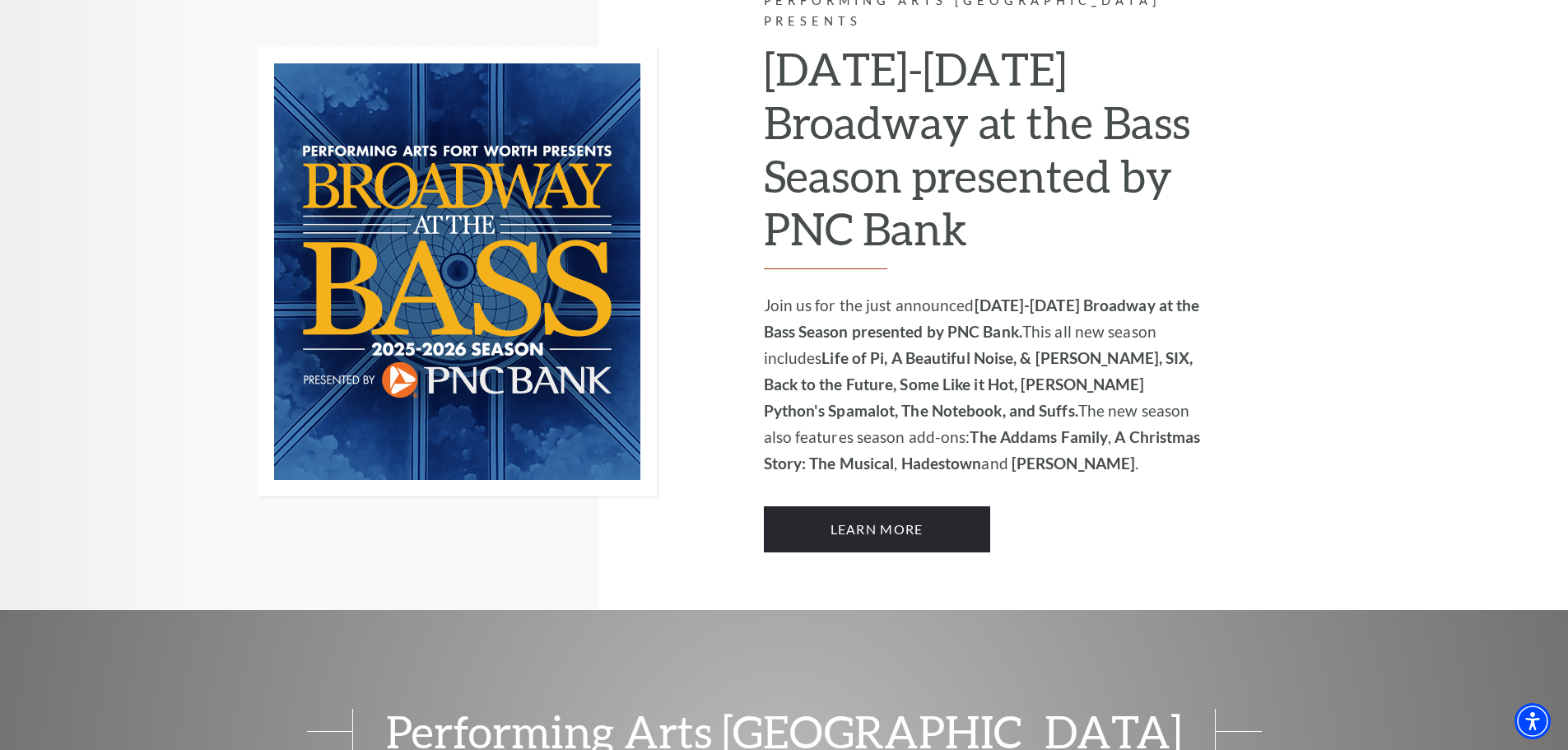
click at [885, 533] on div "Performing Arts [GEOGRAPHIC_DATA] Presents [DATE]-[DATE] Broadway at the Bass S…" at bounding box center [1038, 272] width 548 height 676
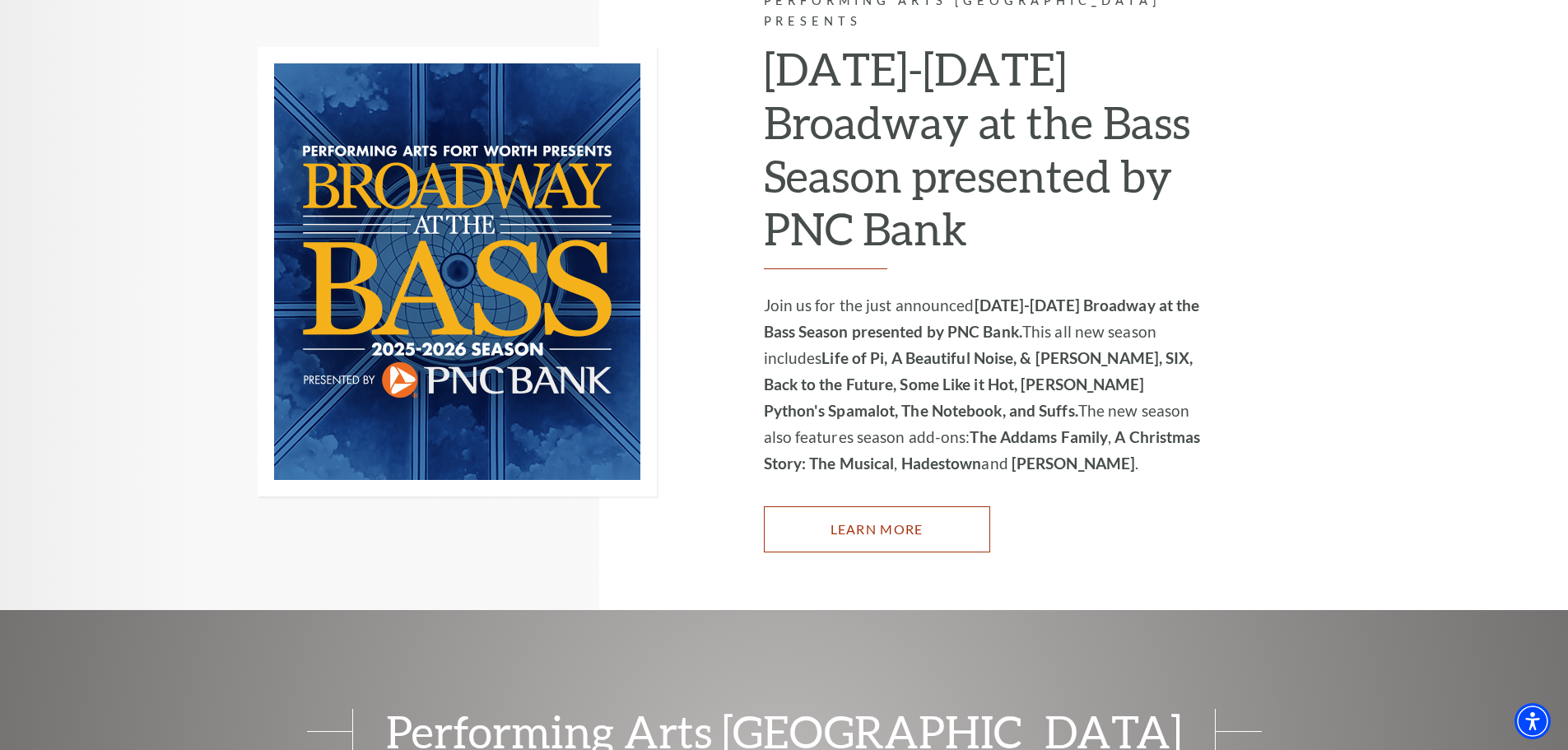
click at [957, 506] on link "Learn More" at bounding box center [877, 528] width 226 height 46
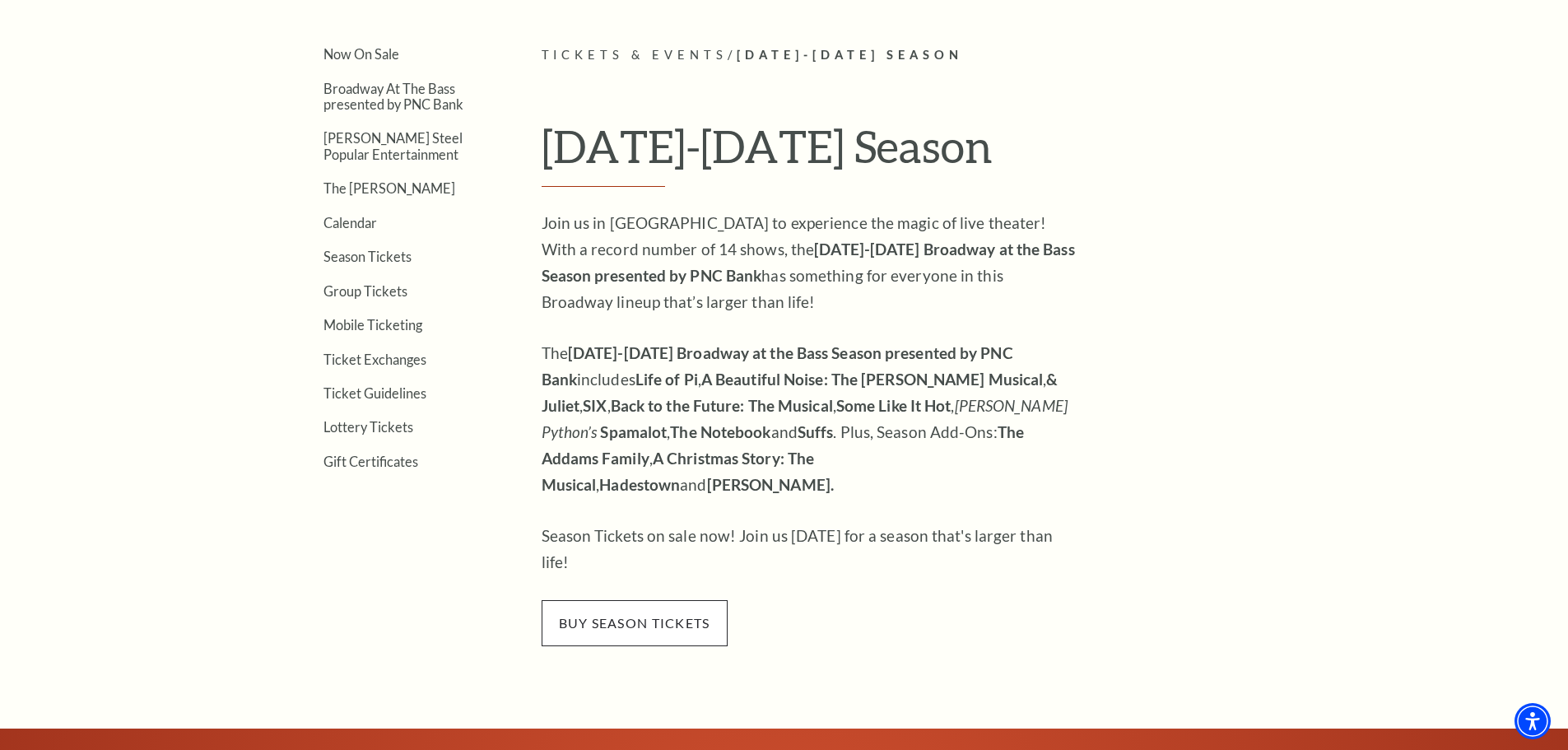
scroll to position [576, 0]
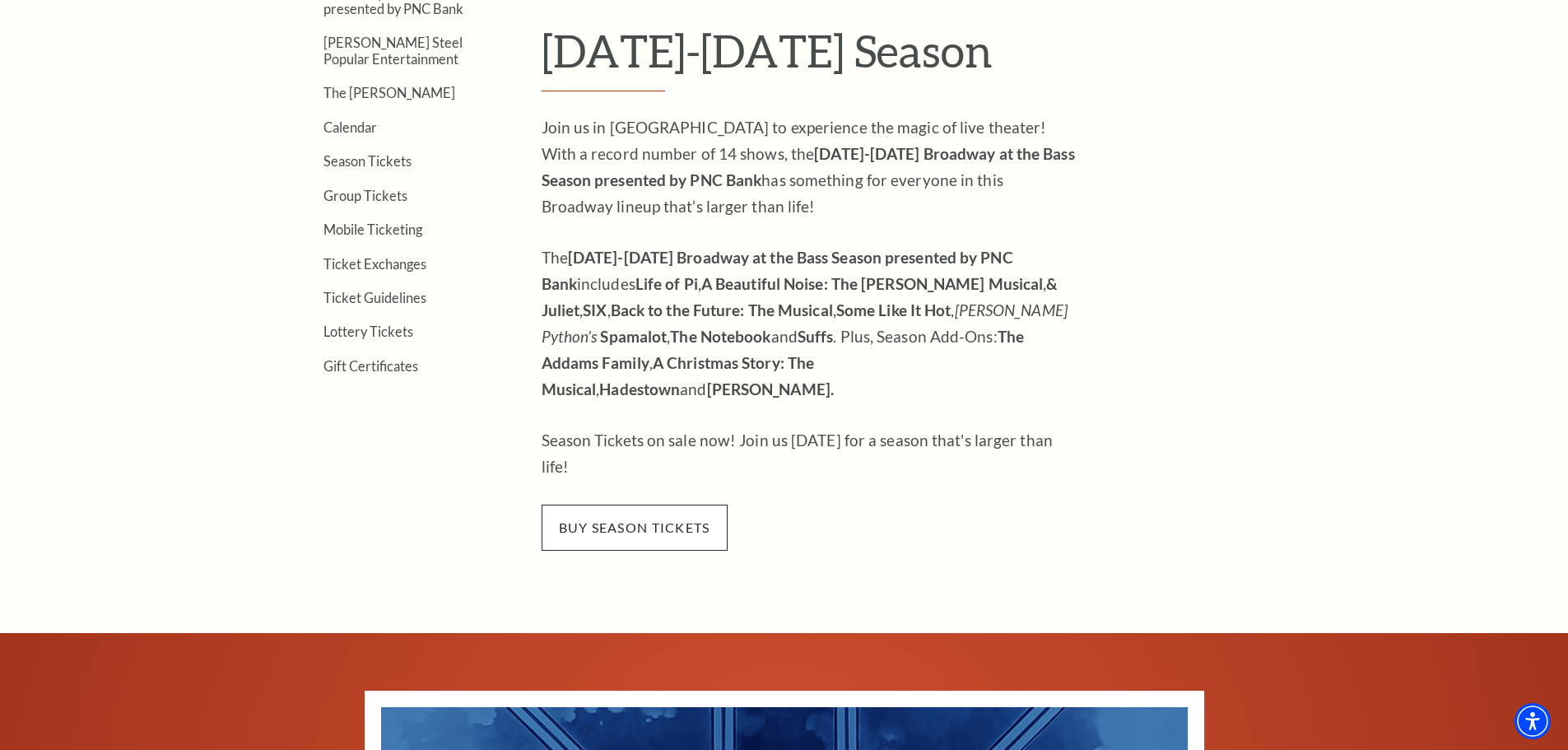
click at [670, 505] on span "buy season tickets" at bounding box center [634, 527] width 186 height 46
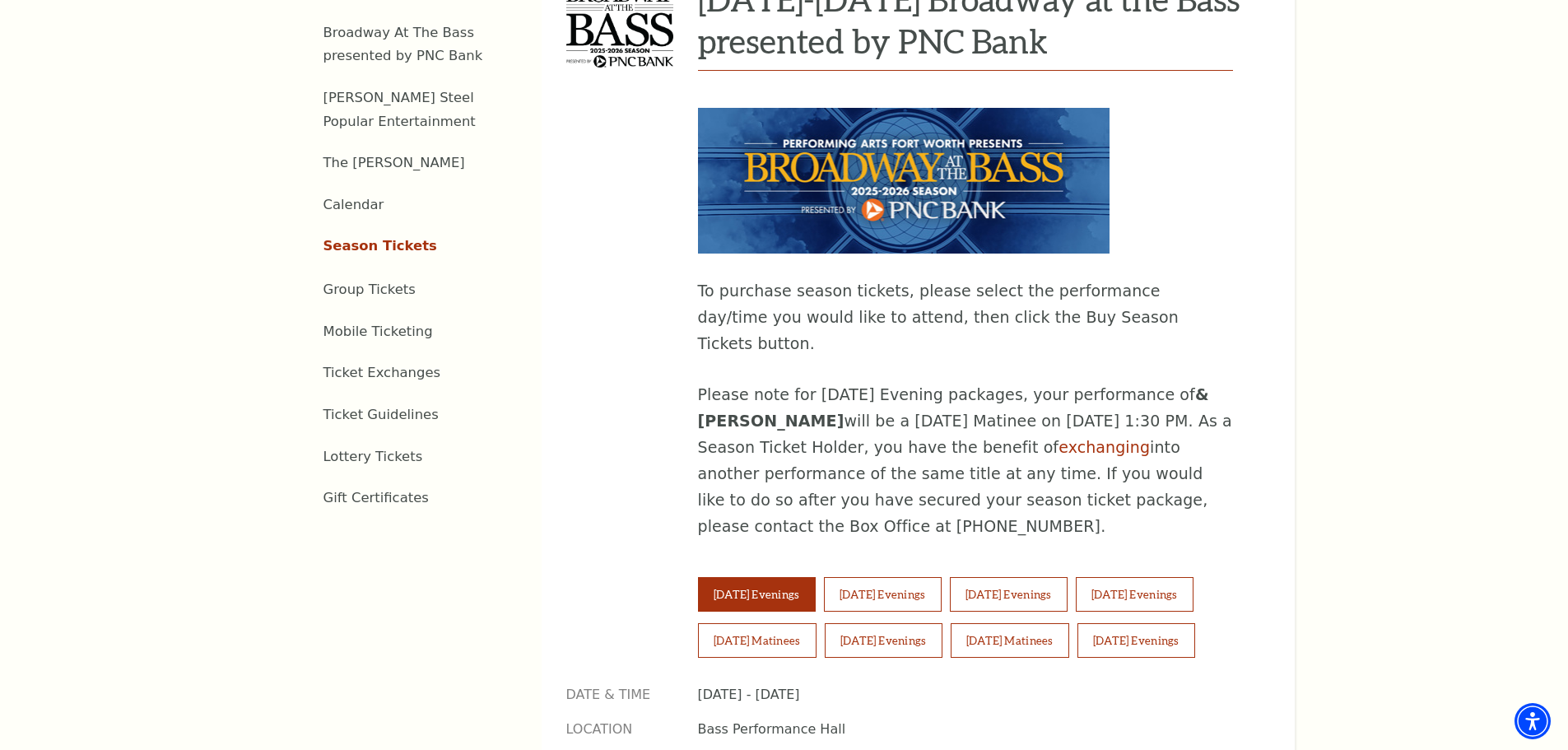
scroll to position [905, 0]
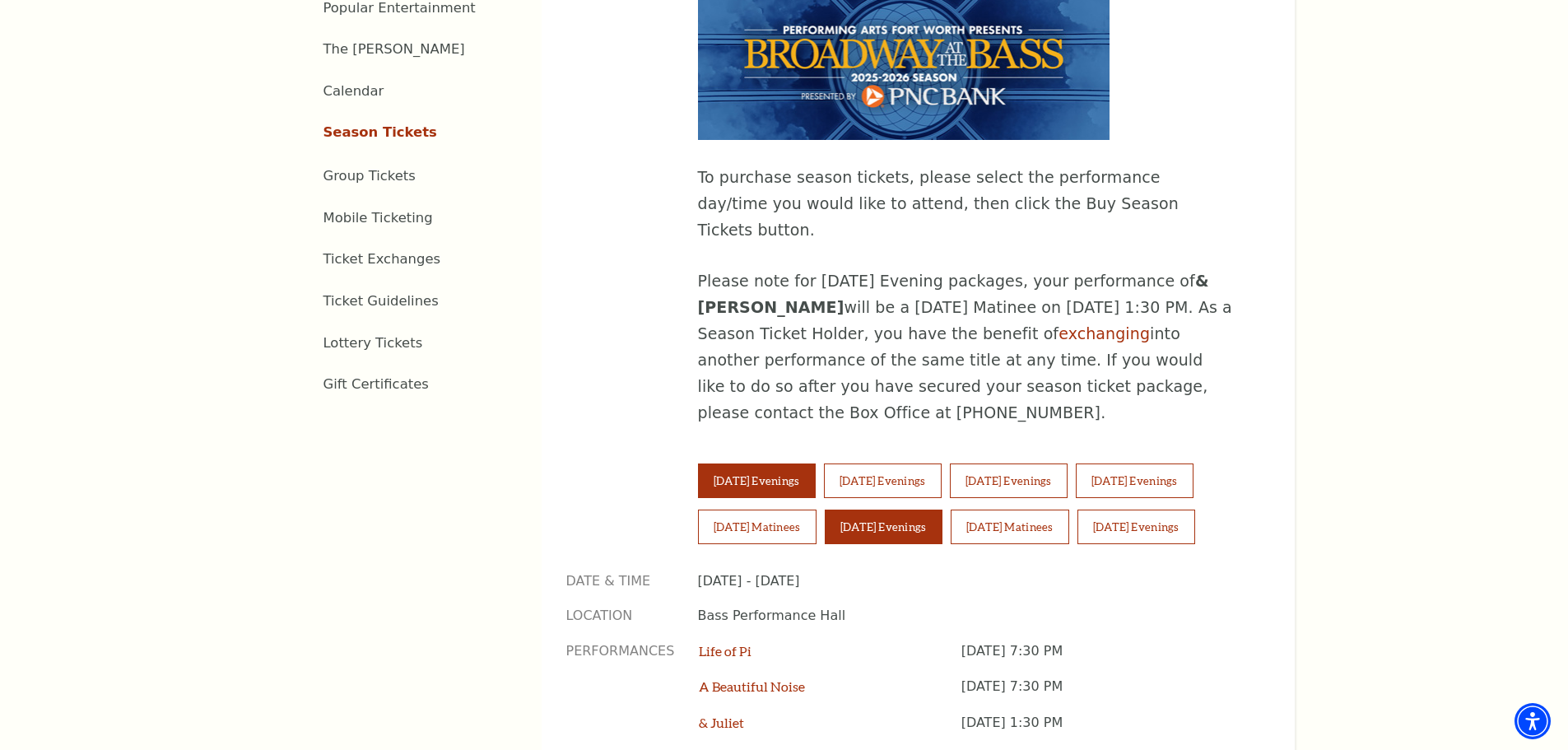
click at [883, 509] on button "Saturday Evenings" at bounding box center [883, 526] width 118 height 34
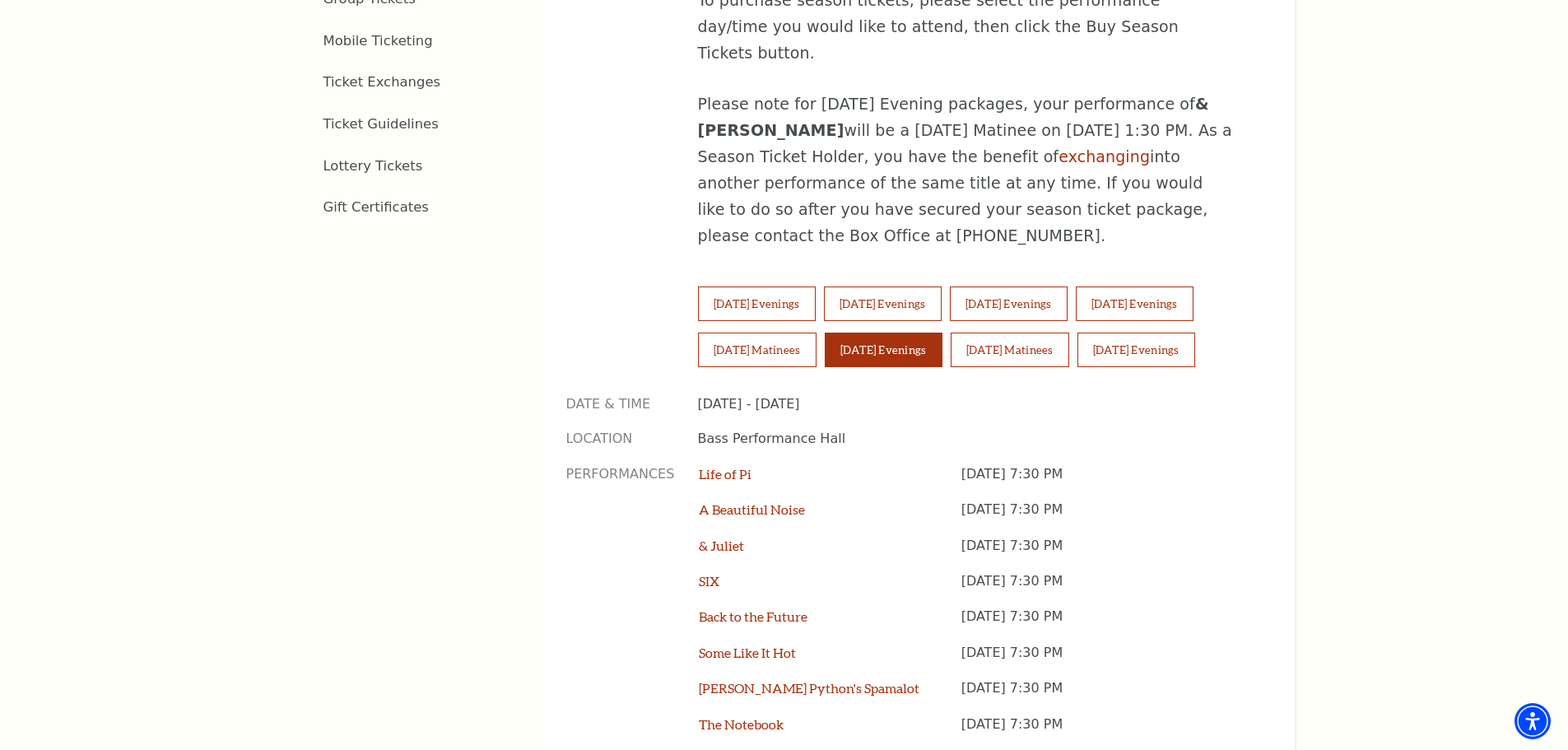
scroll to position [1152, 0]
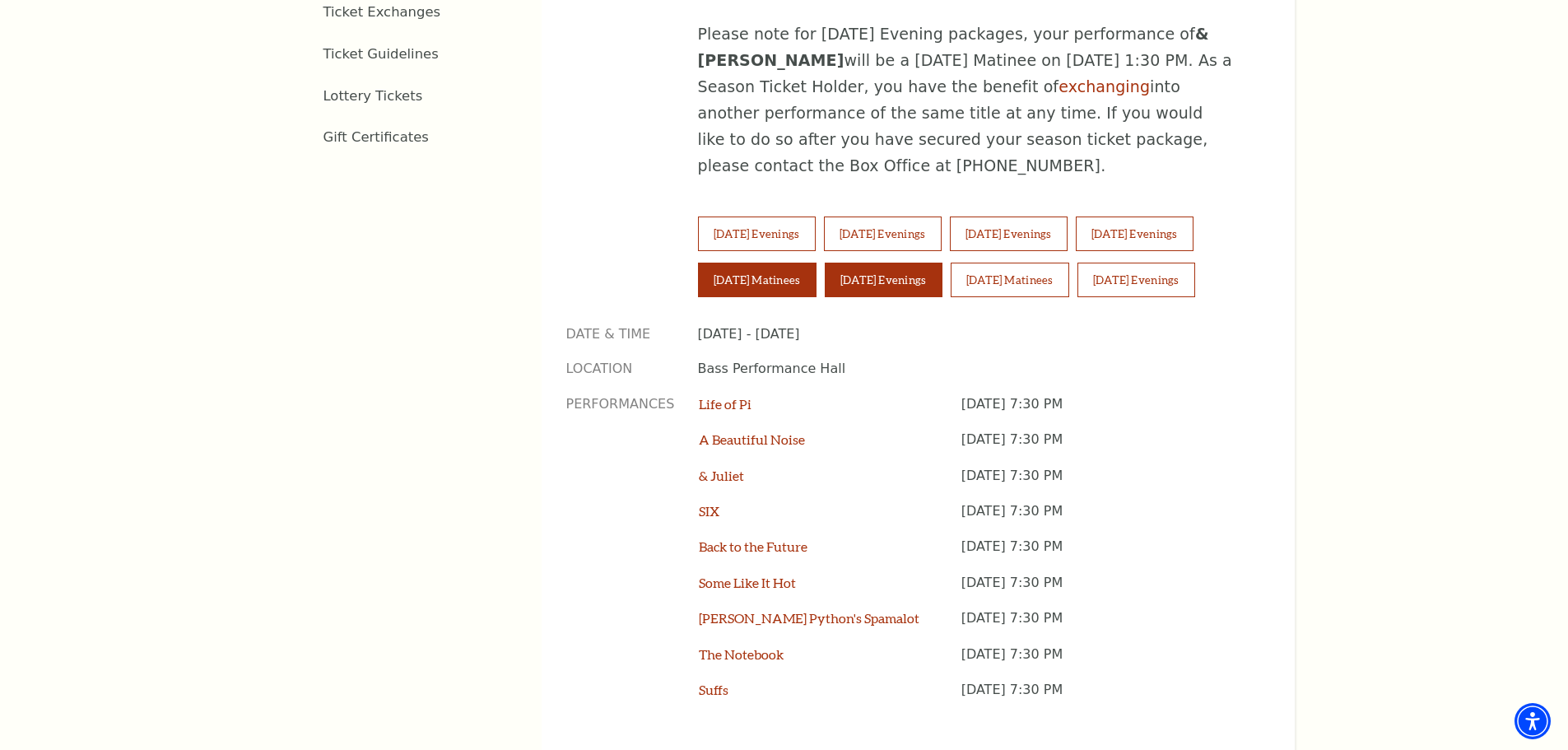
click at [763, 262] on button "Saturday Matinees" at bounding box center [757, 279] width 119 height 34
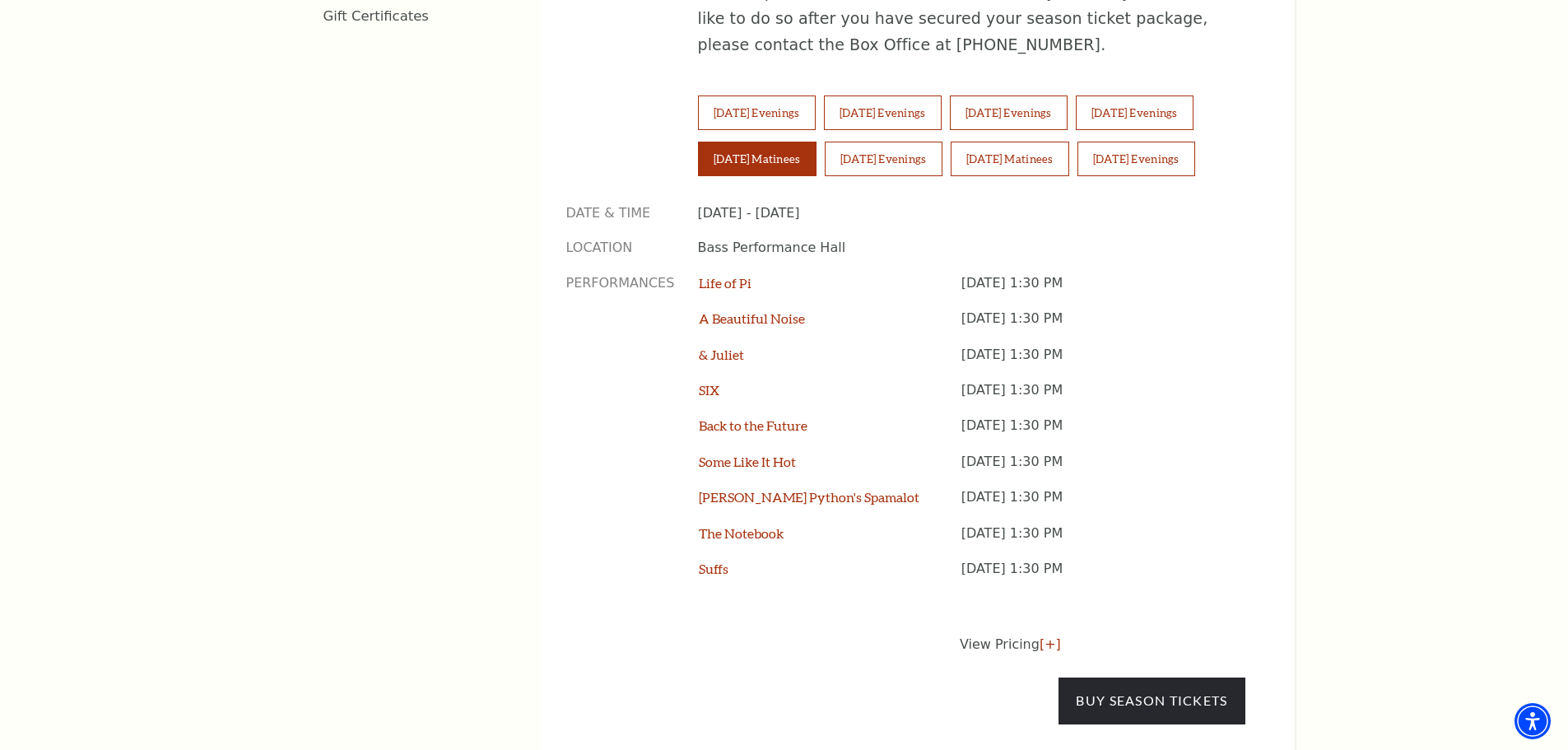
scroll to position [1317, 0]
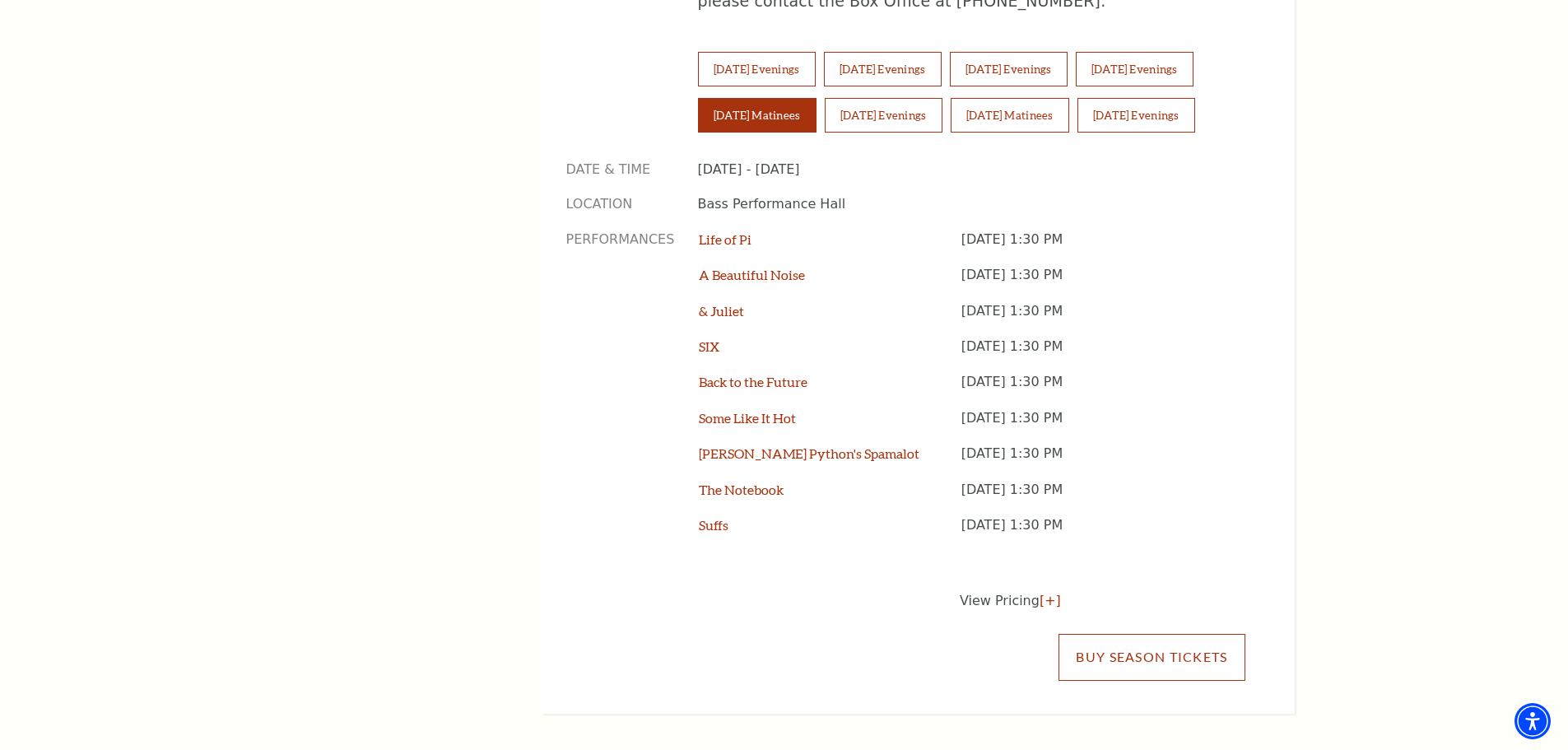
click at [1105, 633] on link "Buy Season Tickets" at bounding box center [1151, 656] width 186 height 46
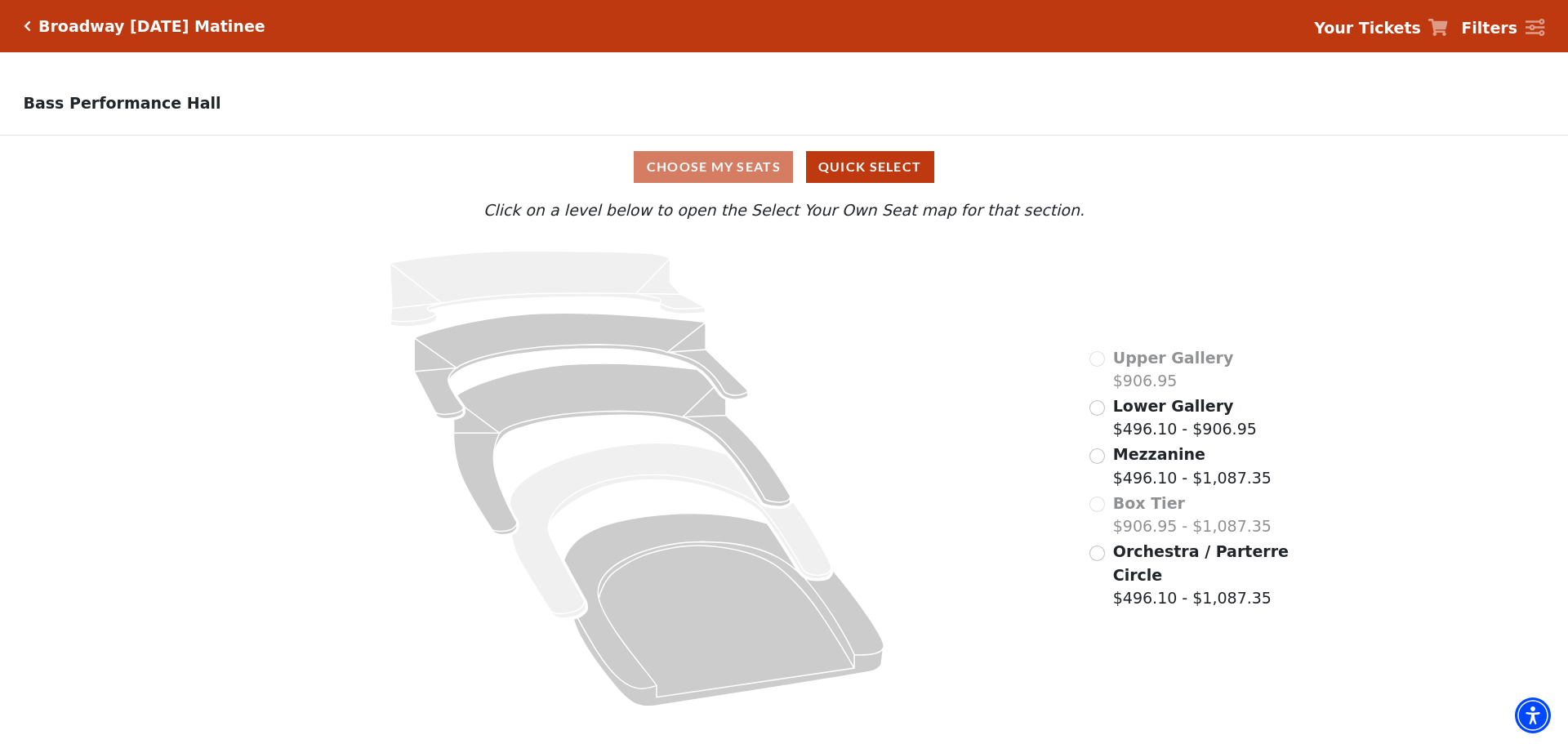
click at [726, 156] on div "Choose My Seats Quick Select" at bounding box center [784, 166] width 1176 height 63
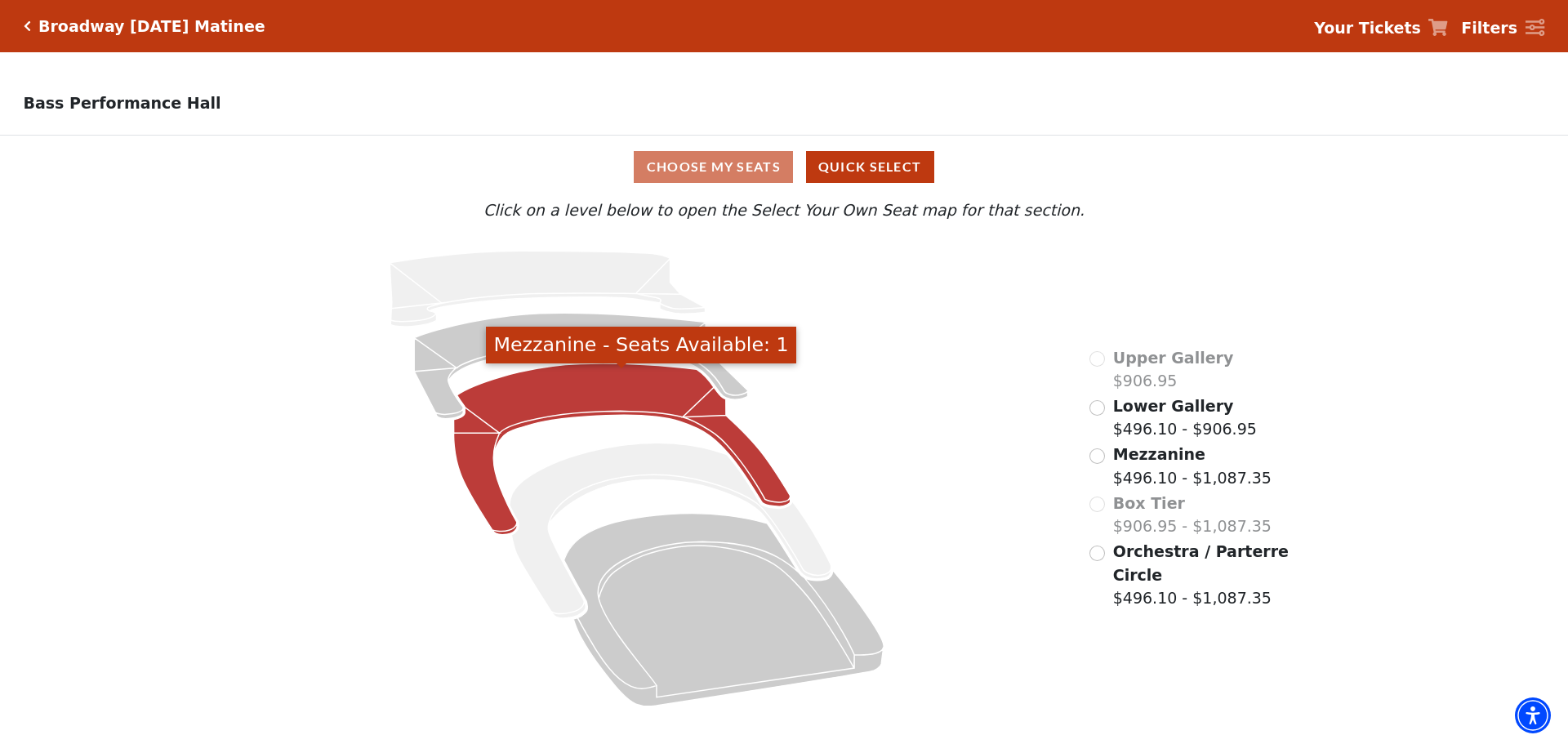
click at [598, 411] on icon "Mezzanine - Seats Available: 1" at bounding box center [623, 448] width 336 height 171
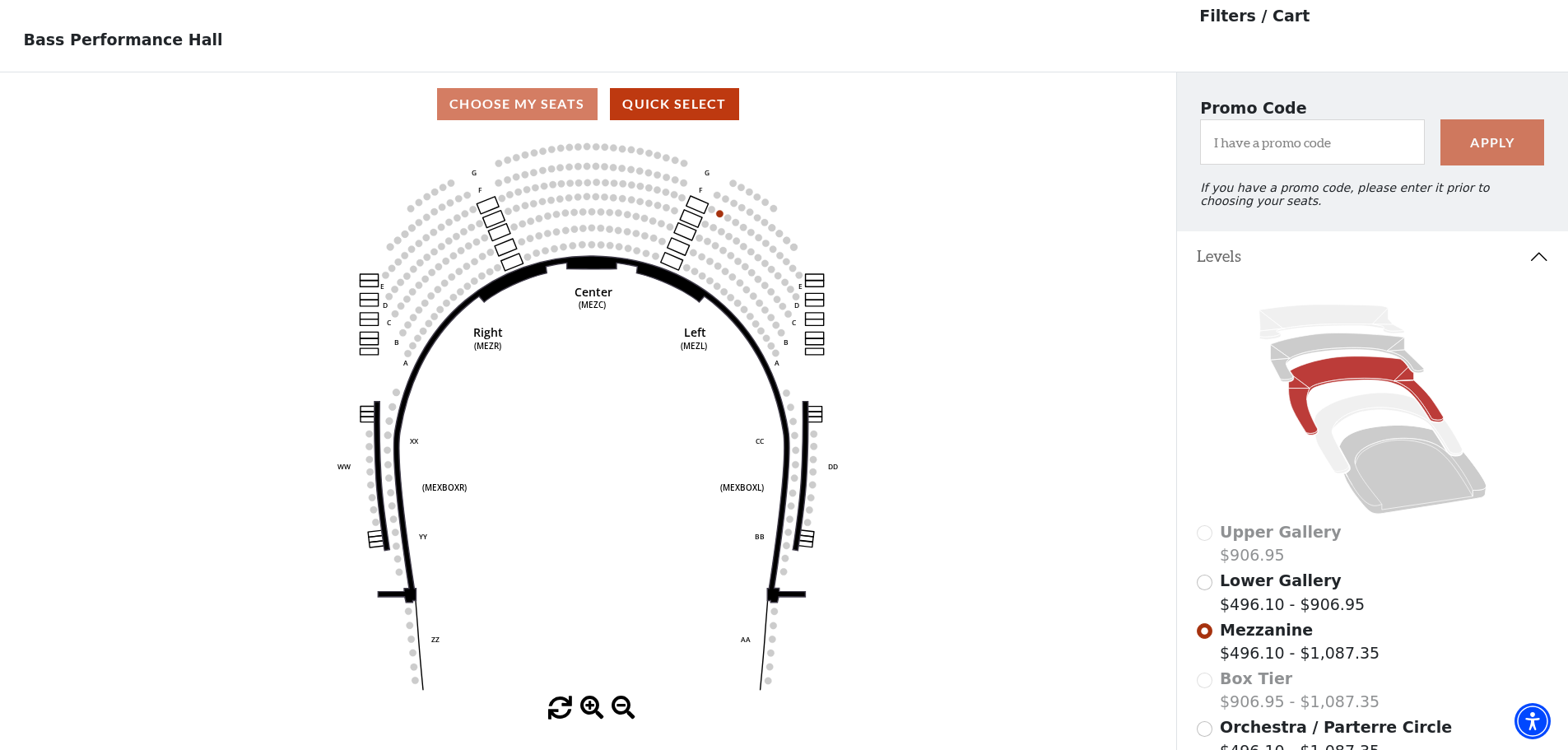
scroll to position [77, 0]
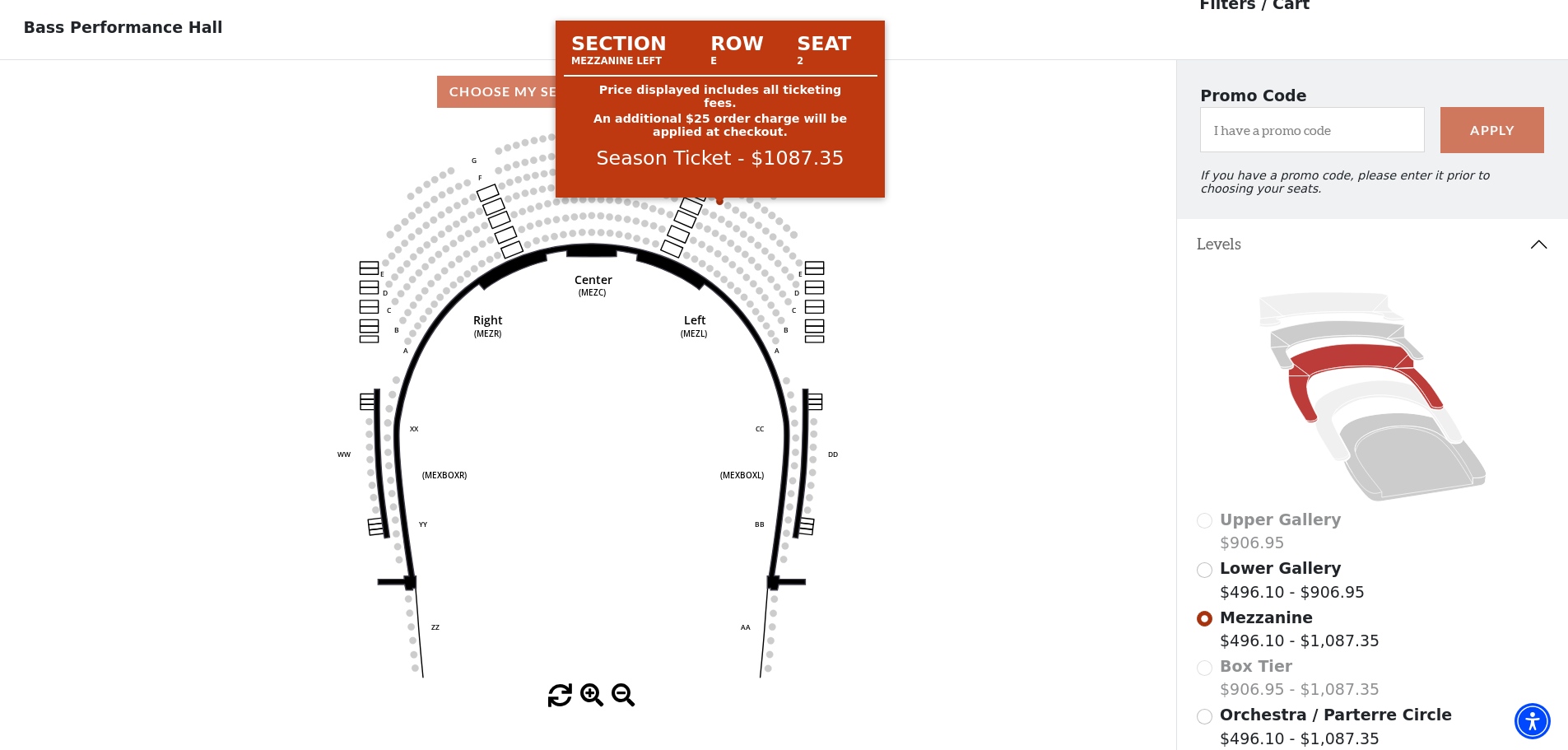
click at [954, 228] on icon "Center (MEZC) Right (MEZR) Left (MEZL) (MEXBOXR) (MEXBOXL) XX WW CC DD YY BB ZZ…" at bounding box center [588, 403] width 1058 height 560
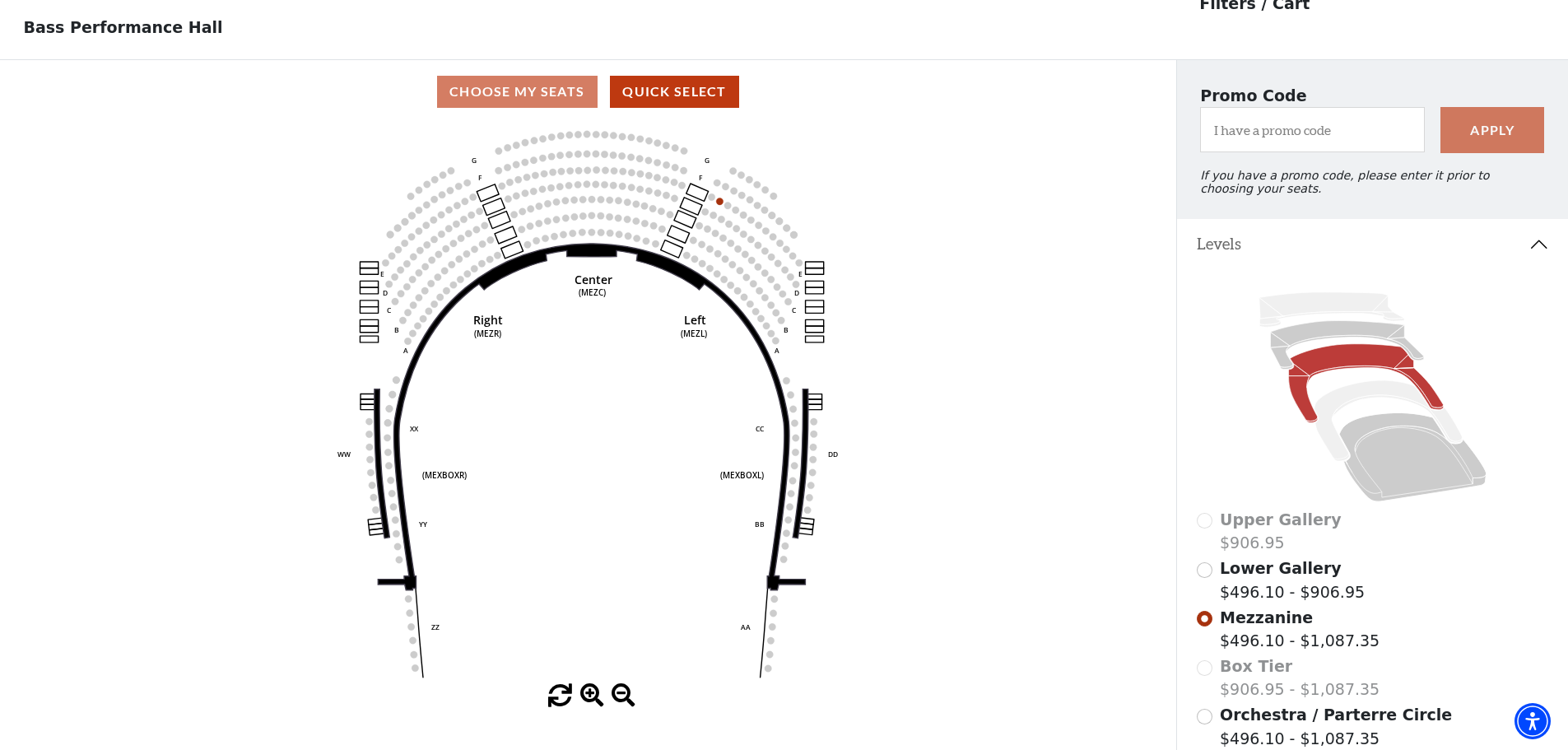
drag, startPoint x: 400, startPoint y: 0, endPoint x: 826, endPoint y: 131, distance: 445.7
click at [826, 131] on icon "Center (MEZC) Right (MEZR) Left (MEZL) (MEXBOXR) (MEXBOXL) XX WW CC DD YY BB ZZ…" at bounding box center [588, 403] width 1058 height 560
click at [1374, 434] on icon at bounding box center [1412, 456] width 147 height 89
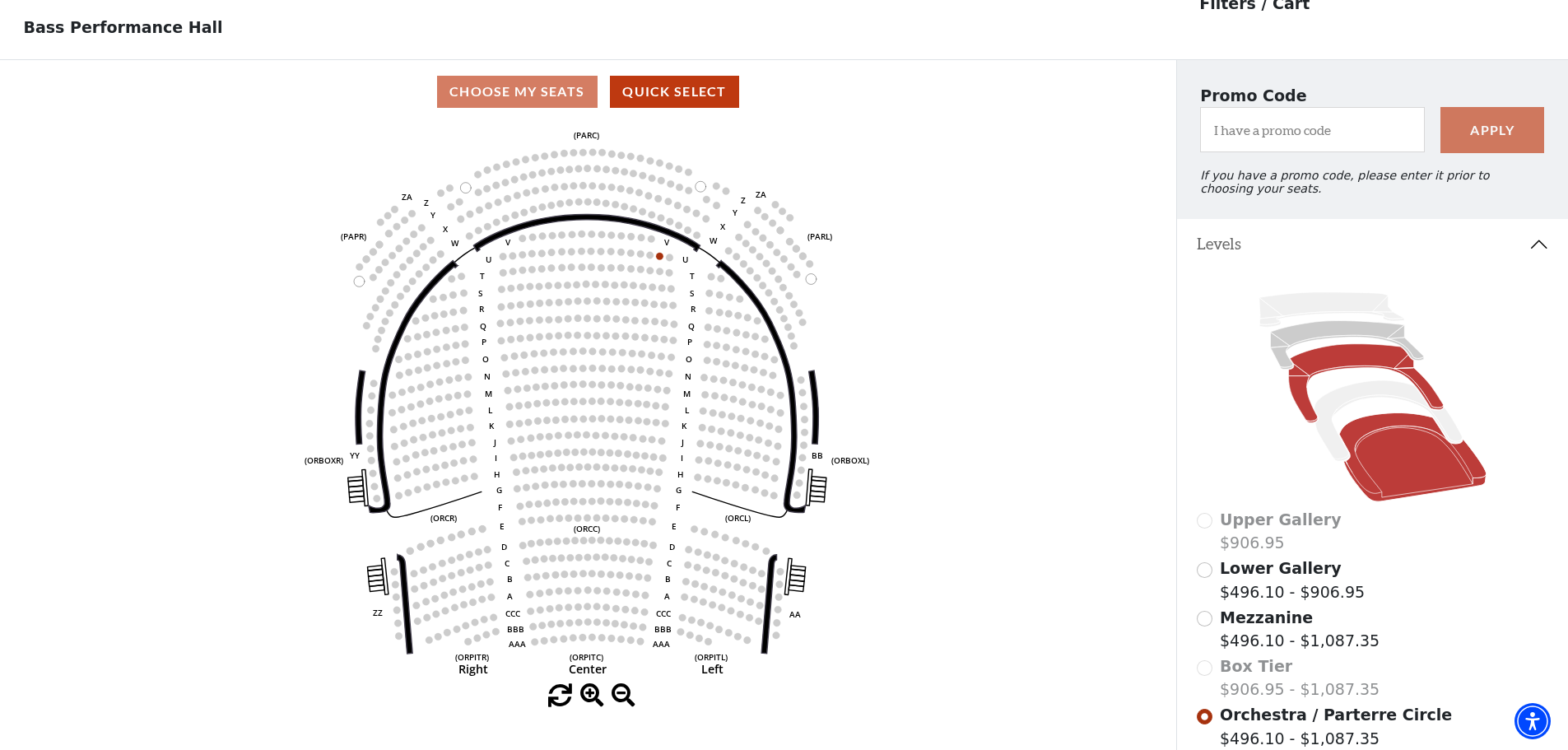
click at [1362, 376] on icon at bounding box center [1365, 382] width 155 height 79
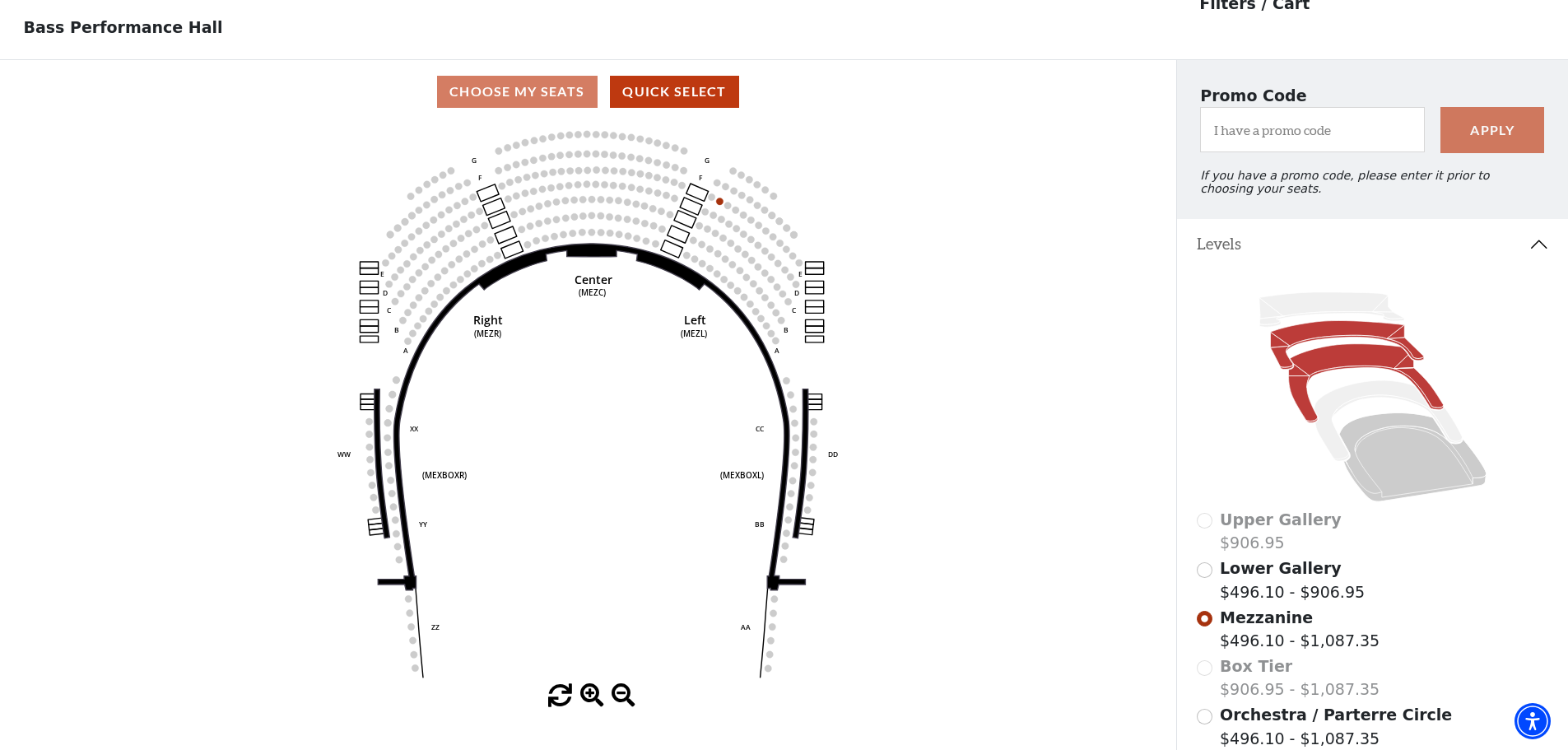
click at [1353, 336] on icon at bounding box center [1346, 345] width 153 height 49
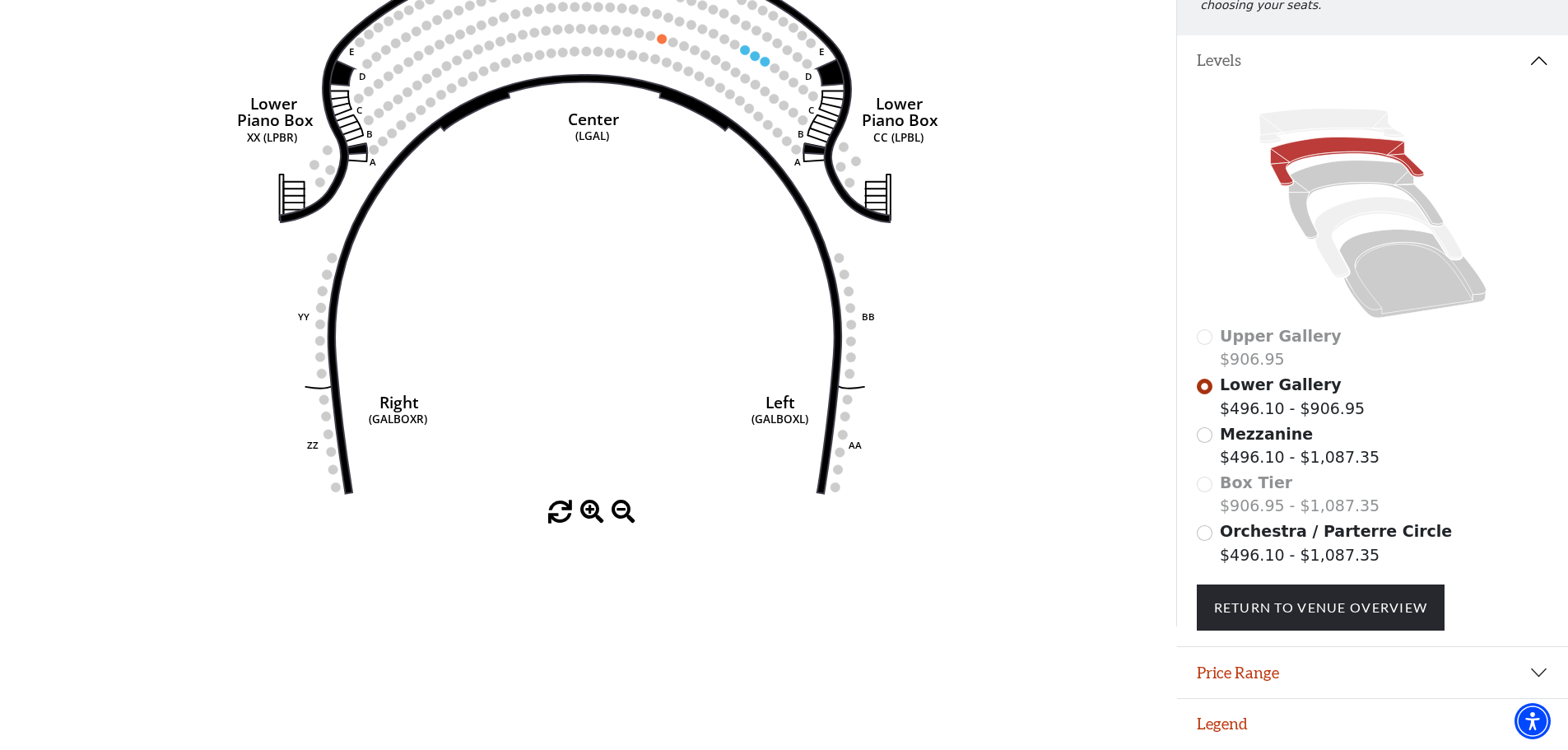
scroll to position [272, 0]
click at [1316, 603] on link "Return To Venue Overview" at bounding box center [1320, 607] width 249 height 46
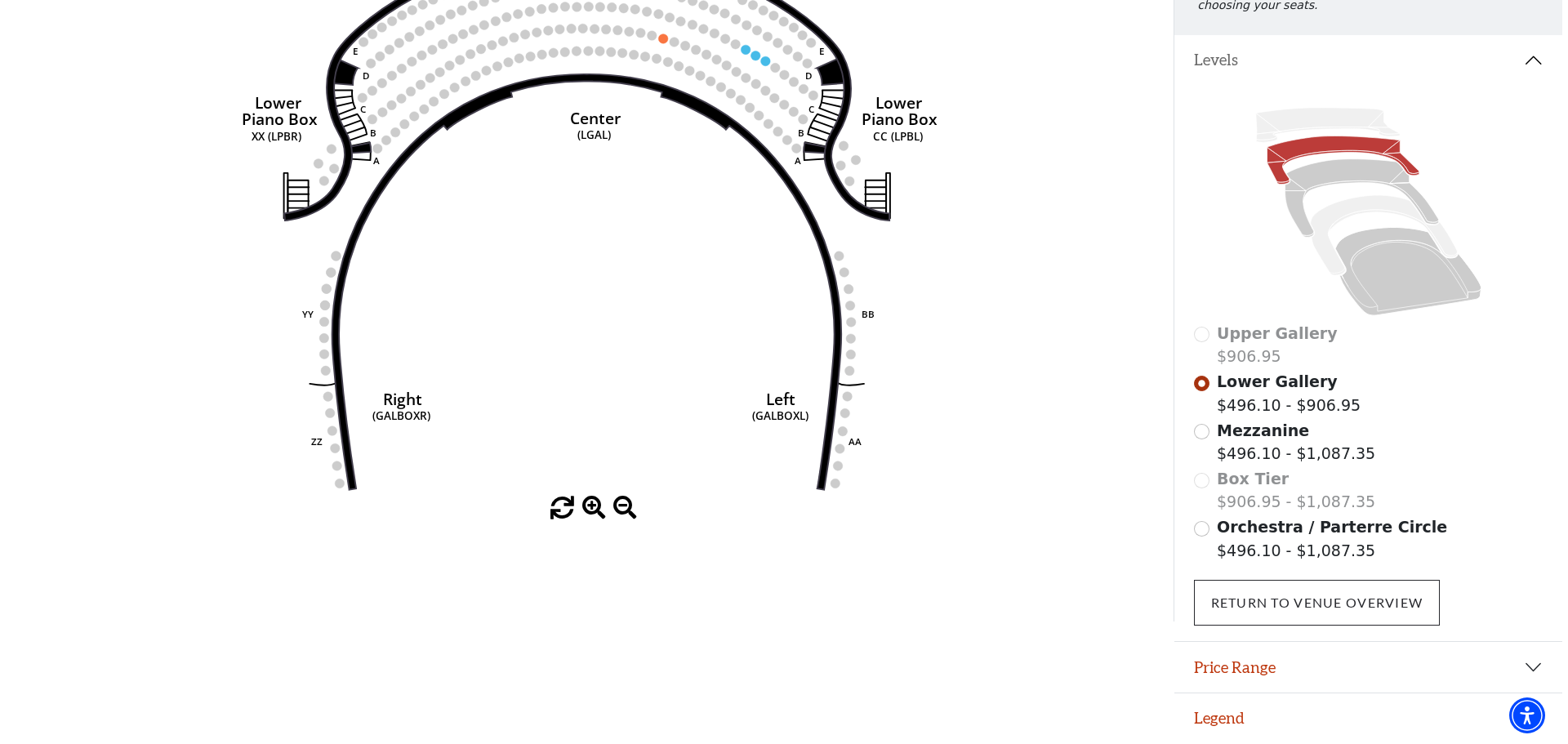
scroll to position [0, 0]
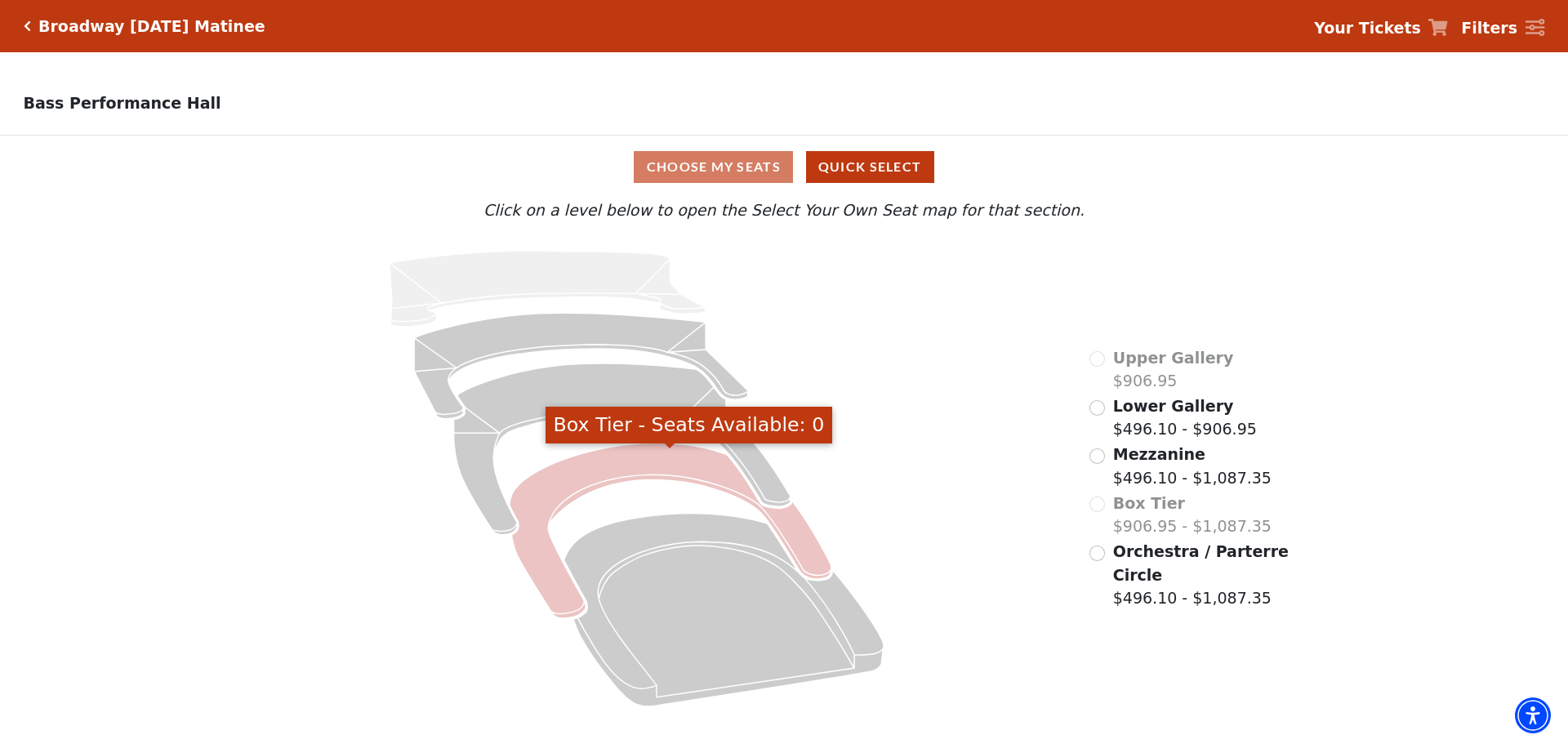
click at [580, 475] on icon "Box Tier - Seats Available: 0" at bounding box center [670, 531] width 322 height 176
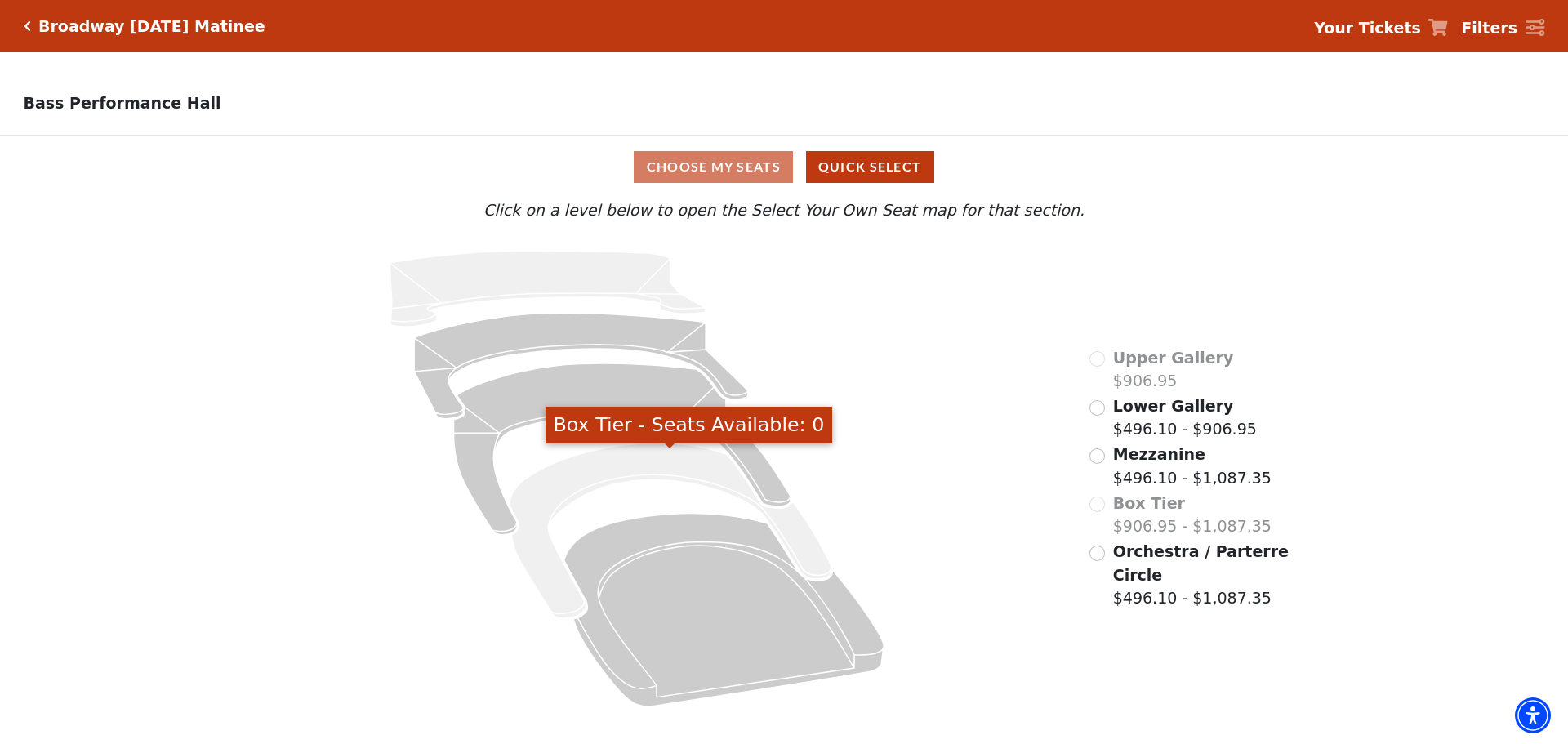
click at [31, 21] on div "Broadway Saturday Matinee" at bounding box center [148, 26] width 234 height 18
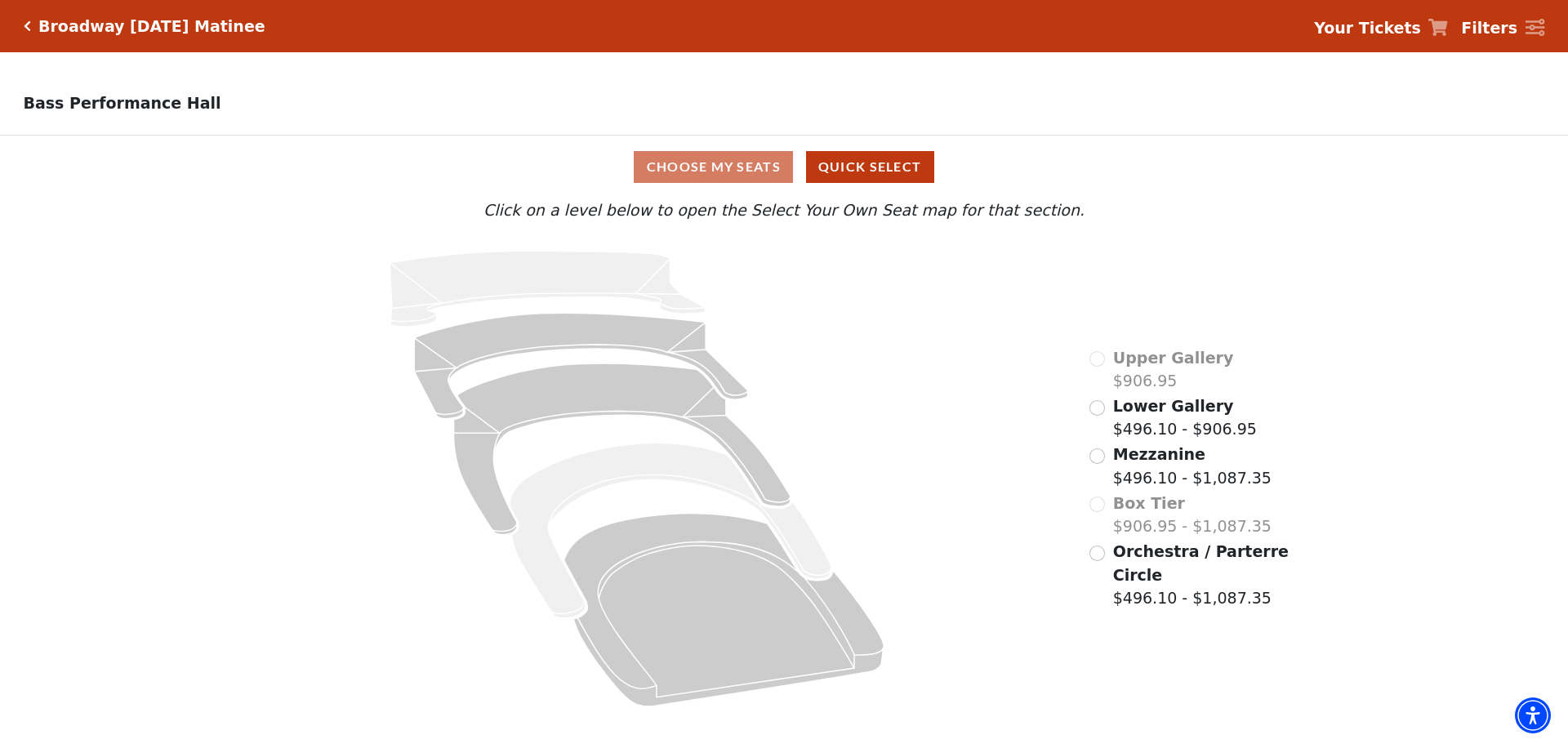
click at [23, 25] on icon "Click here to go back to filters" at bounding box center [27, 26] width 8 height 12
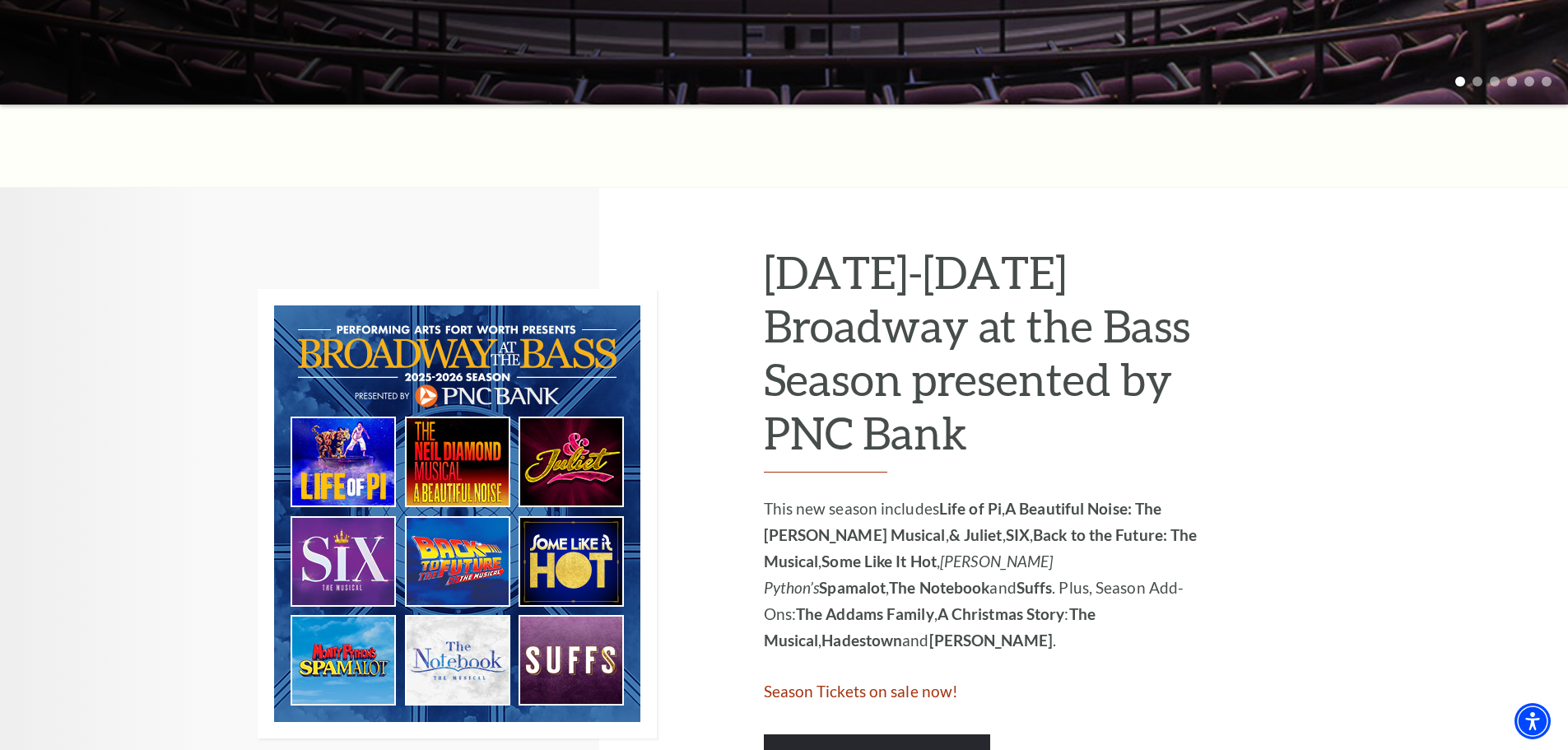
scroll to position [823, 0]
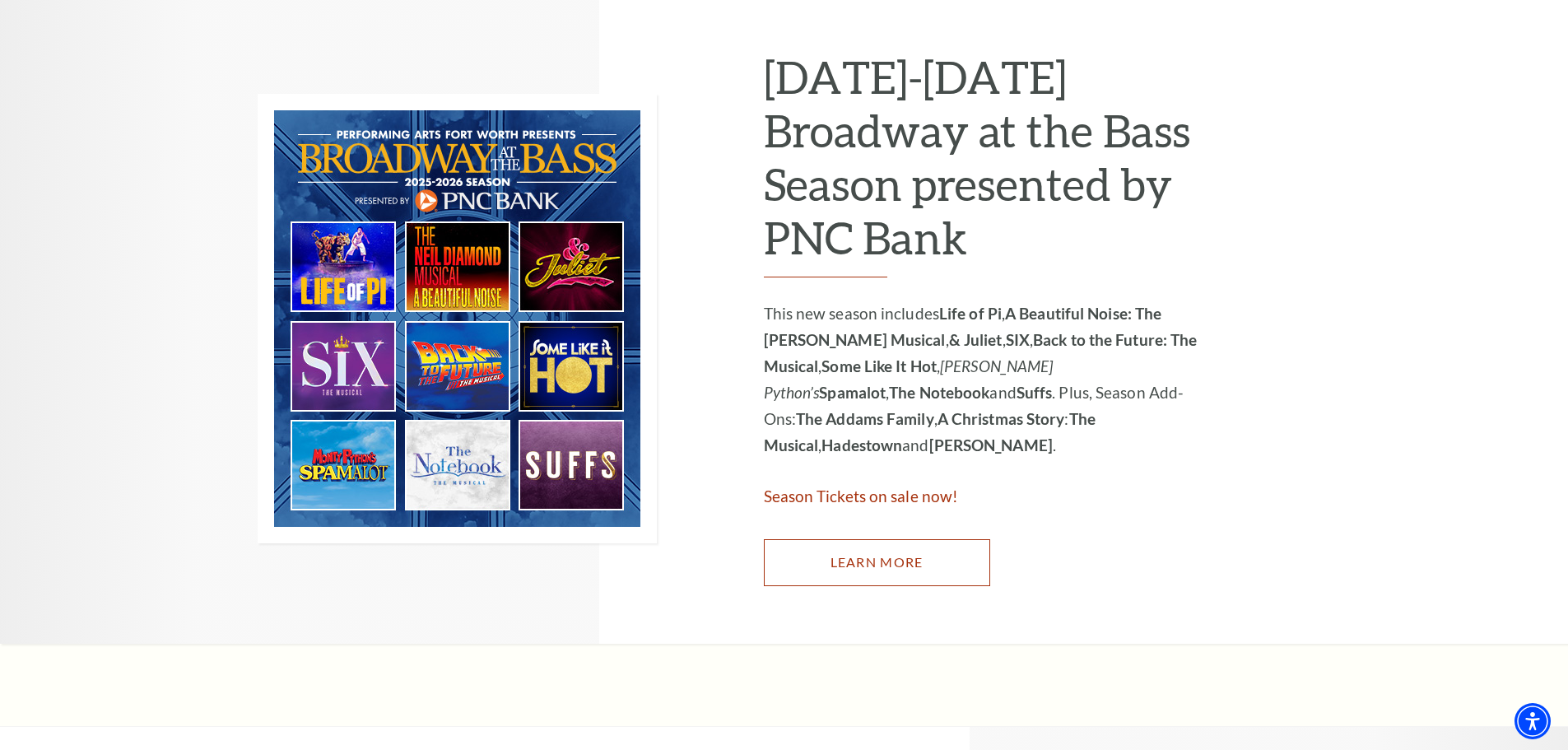
click at [882, 560] on link "Learn More" at bounding box center [877, 561] width 226 height 46
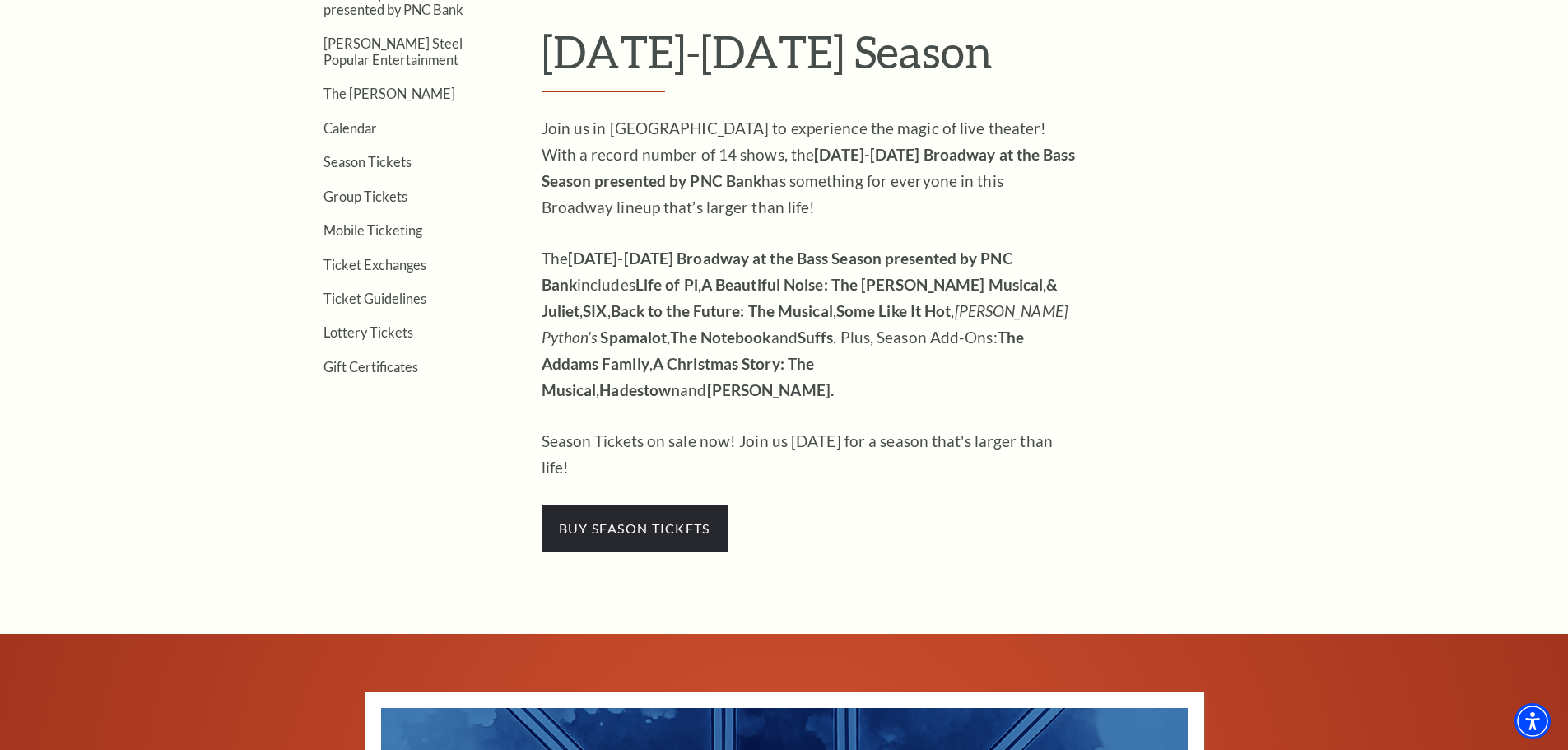
scroll to position [576, 0]
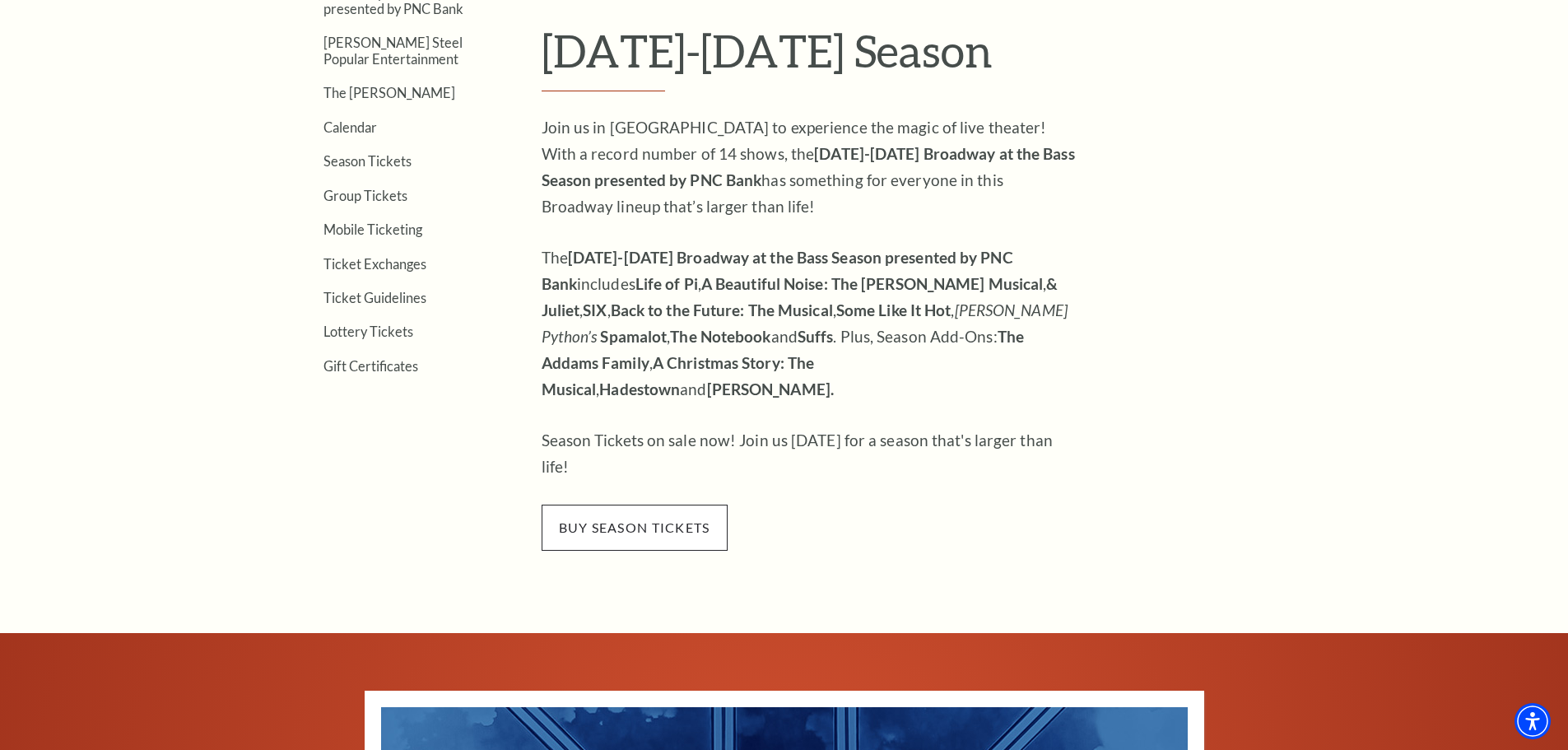
click at [659, 505] on span "buy season tickets" at bounding box center [634, 527] width 186 height 46
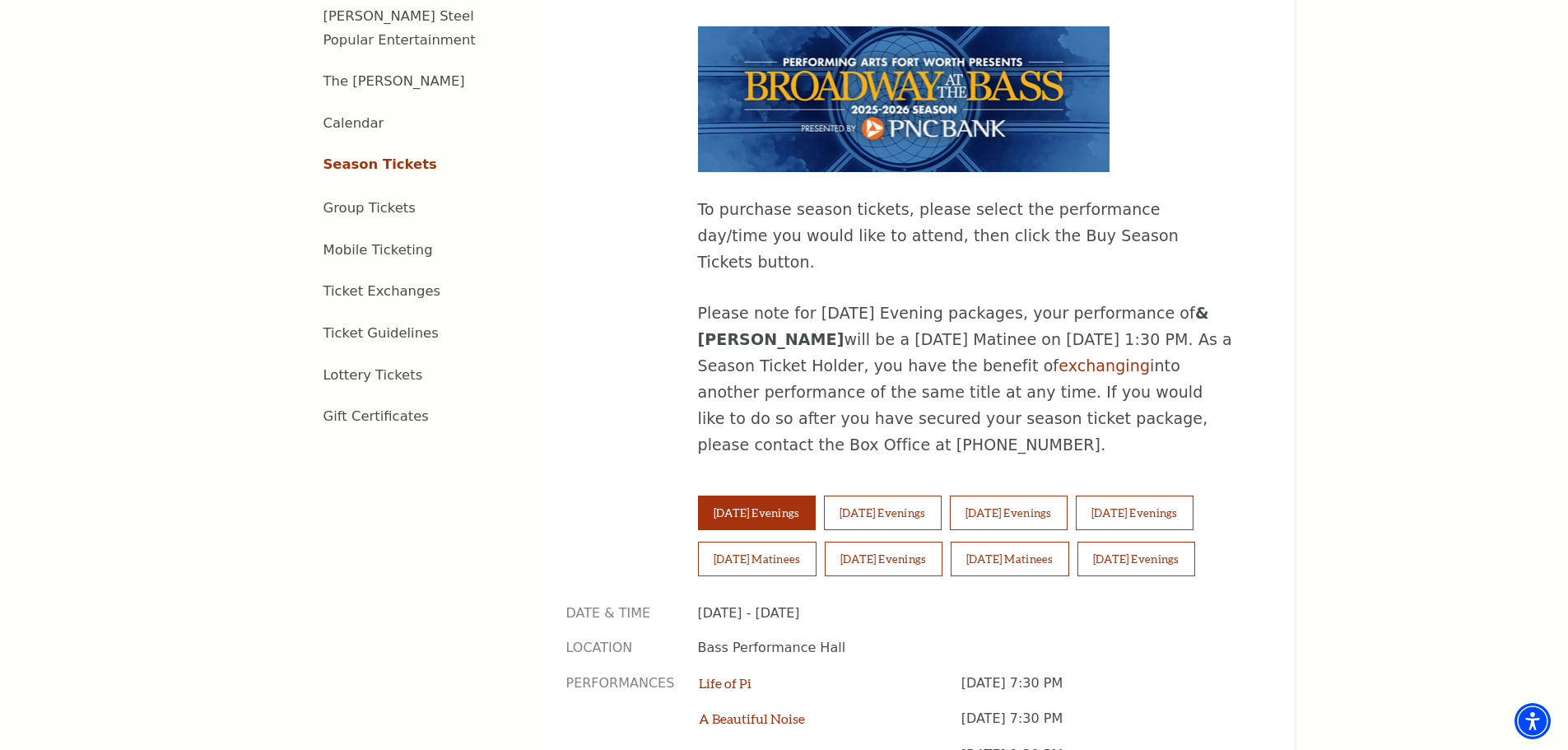
scroll to position [1069, 0]
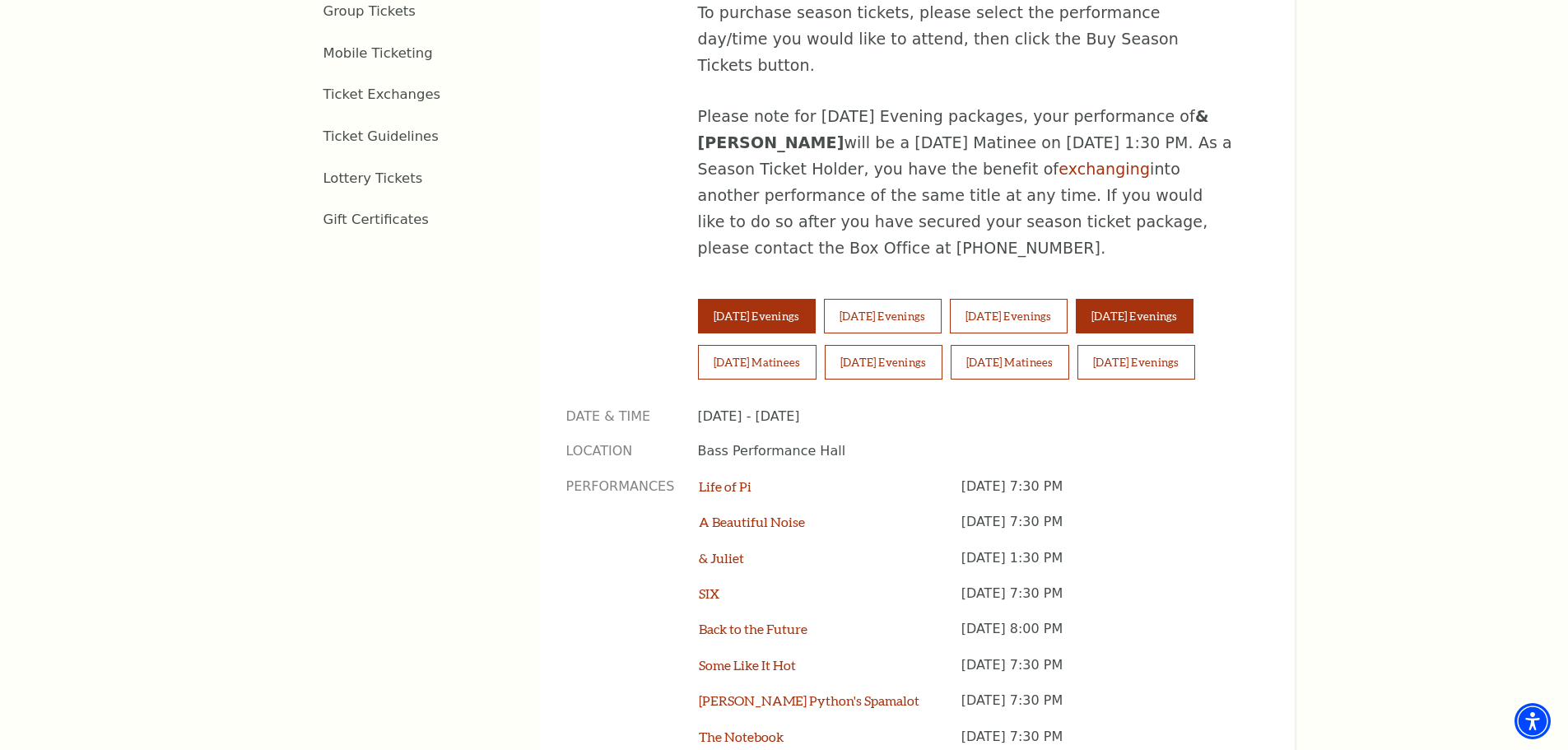
click at [1194, 299] on button "Friday Evenings" at bounding box center [1134, 316] width 118 height 34
click at [1060, 345] on button "Sunday Matinees" at bounding box center [1011, 361] width 119 height 34
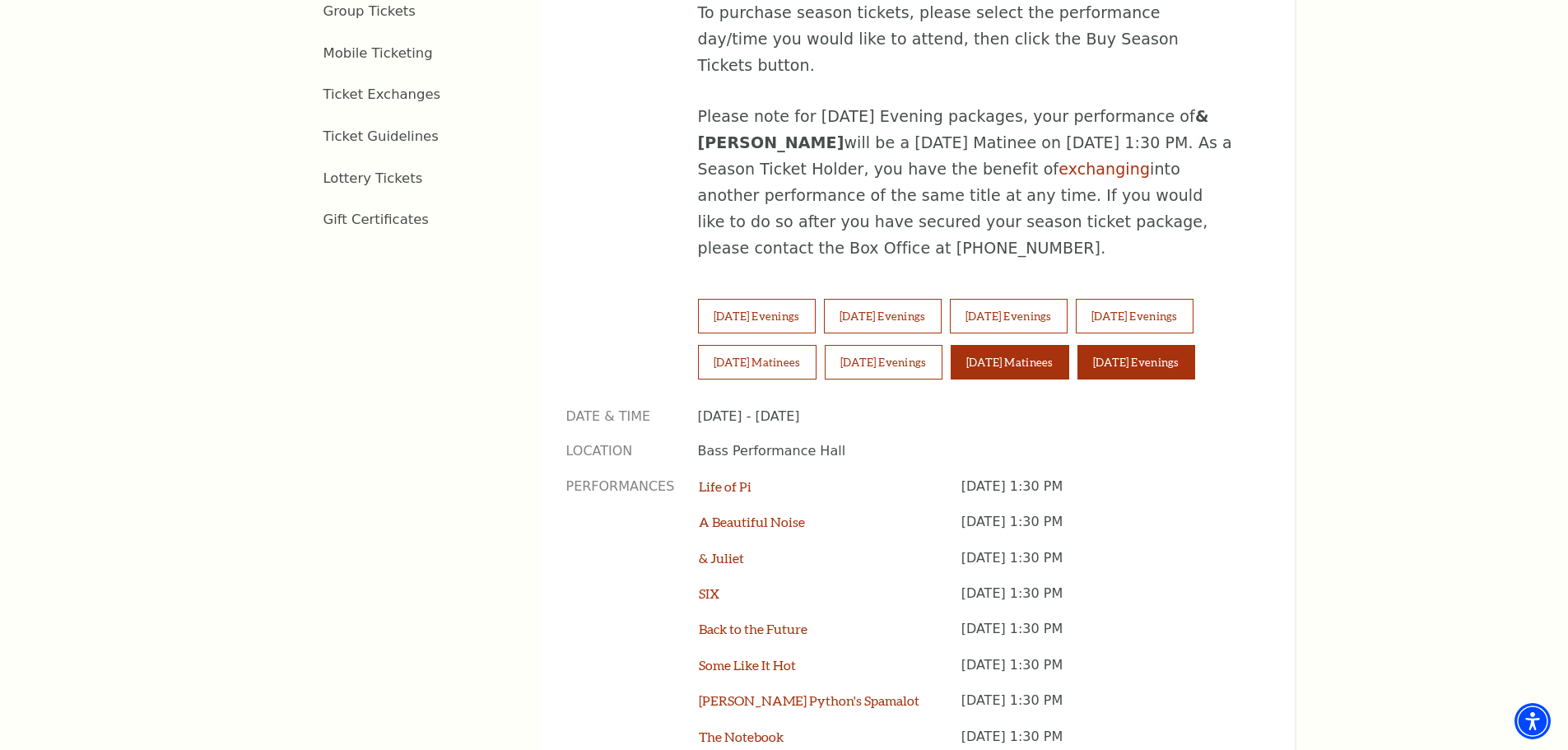
click at [1164, 345] on button "Sunday Evenings" at bounding box center [1136, 361] width 118 height 34
click at [1035, 345] on button "Sunday Matinees" at bounding box center [1011, 361] width 119 height 34
click at [1139, 299] on button "Friday Evenings" at bounding box center [1134, 316] width 118 height 34
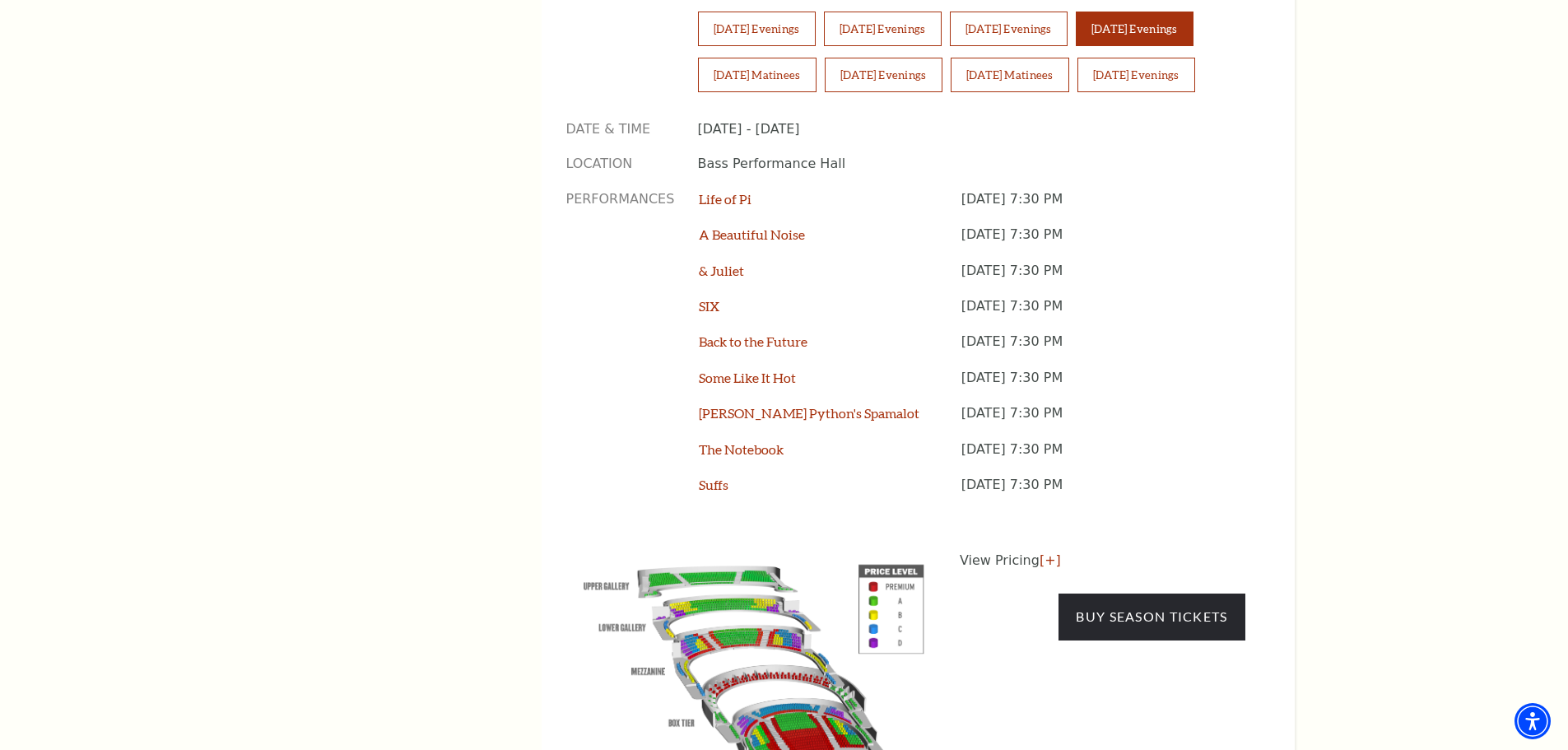
scroll to position [1399, 0]
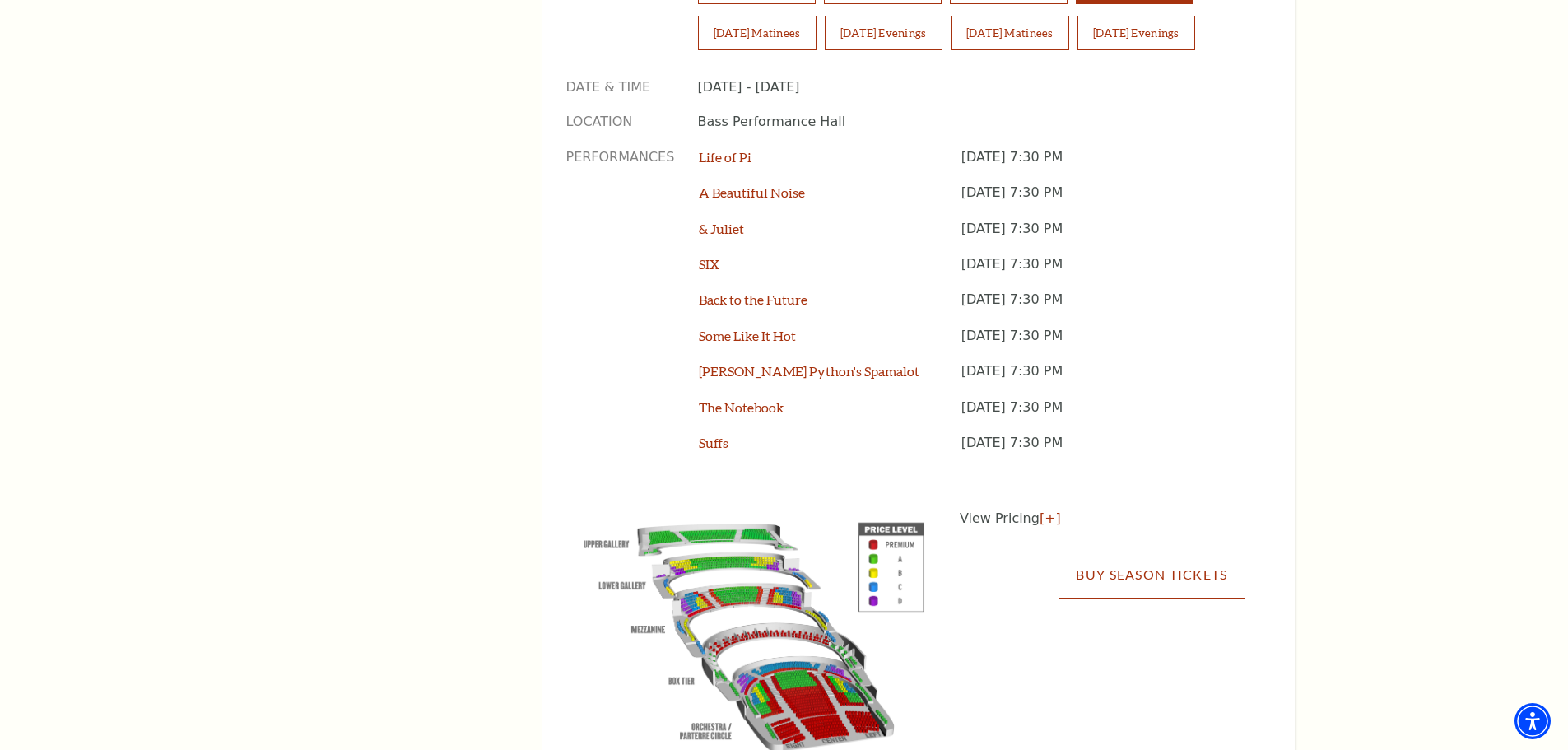
click at [1129, 551] on link "Buy Season Tickets" at bounding box center [1151, 574] width 186 height 46
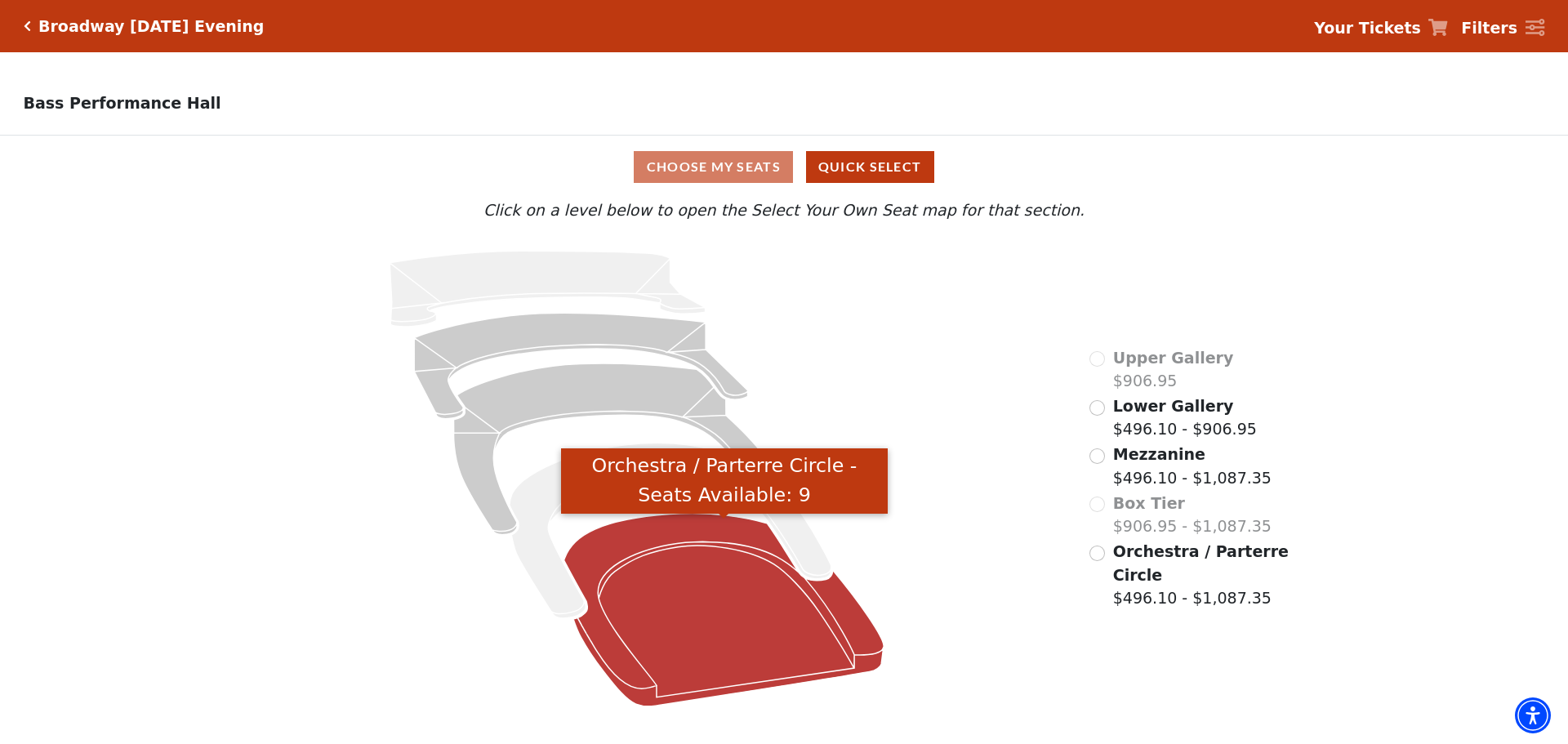
click at [666, 576] on icon "Orchestra / Parterre Circle - Seats Available: 9" at bounding box center [724, 609] width 320 height 192
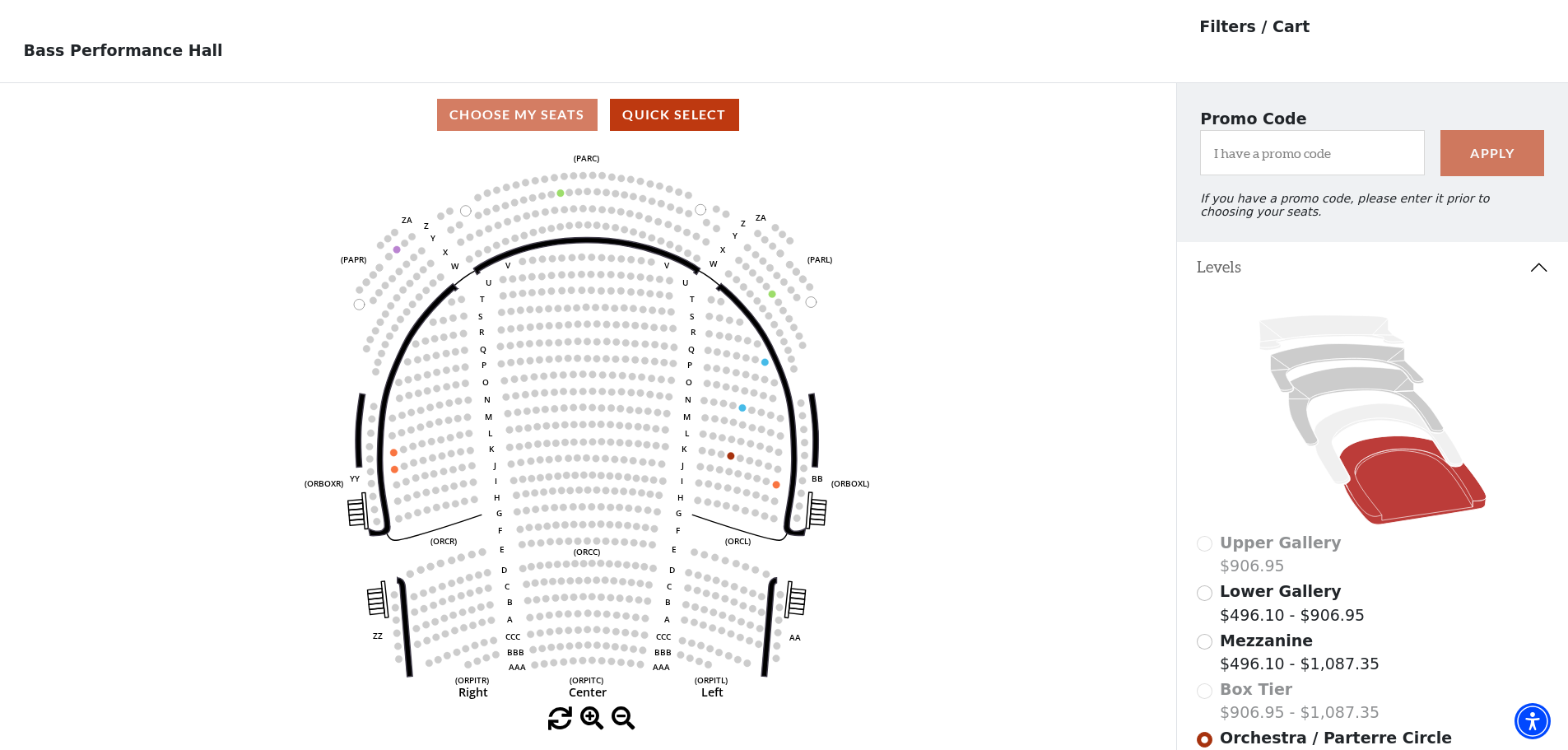
scroll to position [77, 0]
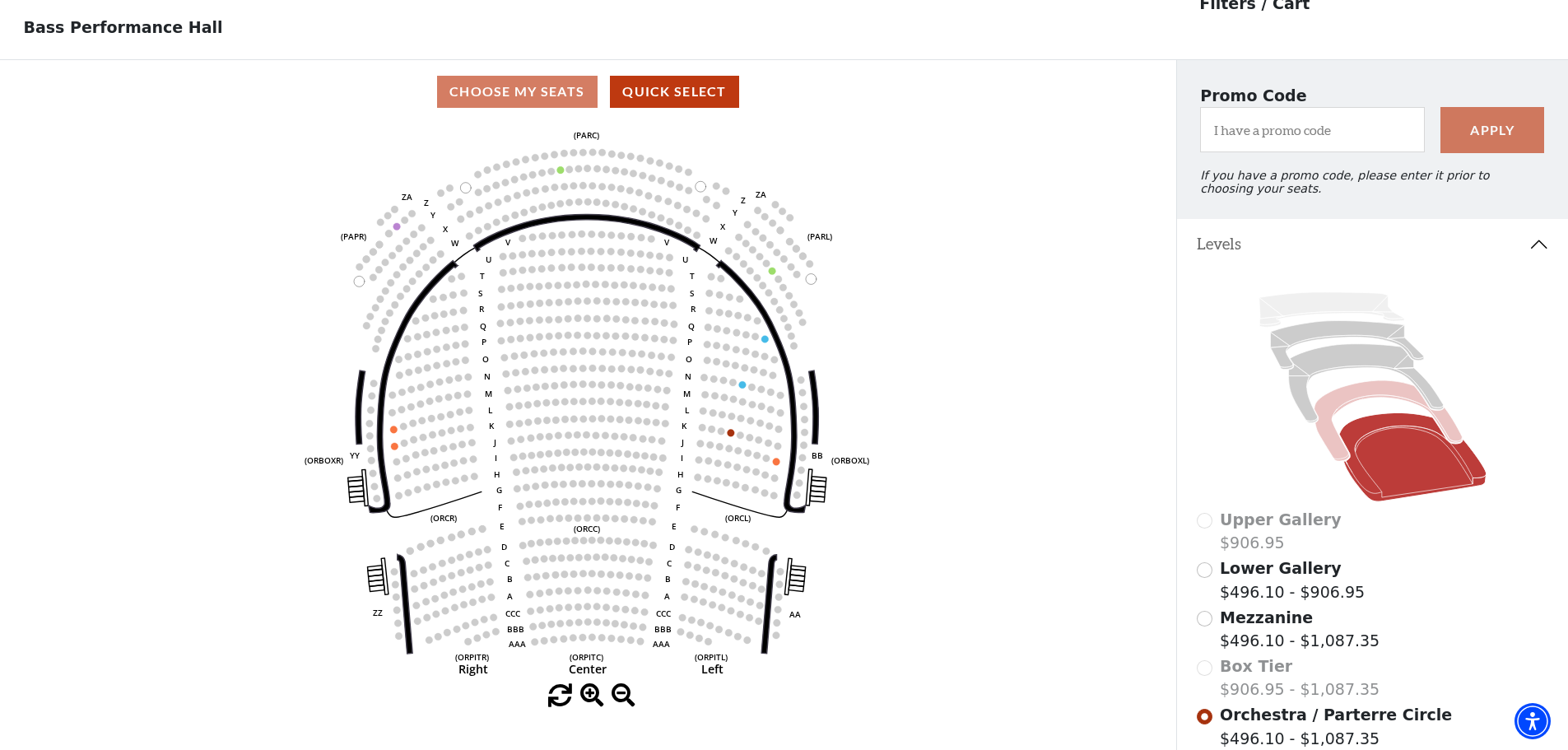
click at [1373, 402] on icon at bounding box center [1388, 420] width 148 height 81
click at [1370, 403] on icon at bounding box center [1388, 420] width 148 height 81
click at [1361, 366] on icon at bounding box center [1365, 382] width 155 height 79
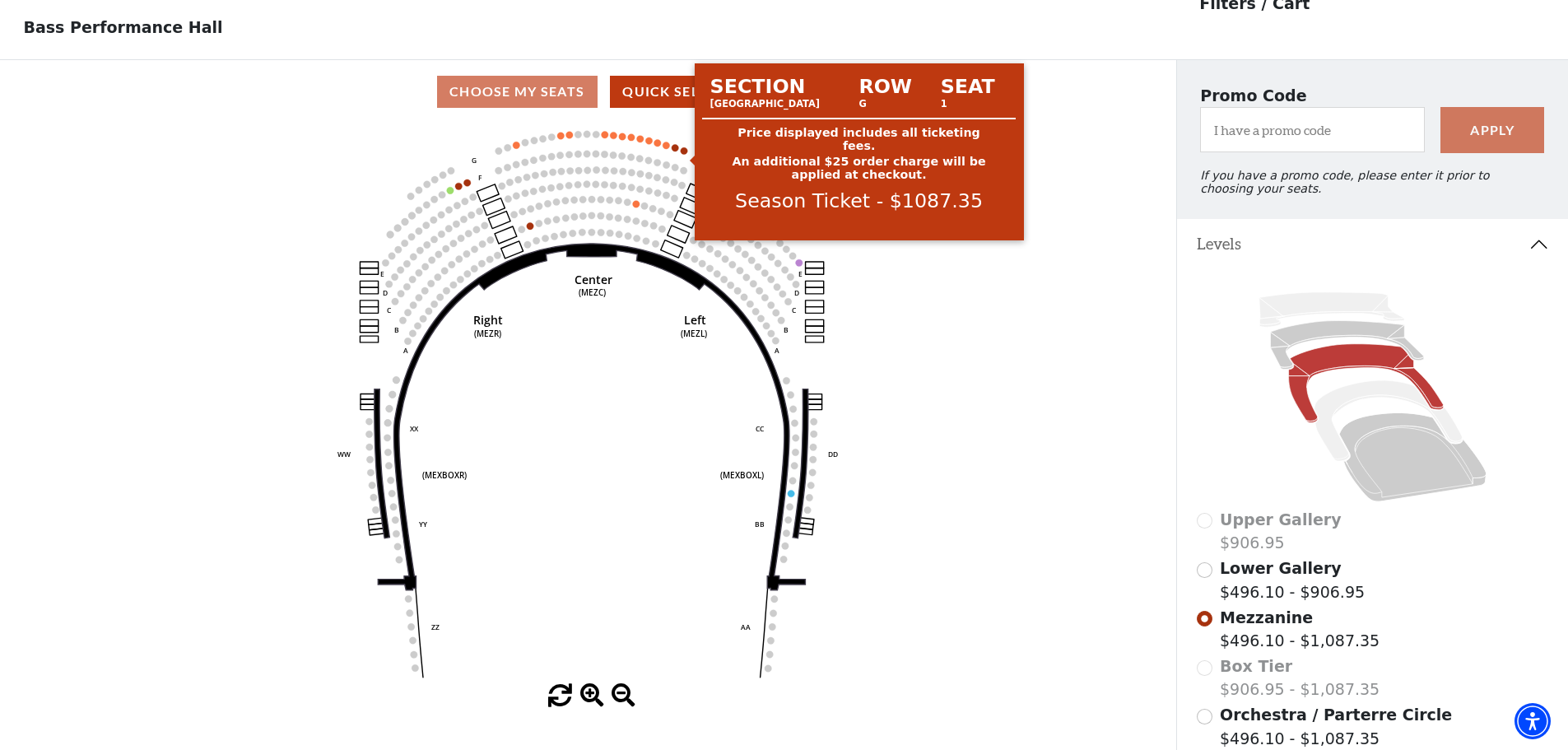
click at [683, 154] on circle at bounding box center [684, 150] width 7 height 7
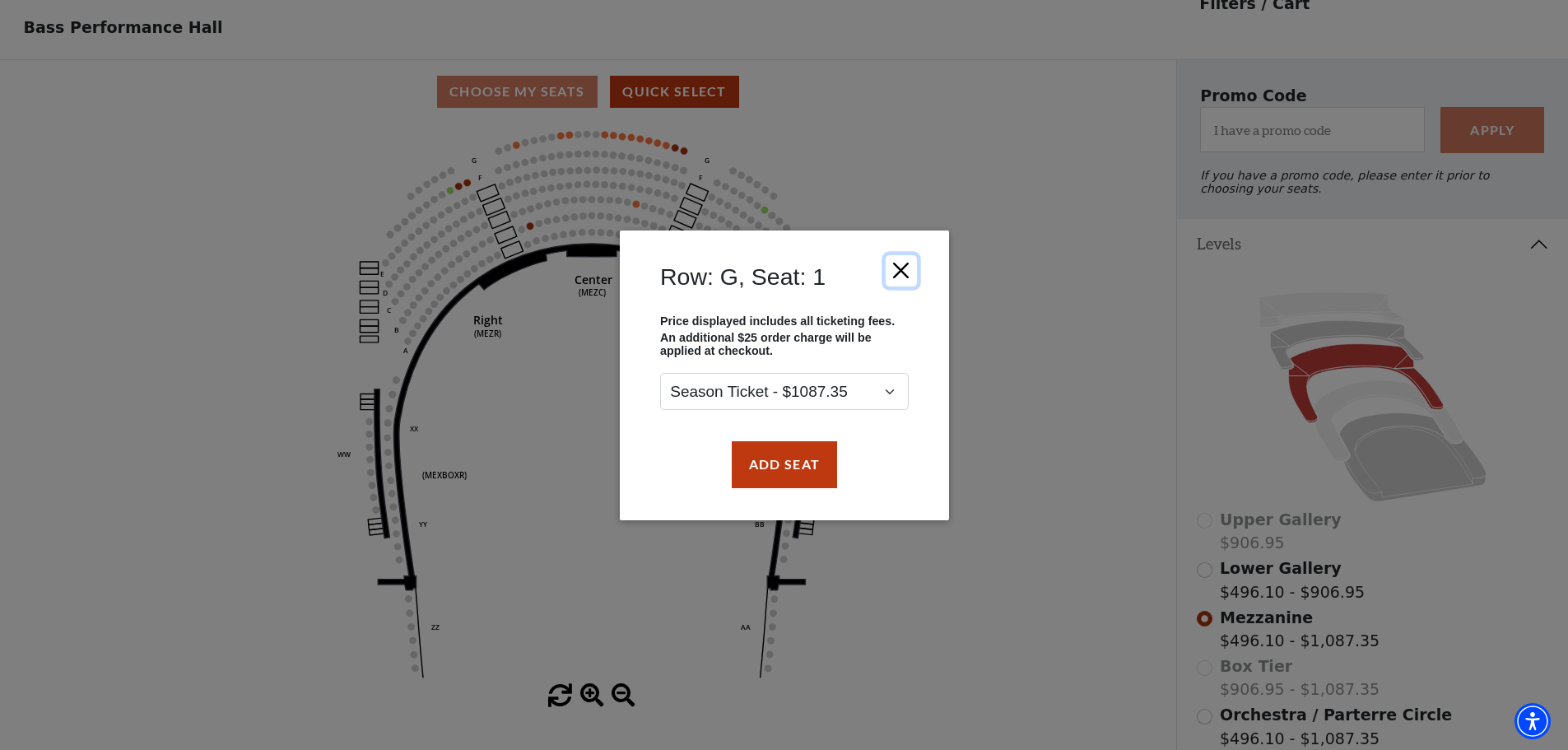
click at [901, 266] on button "Close" at bounding box center [900, 270] width 31 height 31
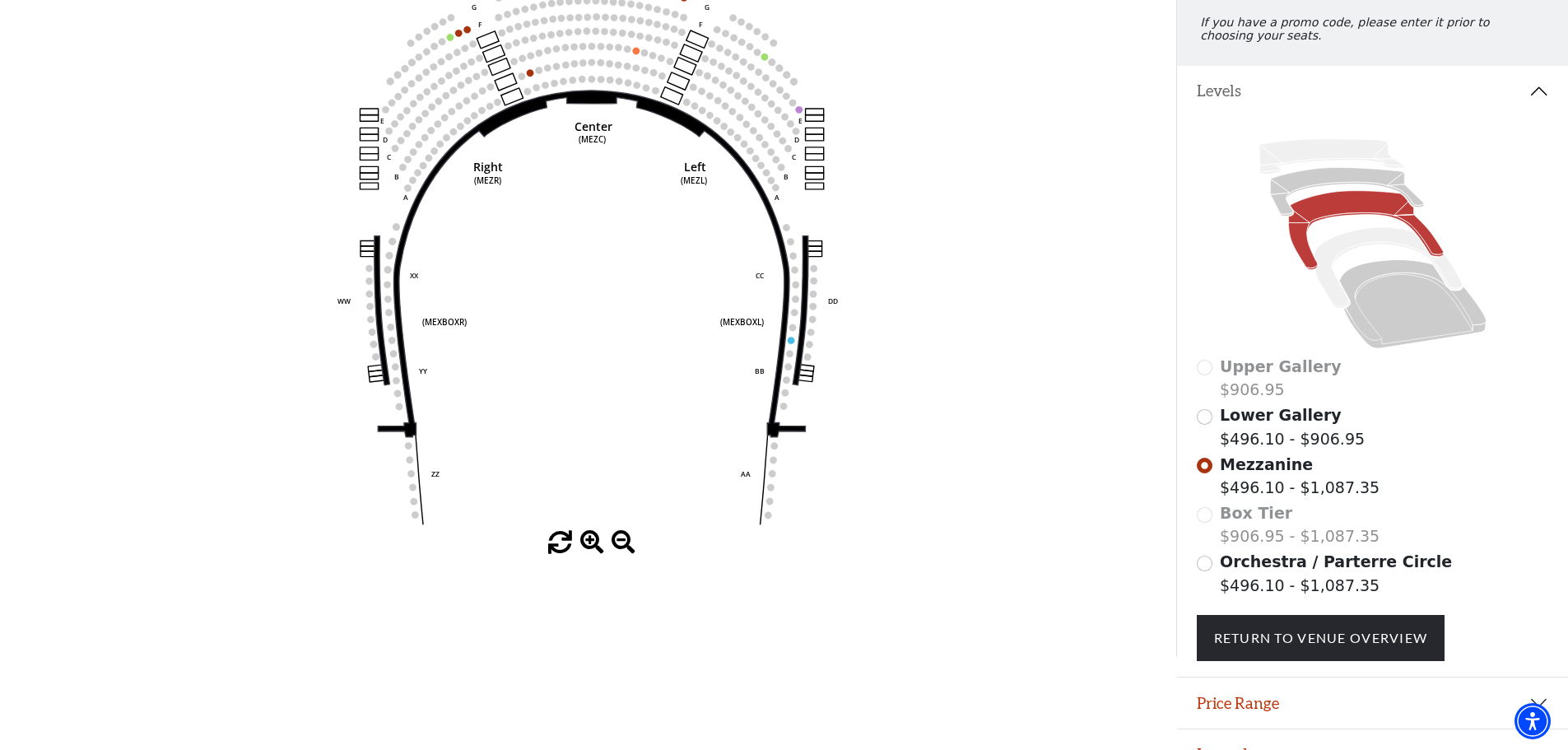
scroll to position [241, 0]
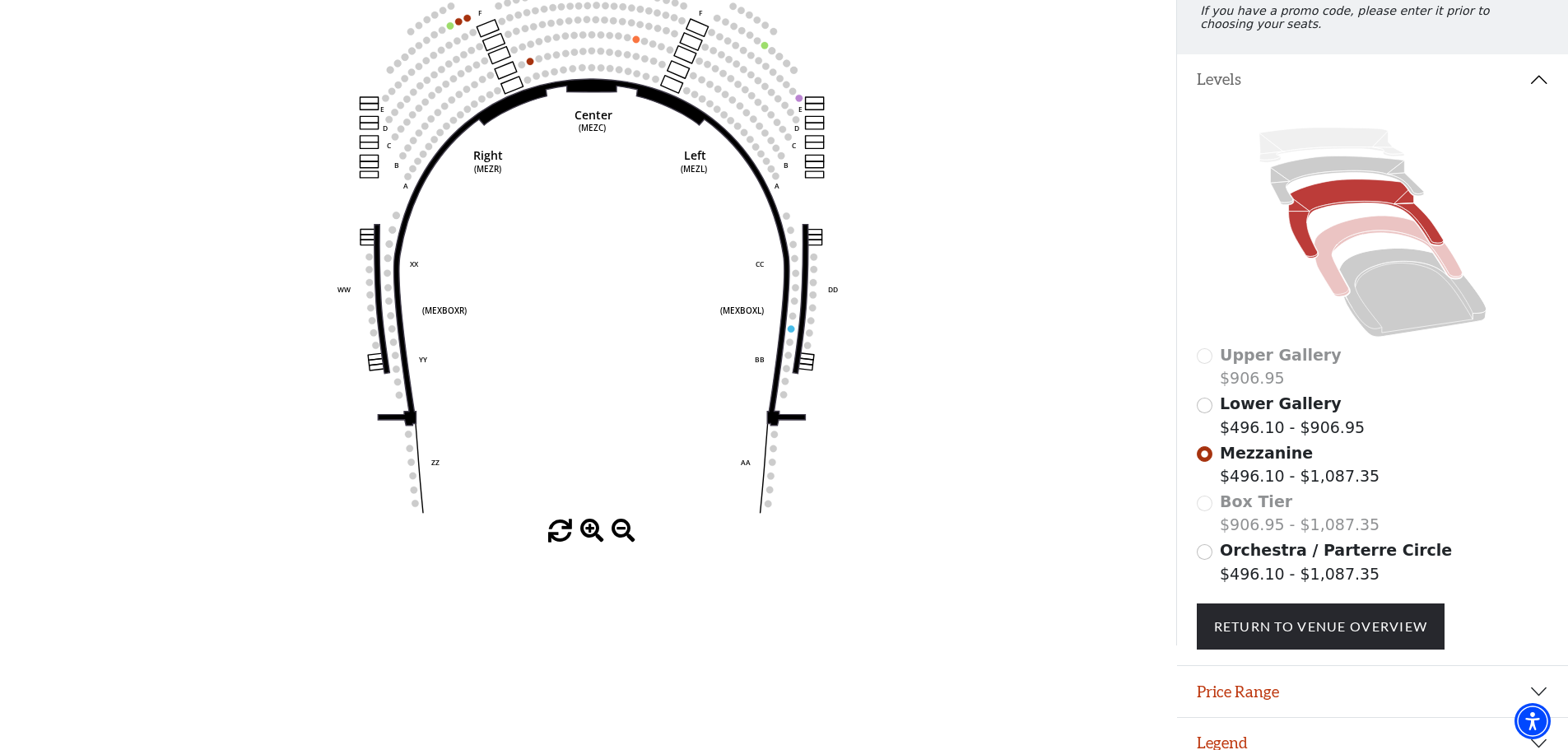
click at [1444, 273] on icon at bounding box center [1388, 255] width 148 height 81
click at [1392, 297] on icon at bounding box center [1412, 291] width 147 height 89
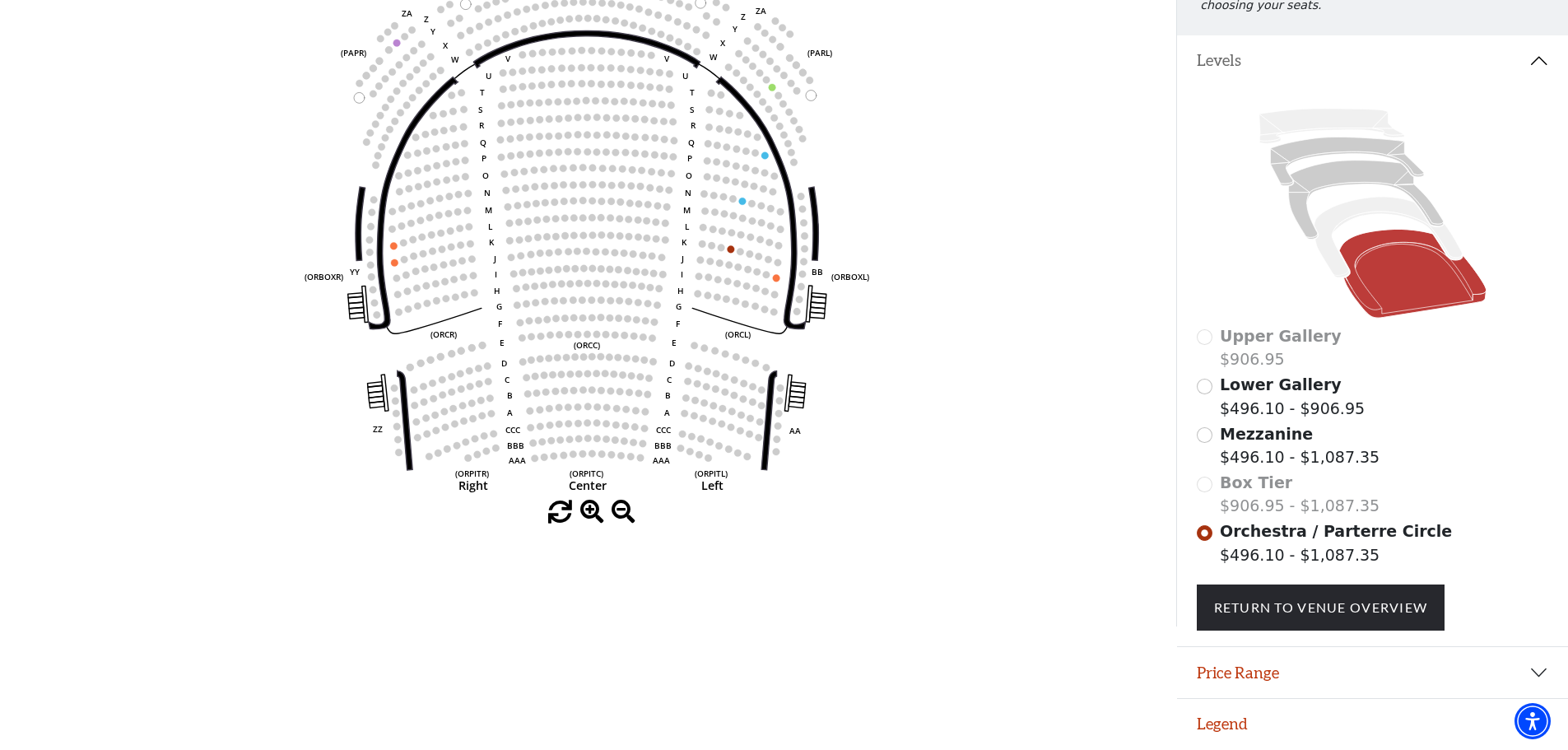
scroll to position [272, 0]
click at [1330, 600] on link "Return To Venue Overview" at bounding box center [1320, 607] width 249 height 46
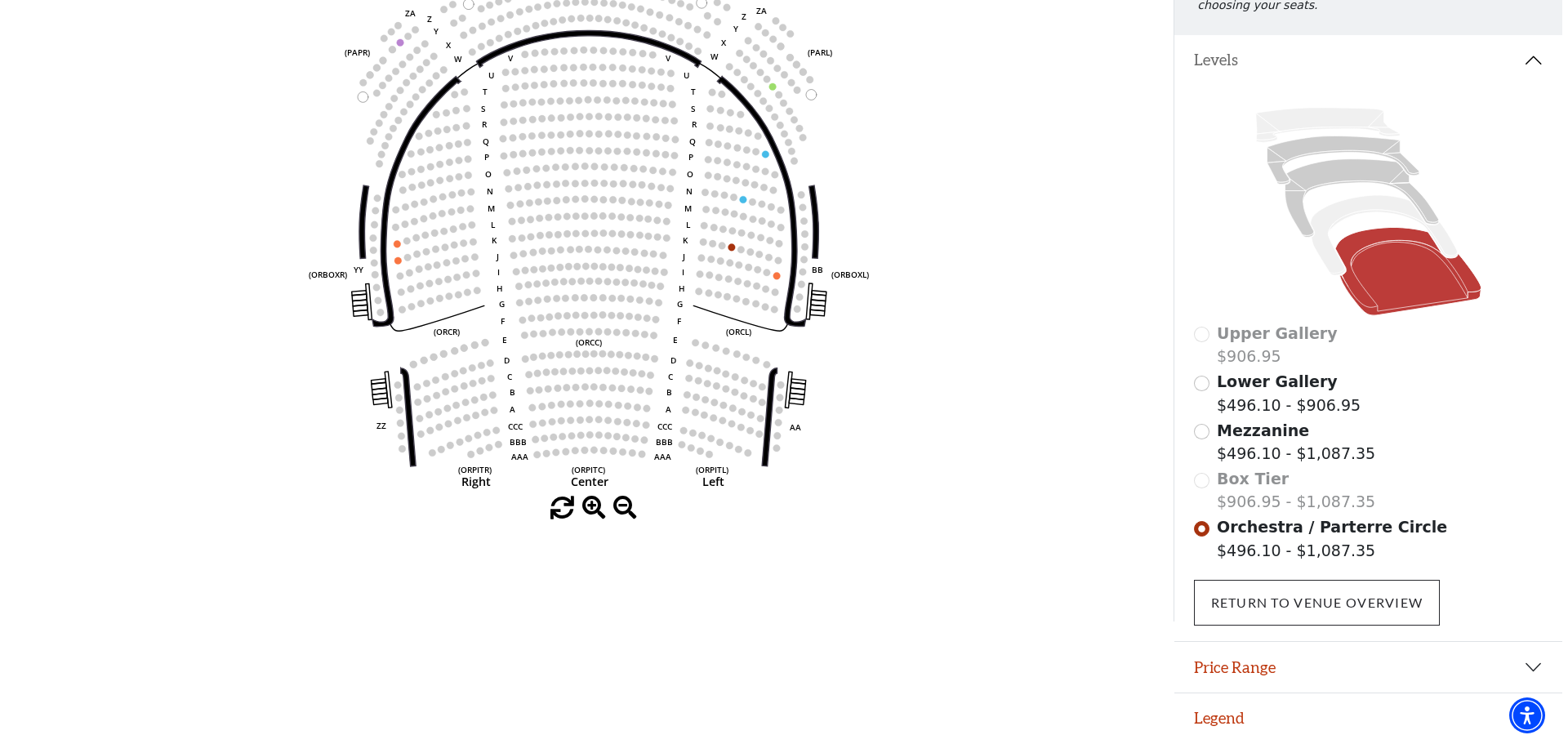
scroll to position [0, 0]
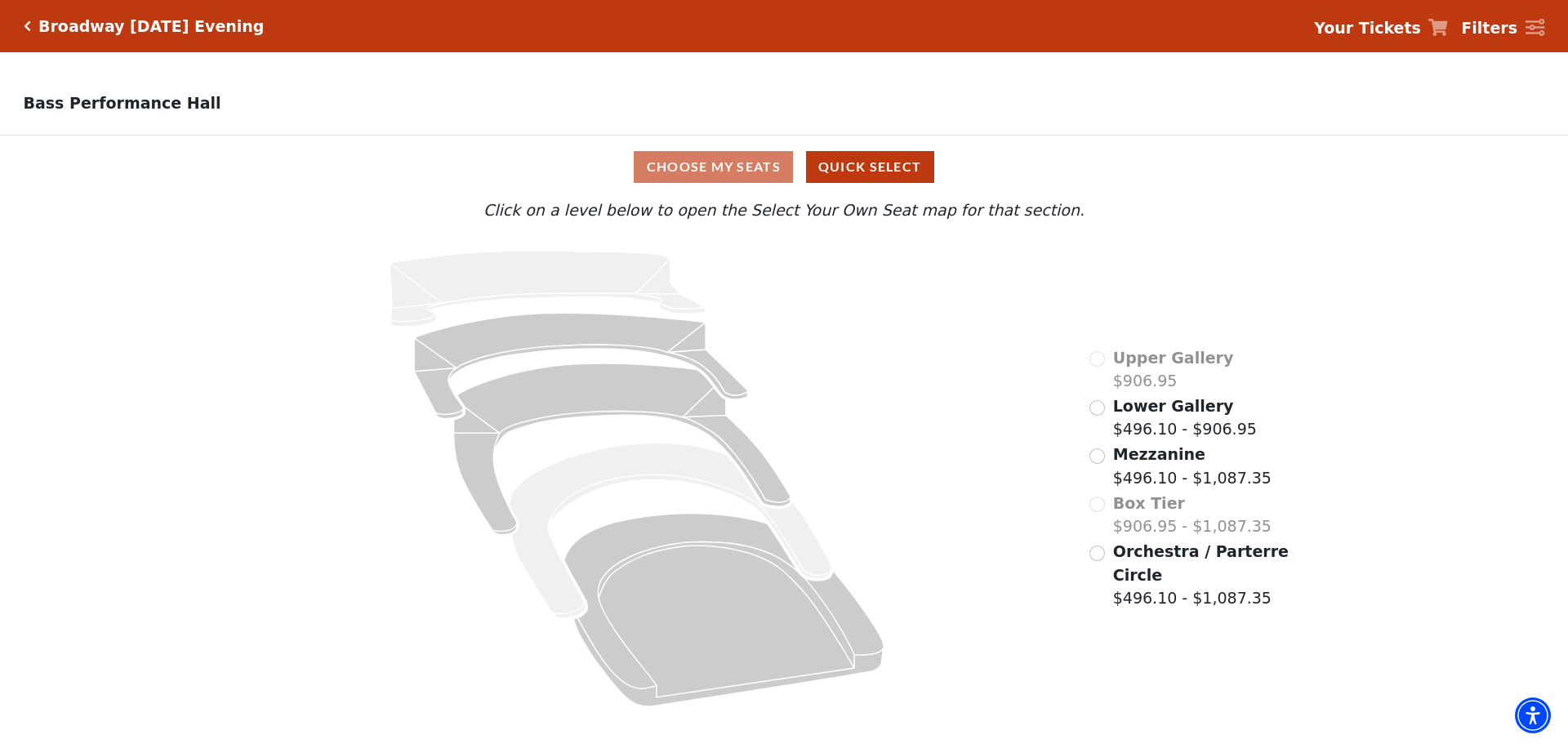
click at [34, 40] on div "Broadway Friday Evening Your Tickets Filters" at bounding box center [784, 26] width 1568 height 52
click at [34, 21] on div "Broadway Friday Evening" at bounding box center [148, 26] width 234 height 18
click at [21, 21] on div "Broadway Friday Evening Your Tickets Filters" at bounding box center [784, 26] width 1568 height 52
drag, startPoint x: 21, startPoint y: 21, endPoint x: 32, endPoint y: 24, distance: 11.4
click at [24, 23] on div "Broadway Friday Evening Your Tickets Filters" at bounding box center [784, 26] width 1568 height 52
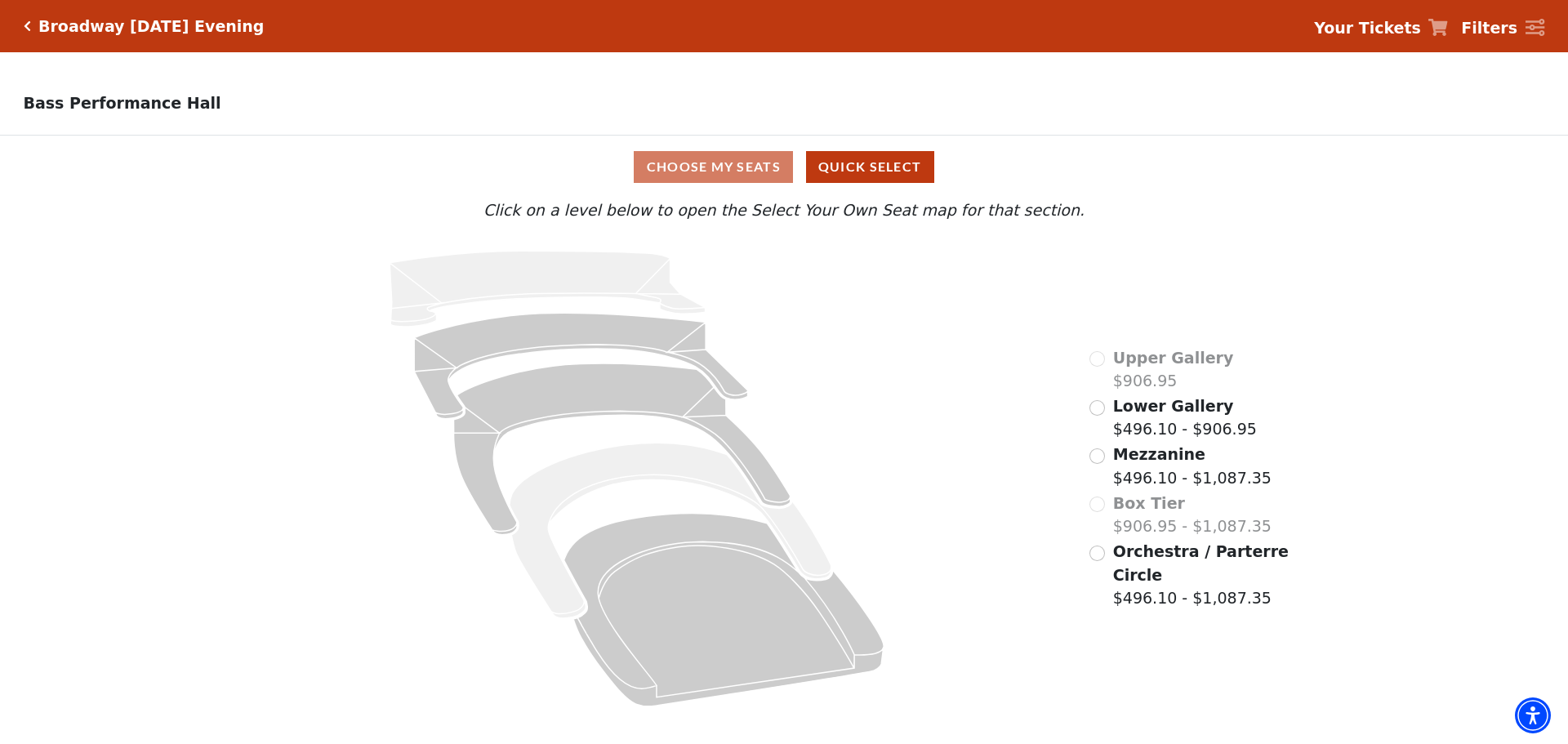
click at [32, 24] on div "Broadway Friday Evening" at bounding box center [148, 26] width 234 height 18
click at [27, 21] on icon "Click here to go back to filters" at bounding box center [27, 26] width 8 height 12
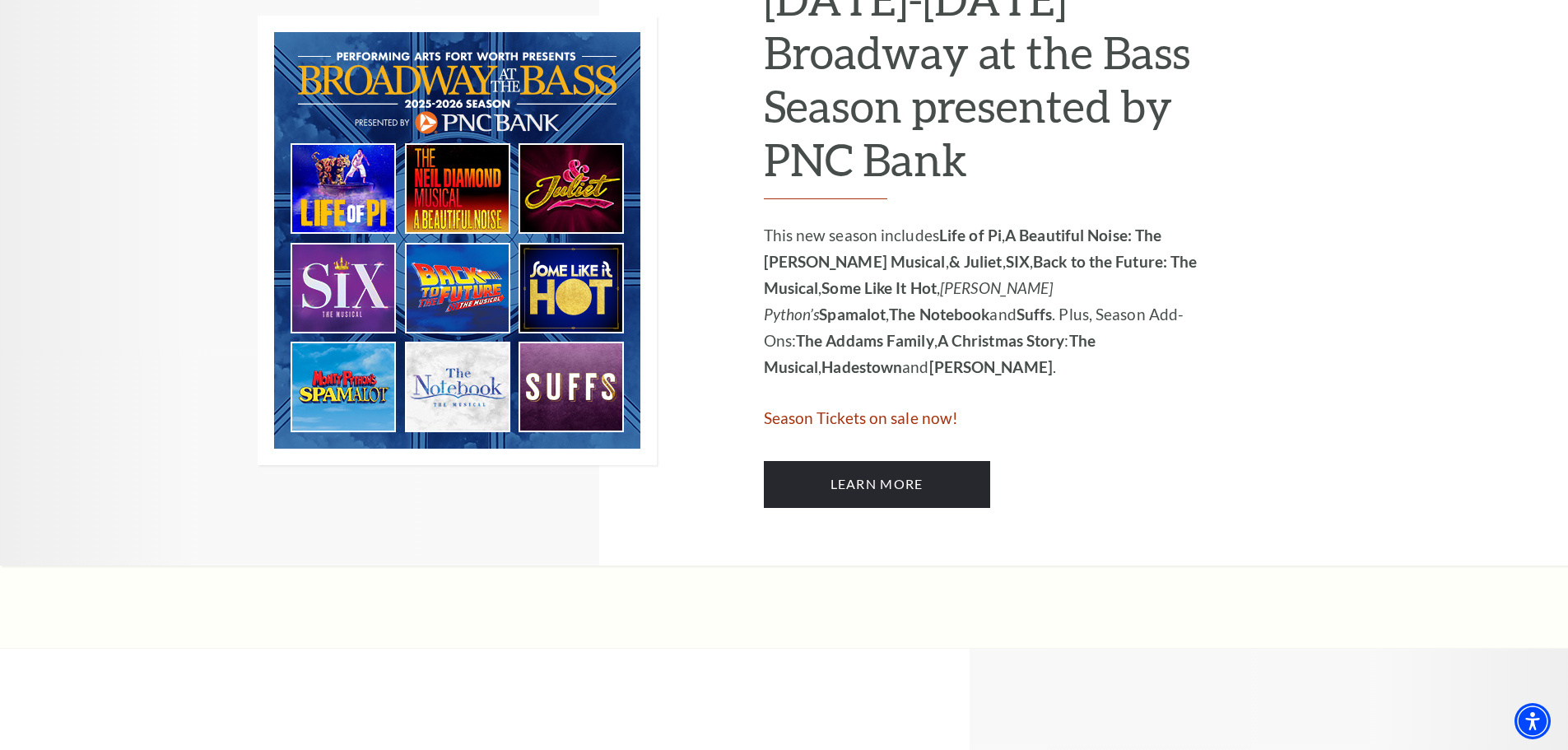
scroll to position [905, 0]
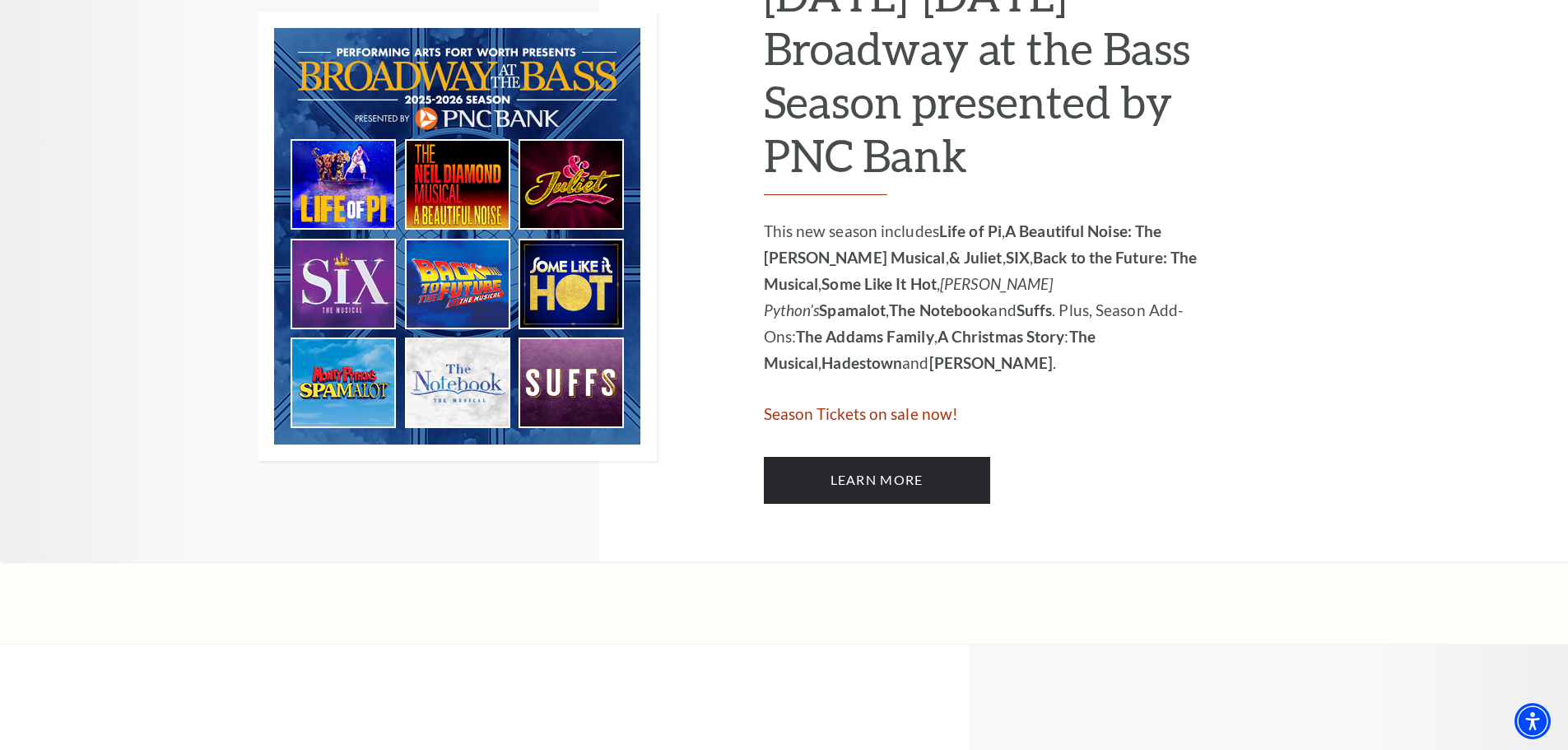
click at [900, 456] on div "2025-2026 Broadway at the Bass Season presented by PNC Bank This new season inc…" at bounding box center [984, 235] width 440 height 535
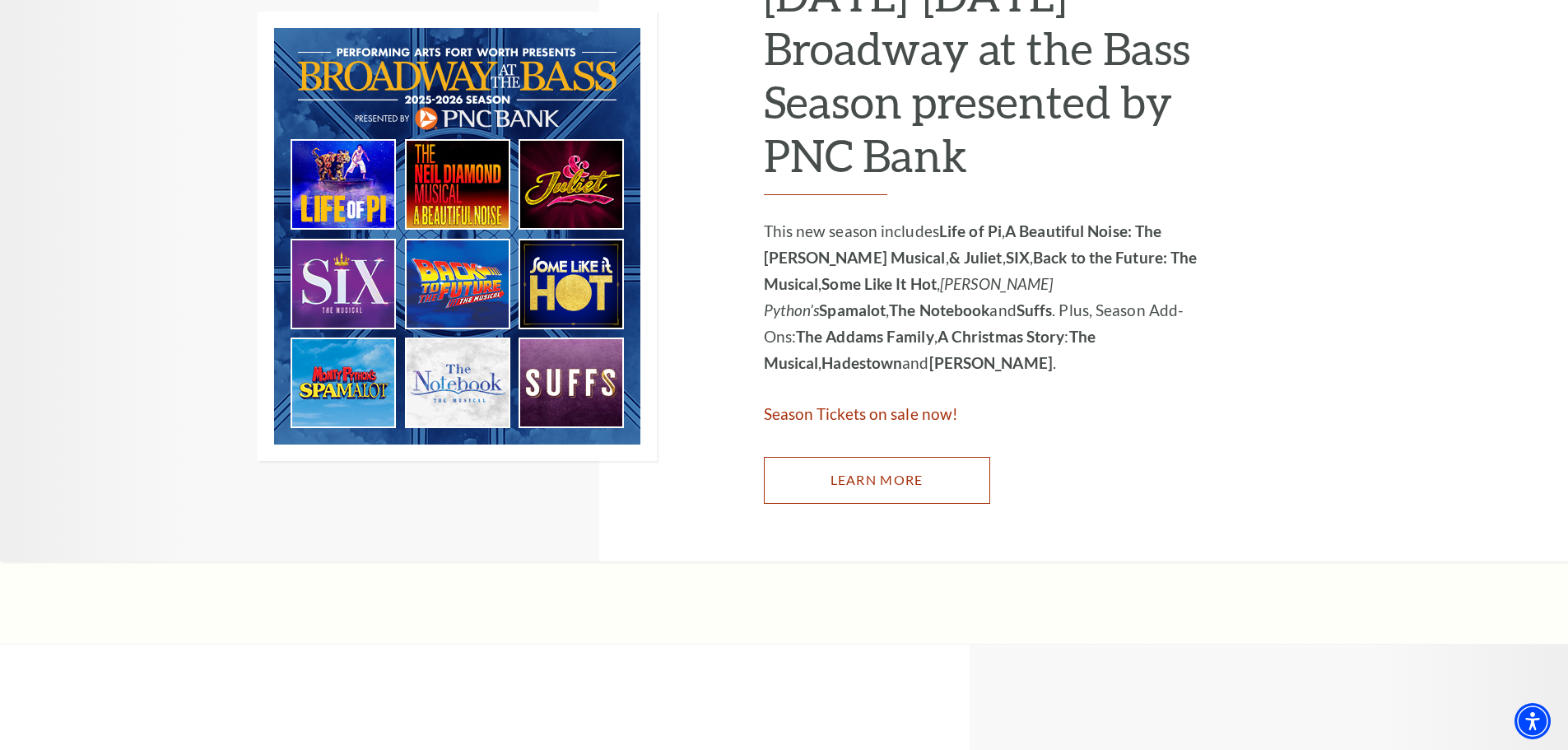
click at [899, 474] on link "Learn More" at bounding box center [877, 479] width 226 height 46
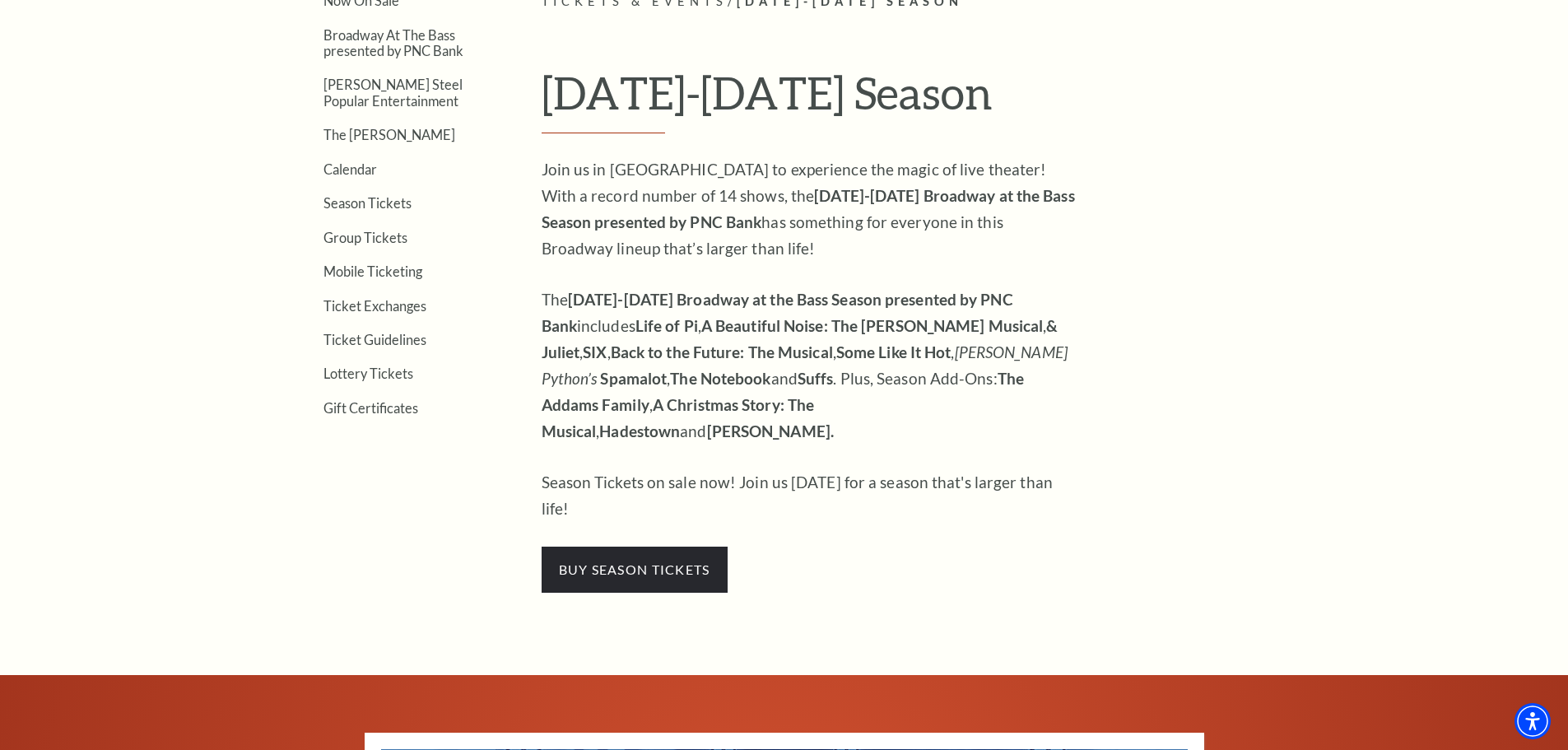
scroll to position [658, 0]
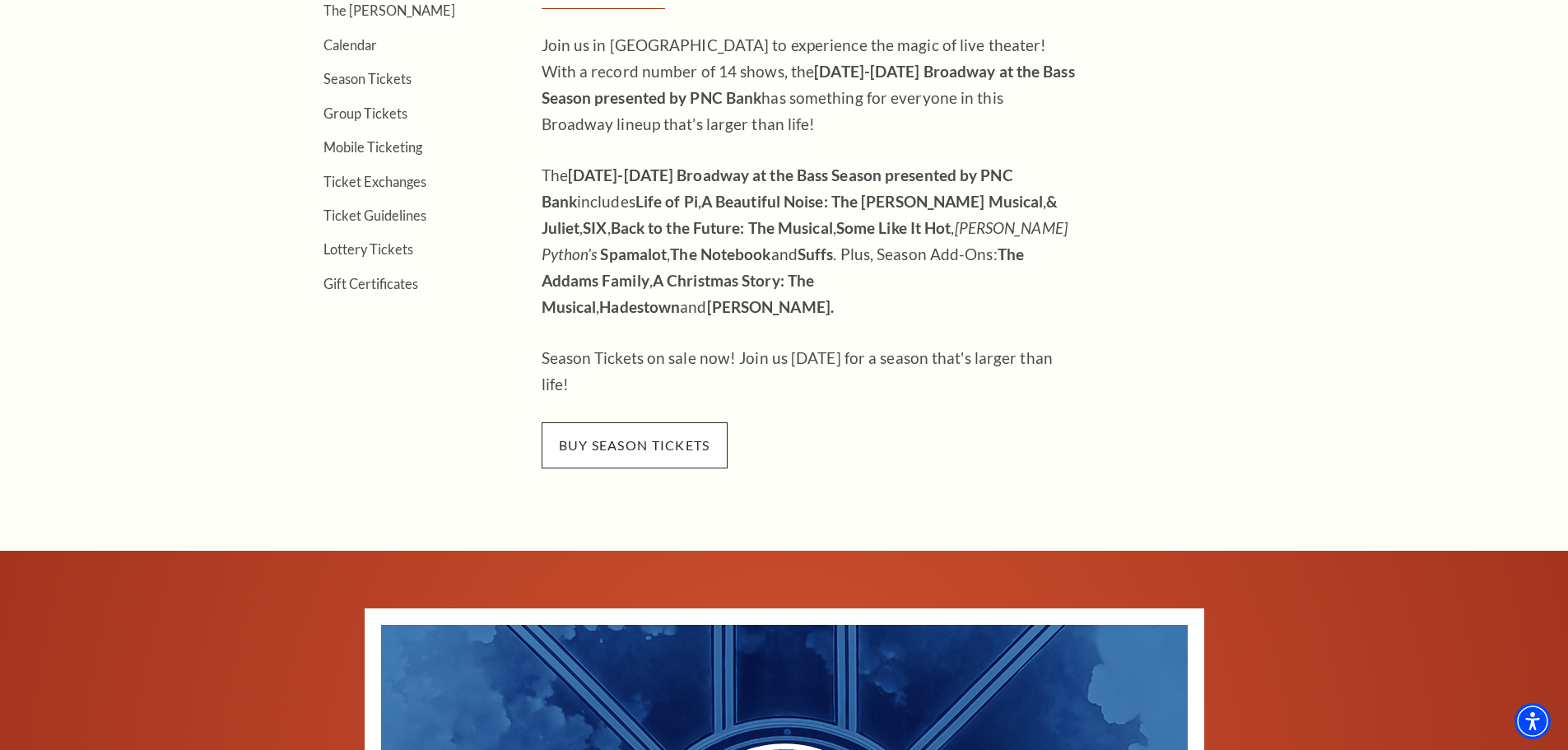
click at [695, 422] on span "buy season tickets" at bounding box center [634, 444] width 186 height 46
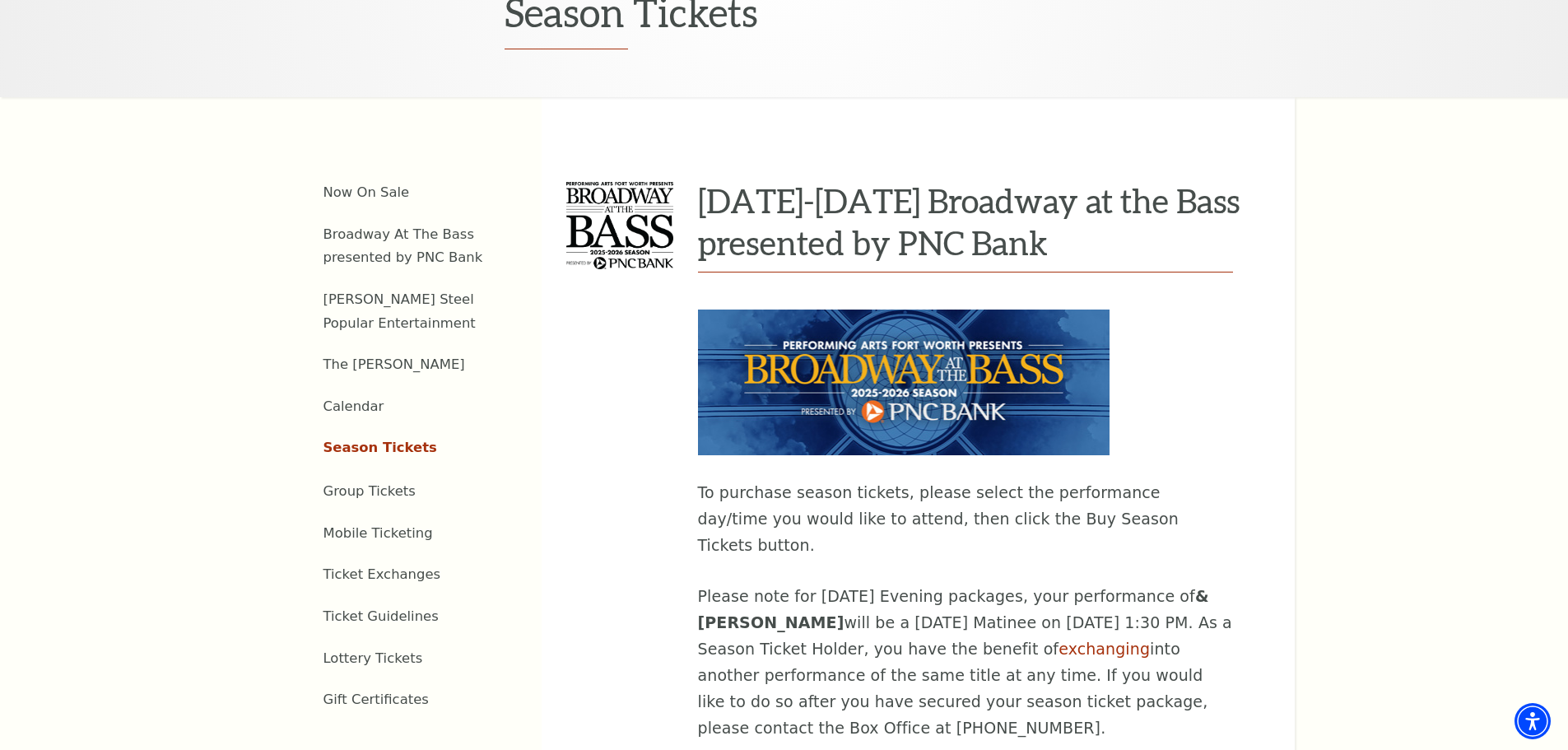
scroll to position [823, 0]
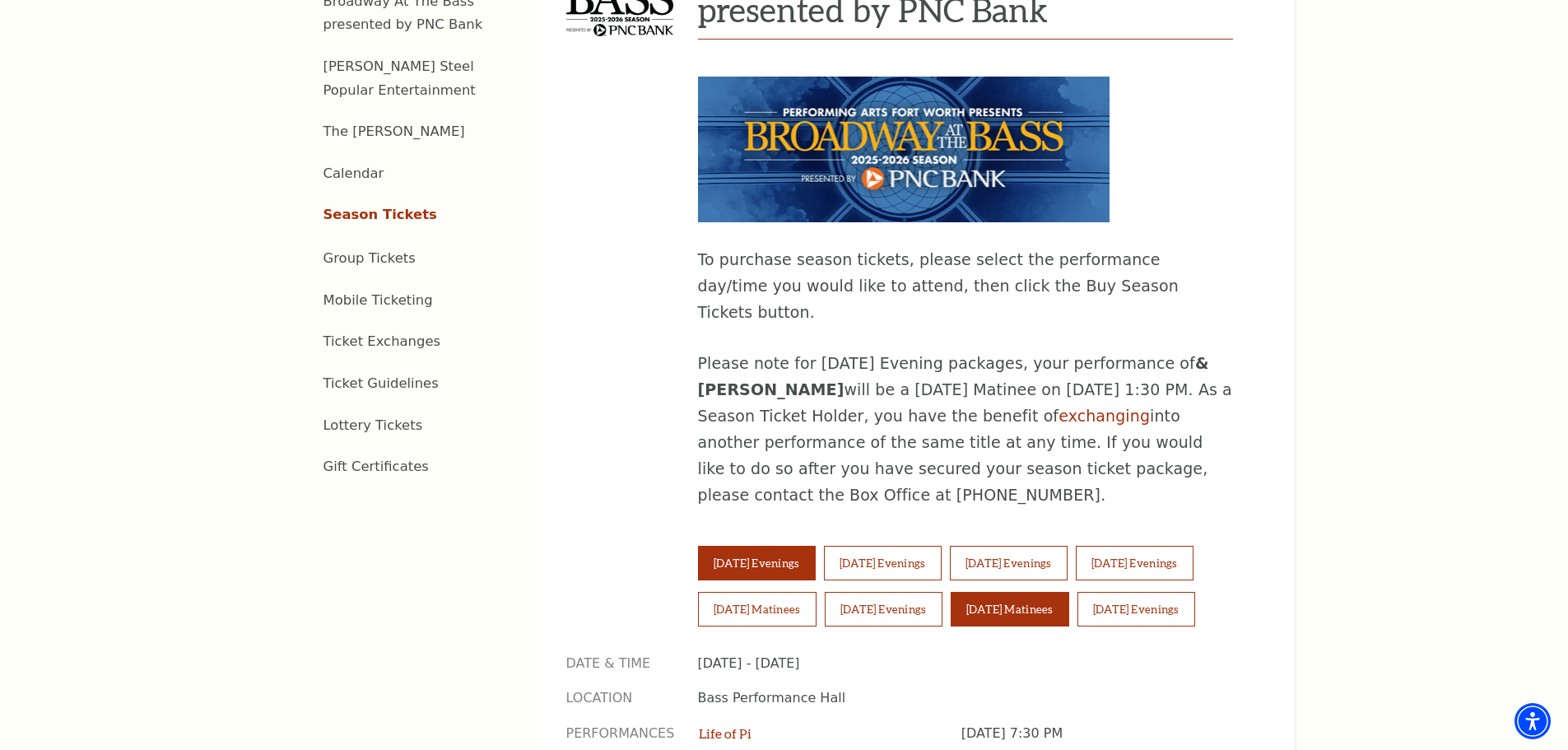
click at [1069, 591] on button "Sunday Matinees" at bounding box center [1011, 608] width 119 height 34
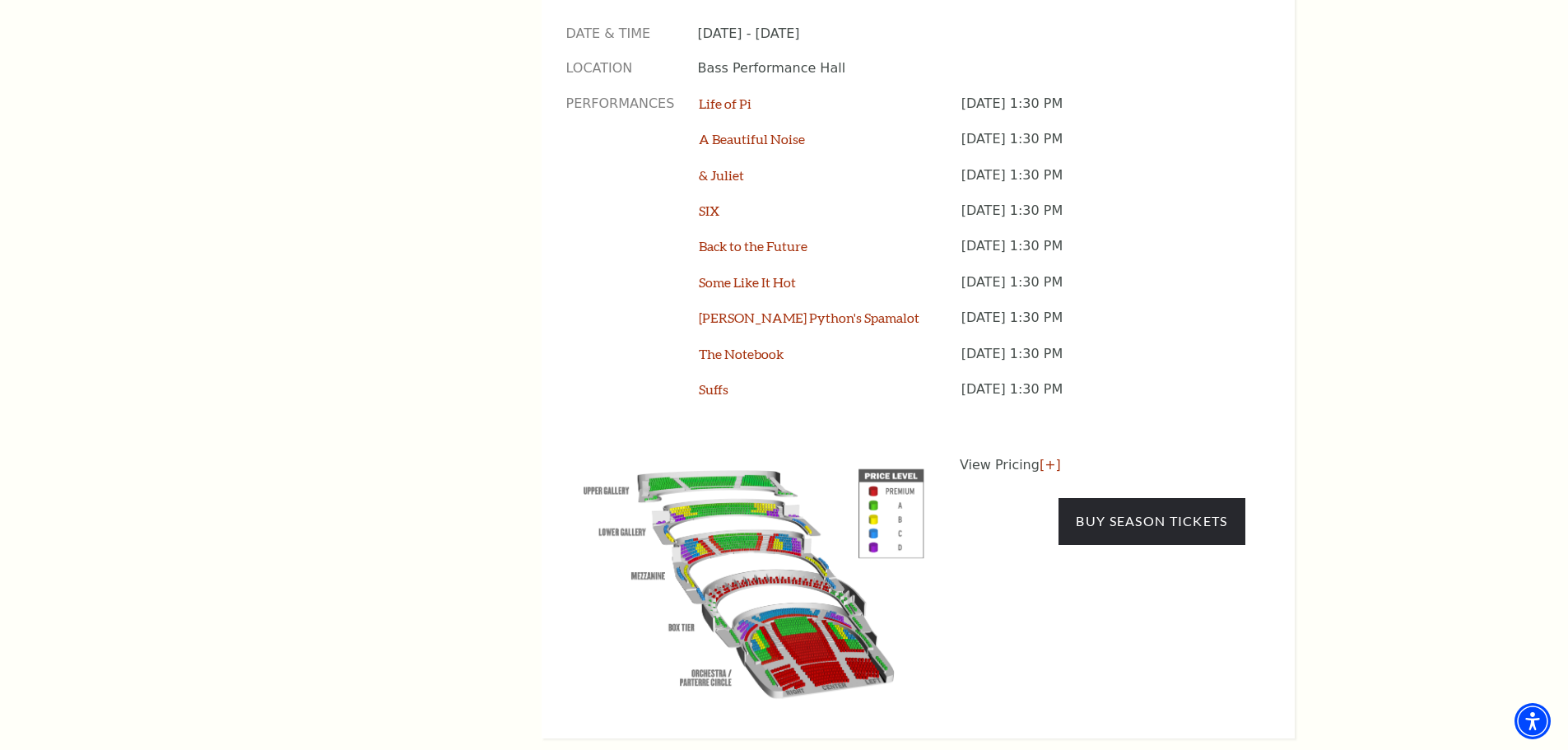
scroll to position [1481, 0]
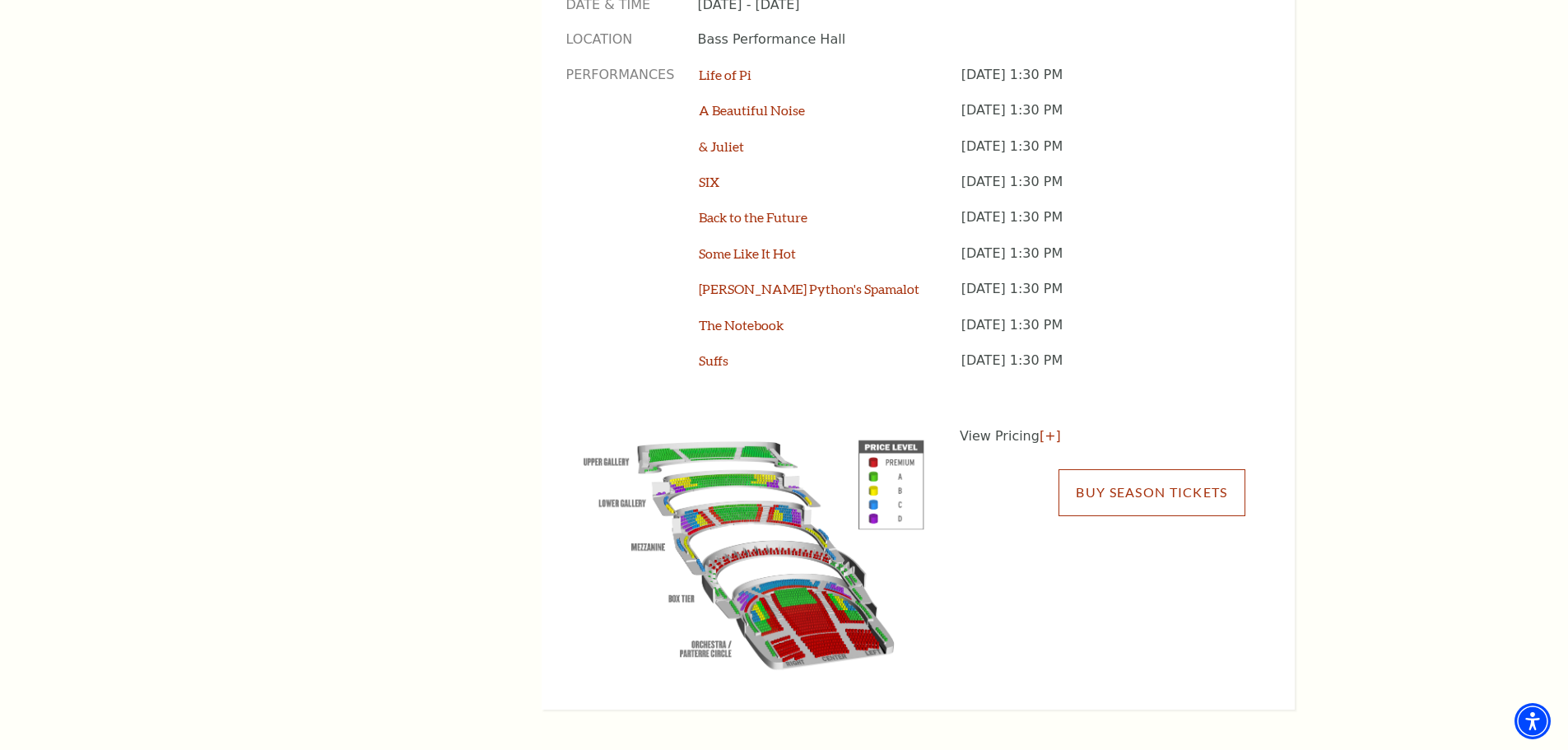
click at [1124, 469] on link "Buy Season Tickets" at bounding box center [1151, 491] width 186 height 46
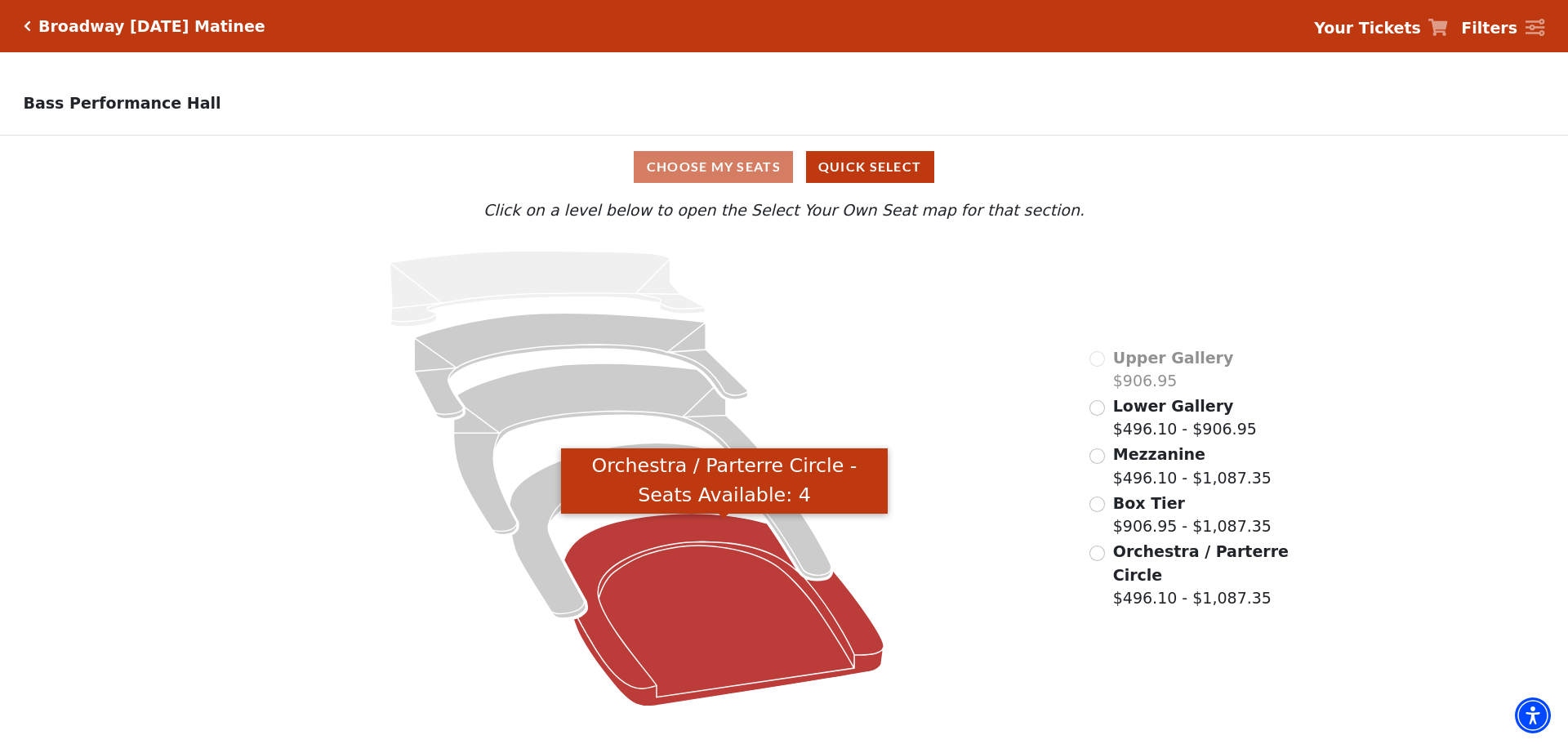
click at [739, 605] on icon "Orchestra / Parterre Circle - Seats Available: 4" at bounding box center [724, 609] width 320 height 192
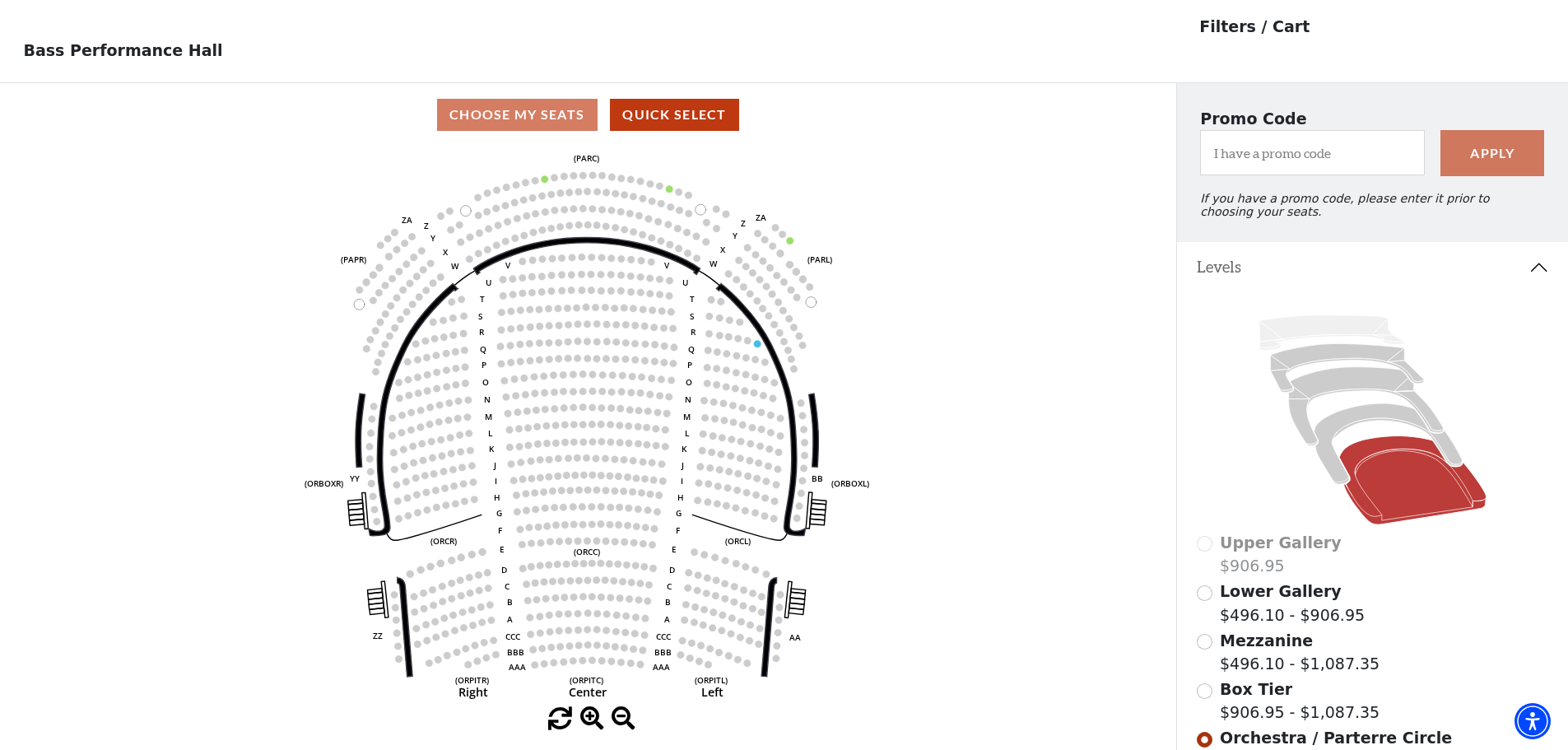
scroll to position [77, 0]
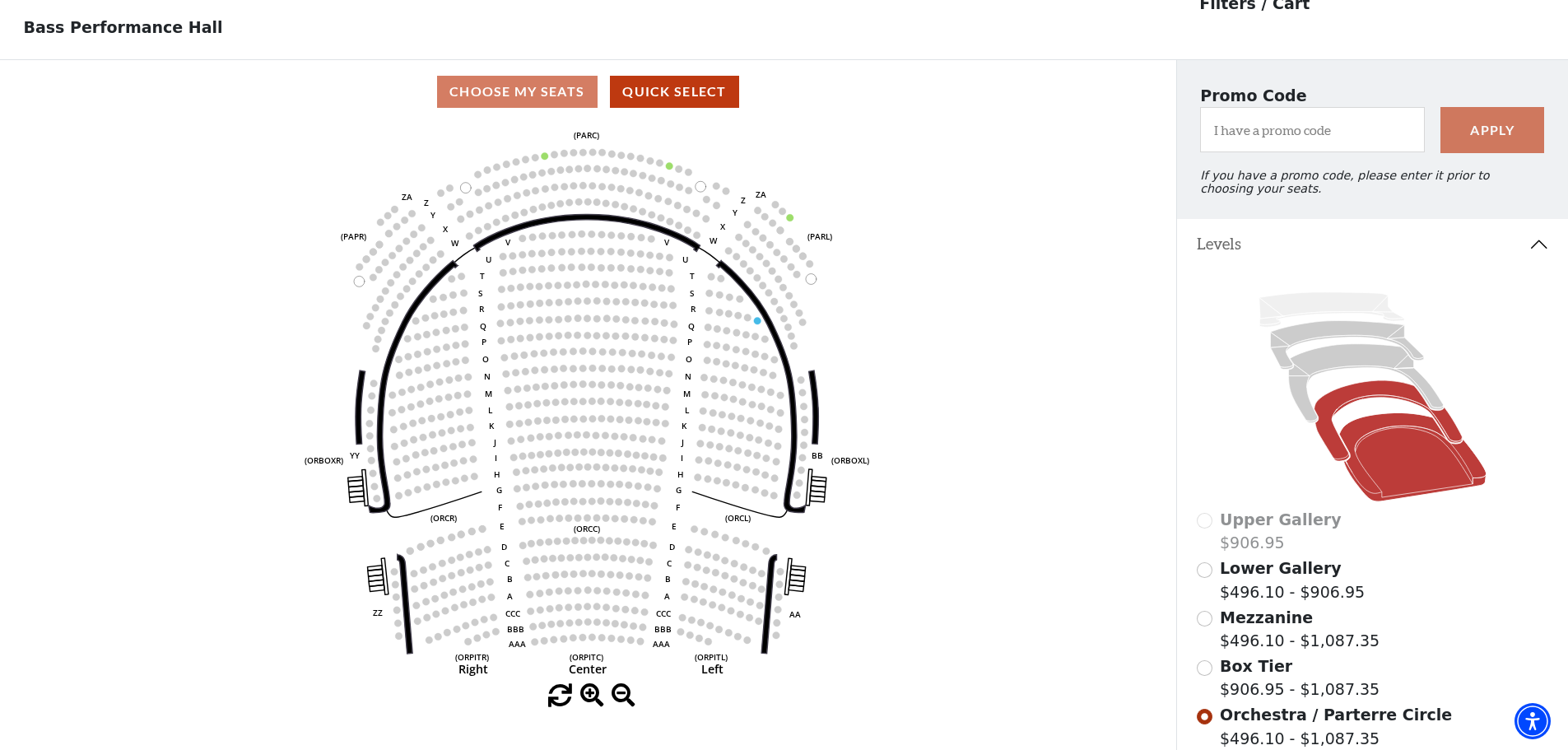
click at [1354, 409] on icon at bounding box center [1388, 420] width 148 height 81
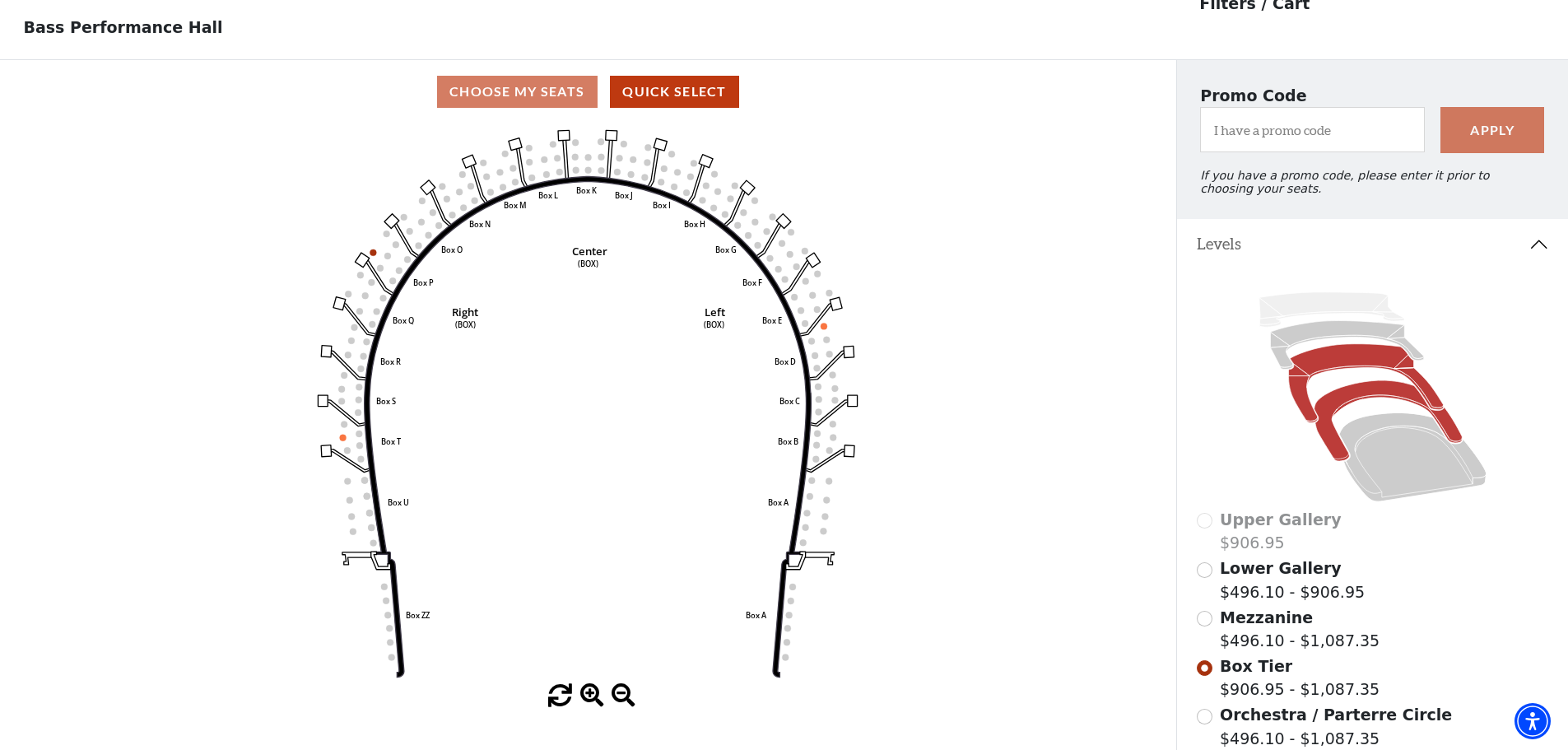
click at [1350, 373] on icon at bounding box center [1365, 382] width 155 height 79
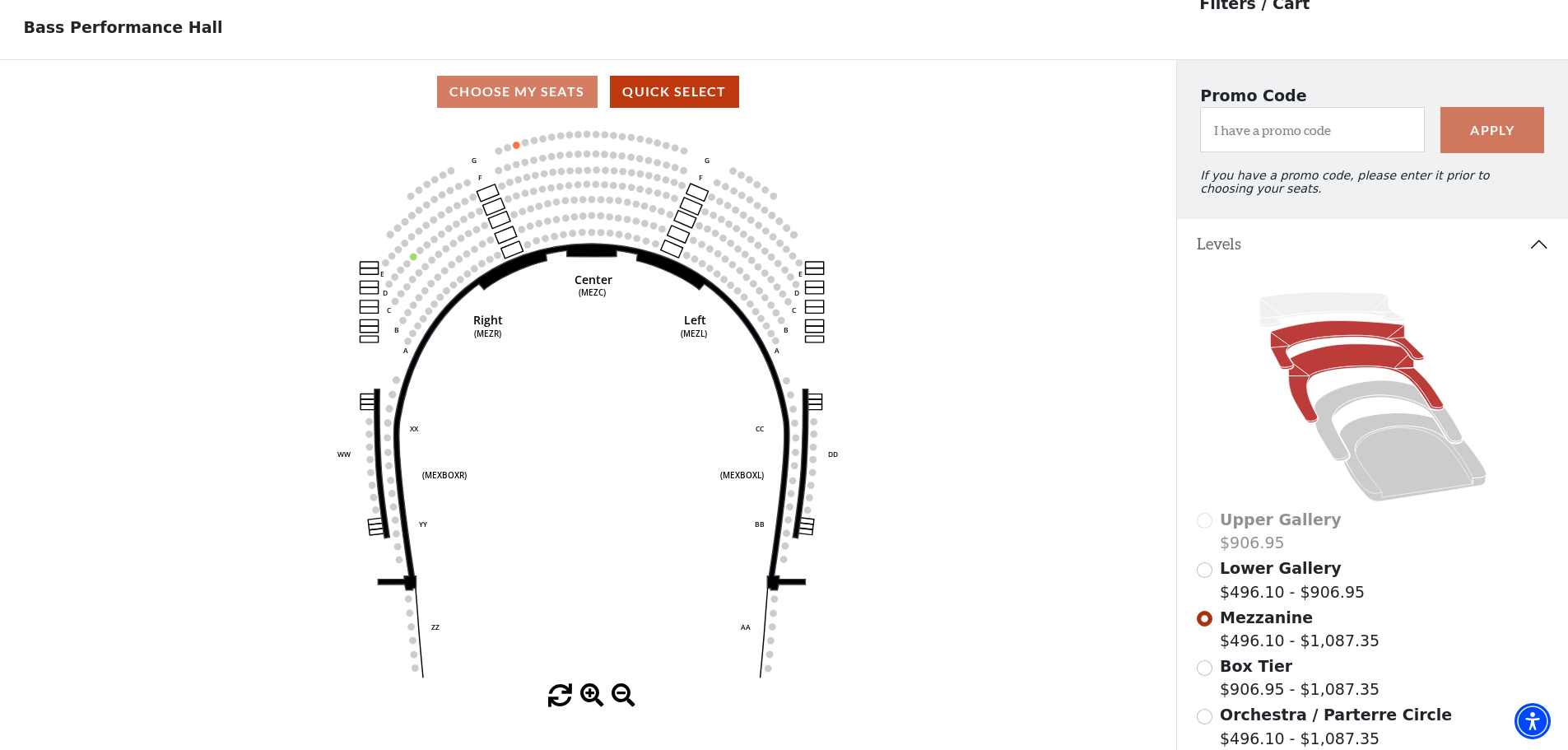
click at [1347, 346] on icon at bounding box center [1346, 345] width 153 height 49
